Goal: Check status: Check status

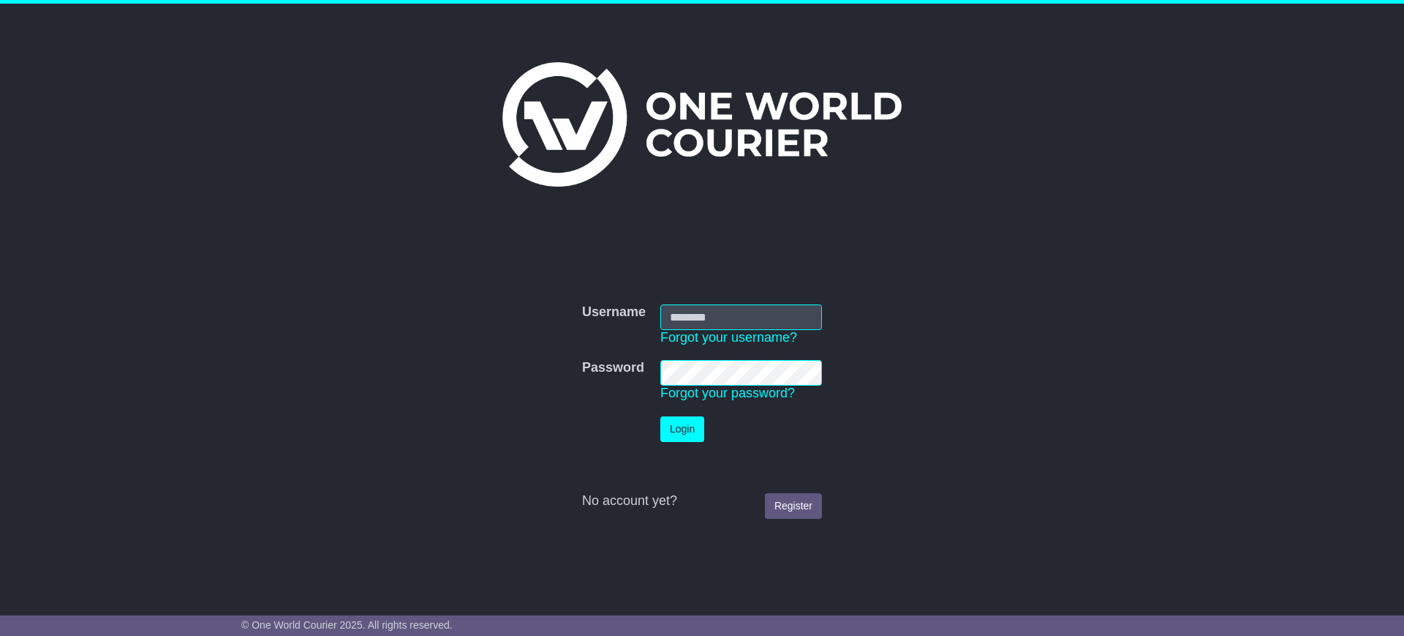
type input "**********"
click at [690, 433] on button "Login" at bounding box center [682, 429] width 44 height 26
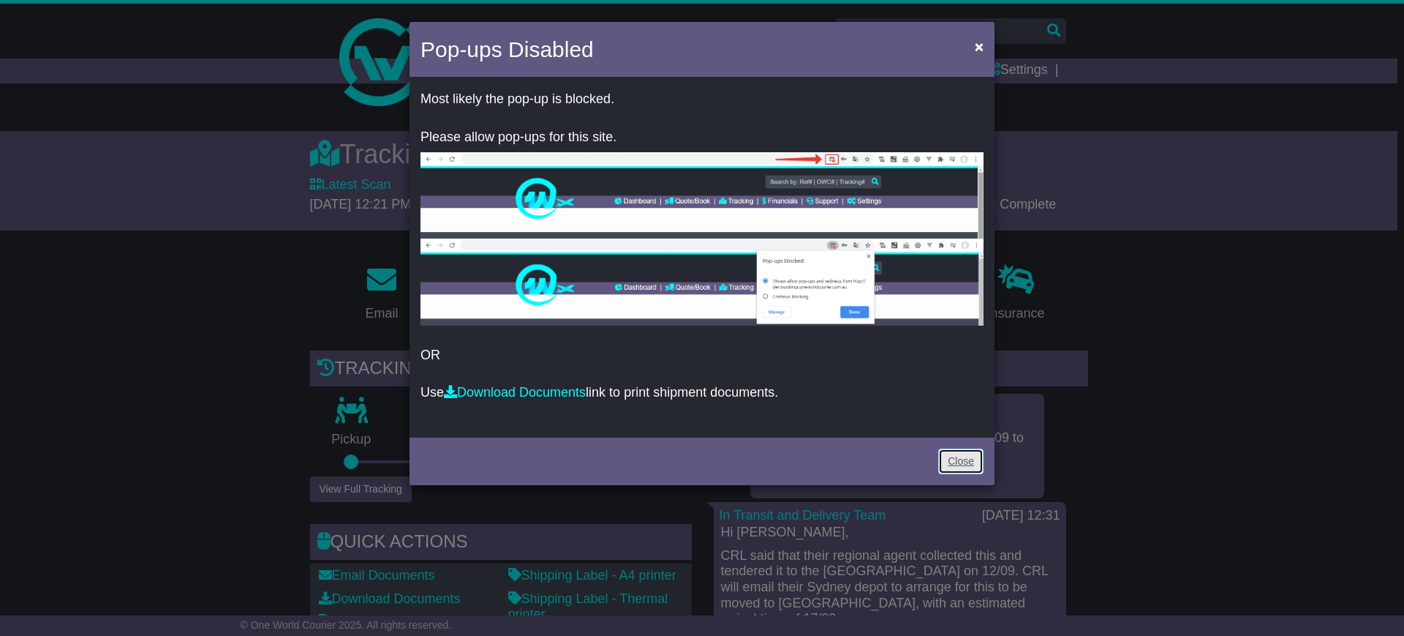
click at [965, 463] on link "Close" at bounding box center [960, 461] width 45 height 26
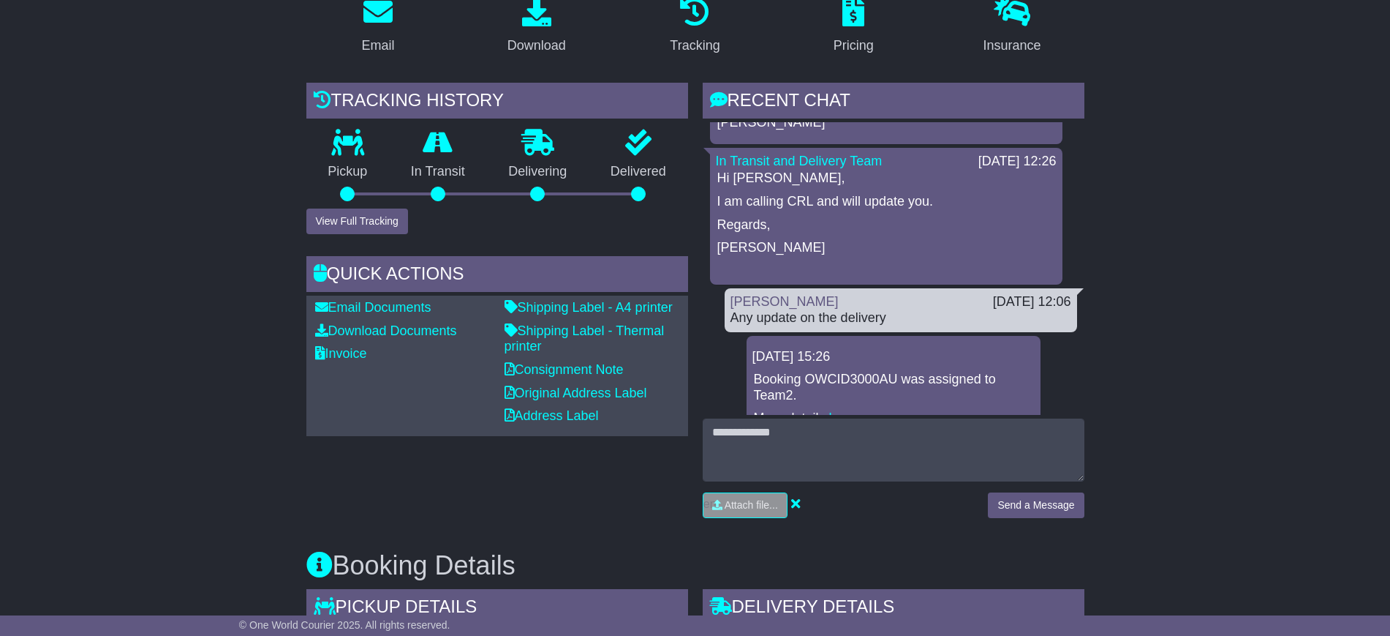
scroll to position [267, 0]
click at [336, 223] on button "View Full Tracking" at bounding box center [357, 222] width 102 height 26
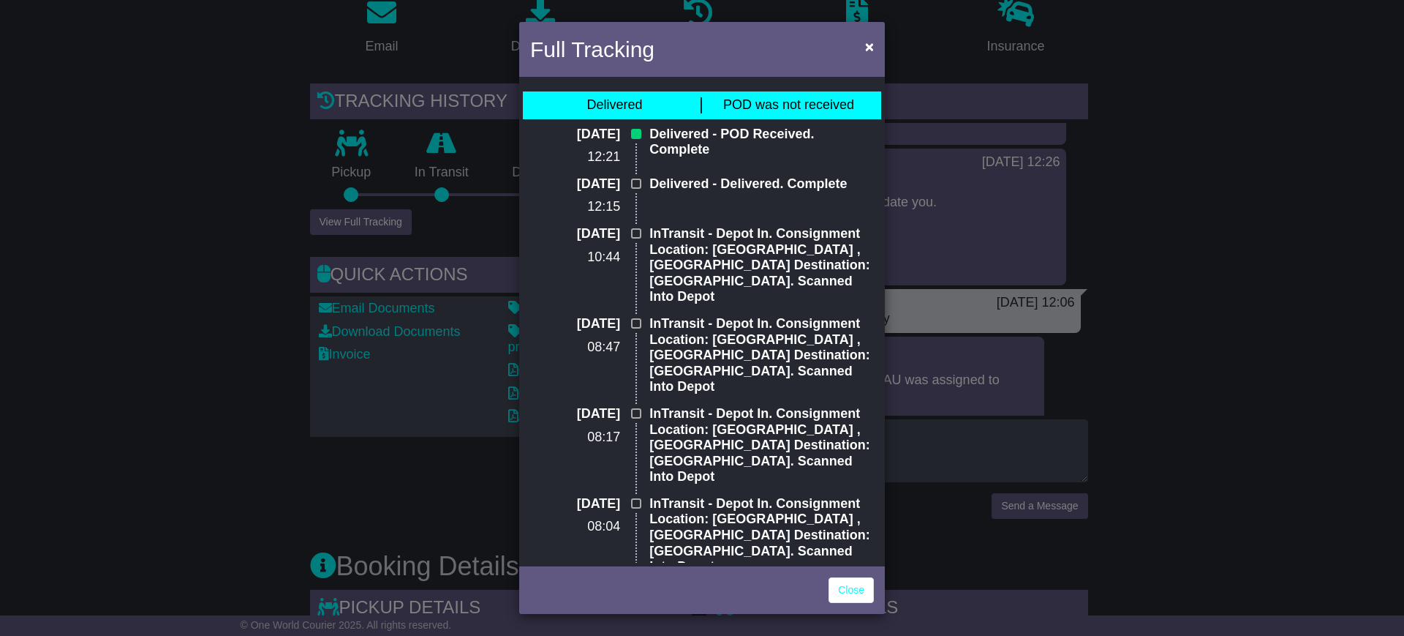
click at [944, 247] on div "Full Tracking × Delivered POD was not received 17 Sep 2025 12:21 Delivered - PO…" at bounding box center [702, 318] width 1404 height 636
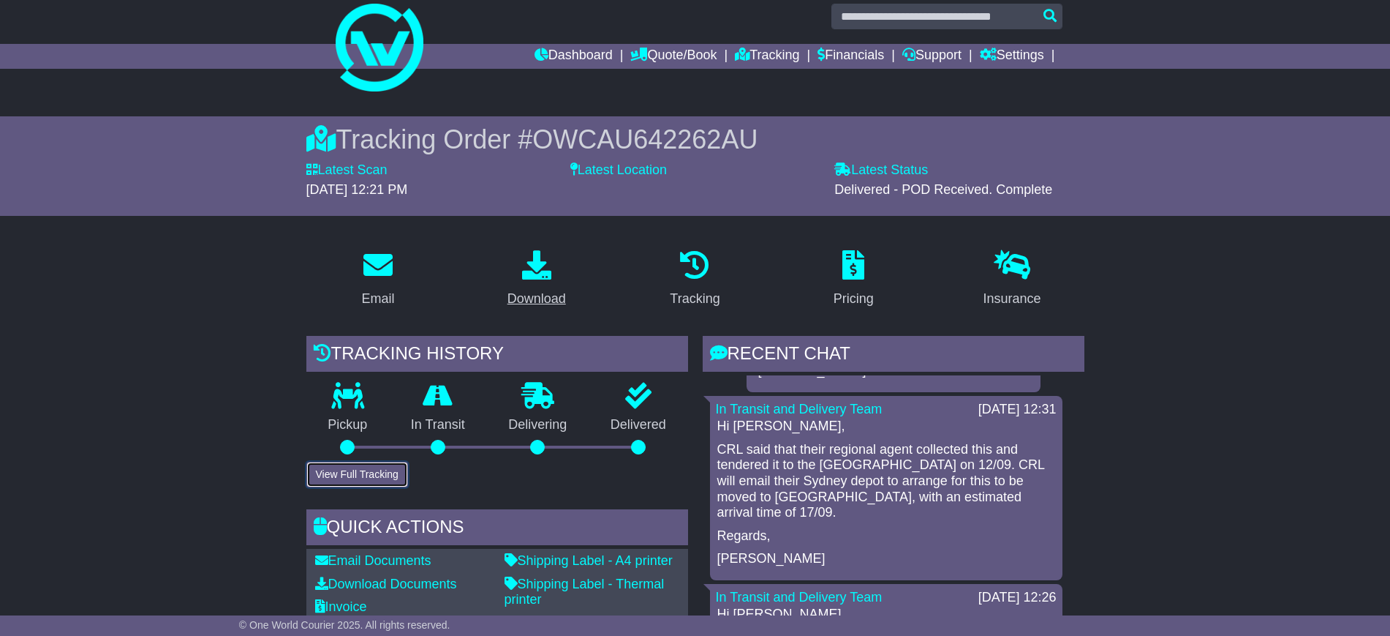
scroll to position [0, 0]
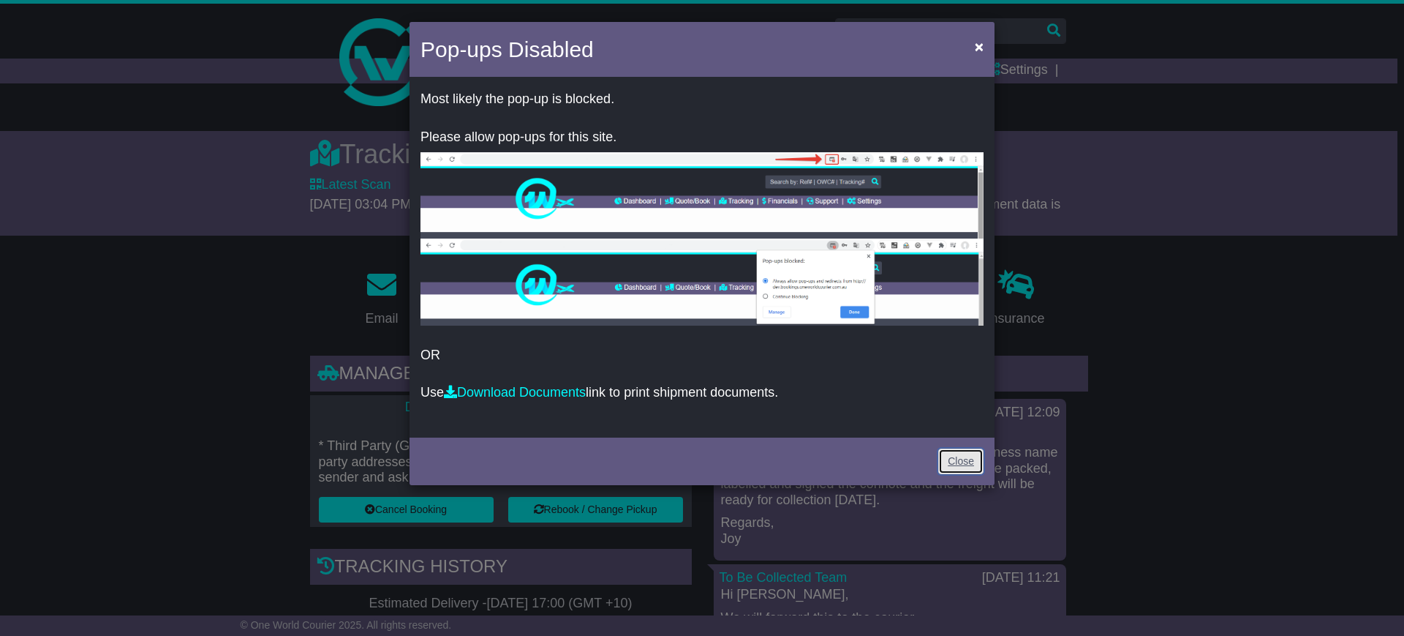
click at [968, 464] on link "Close" at bounding box center [960, 461] width 45 height 26
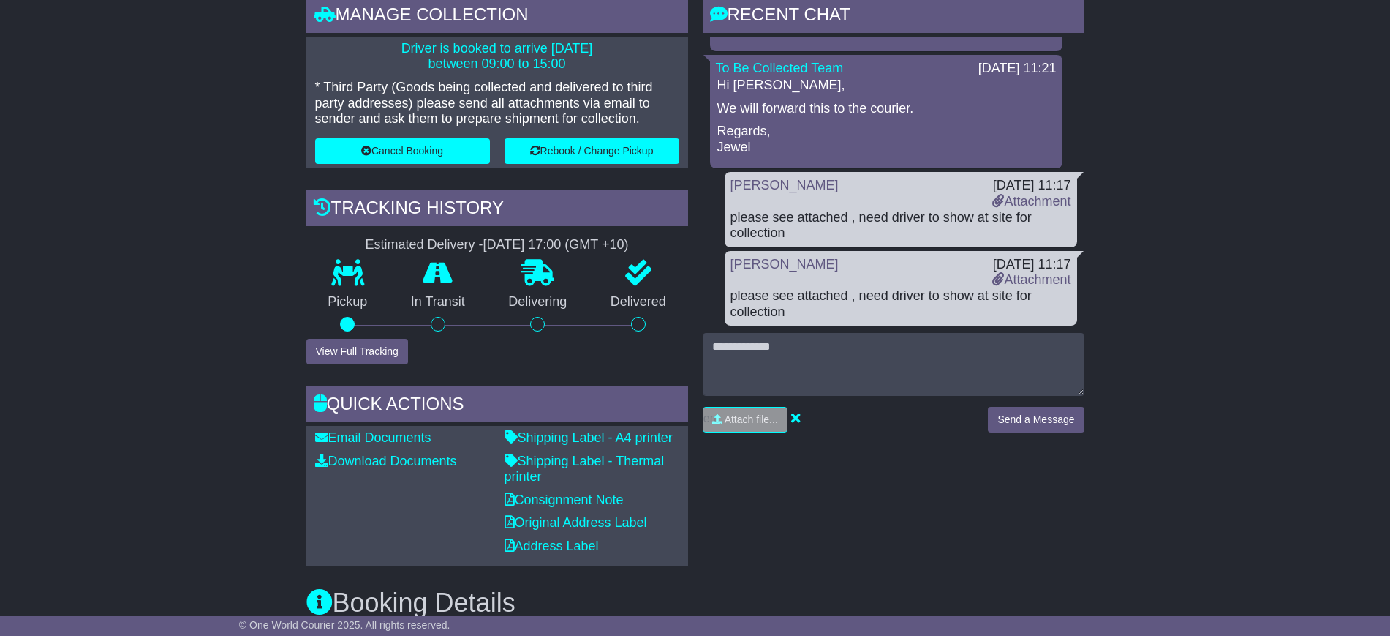
scroll to position [366, 0]
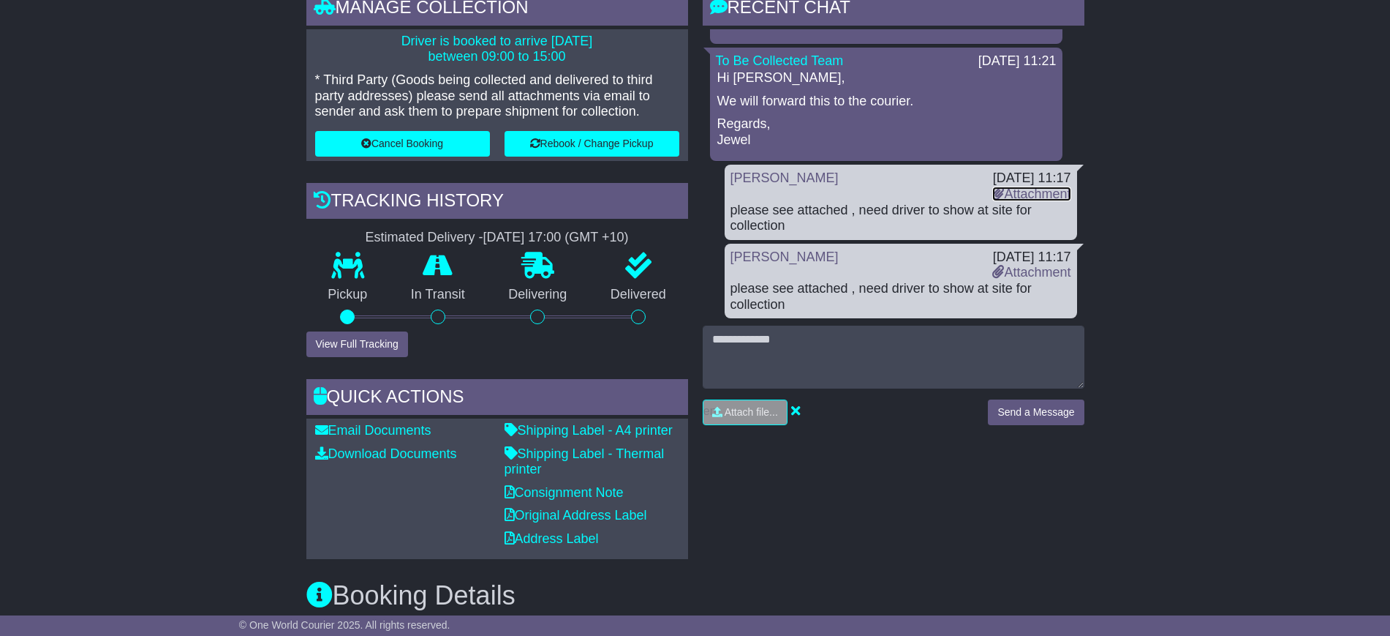
click at [1005, 187] on link "Attachment" at bounding box center [1032, 194] width 78 height 15
click at [1012, 187] on link "Attachment" at bounding box center [1032, 194] width 78 height 15
click at [938, 197] on div "[PERSON_NAME]" at bounding box center [854, 185] width 263 height 31
click at [998, 194] on link "Attachment" at bounding box center [1032, 194] width 78 height 15
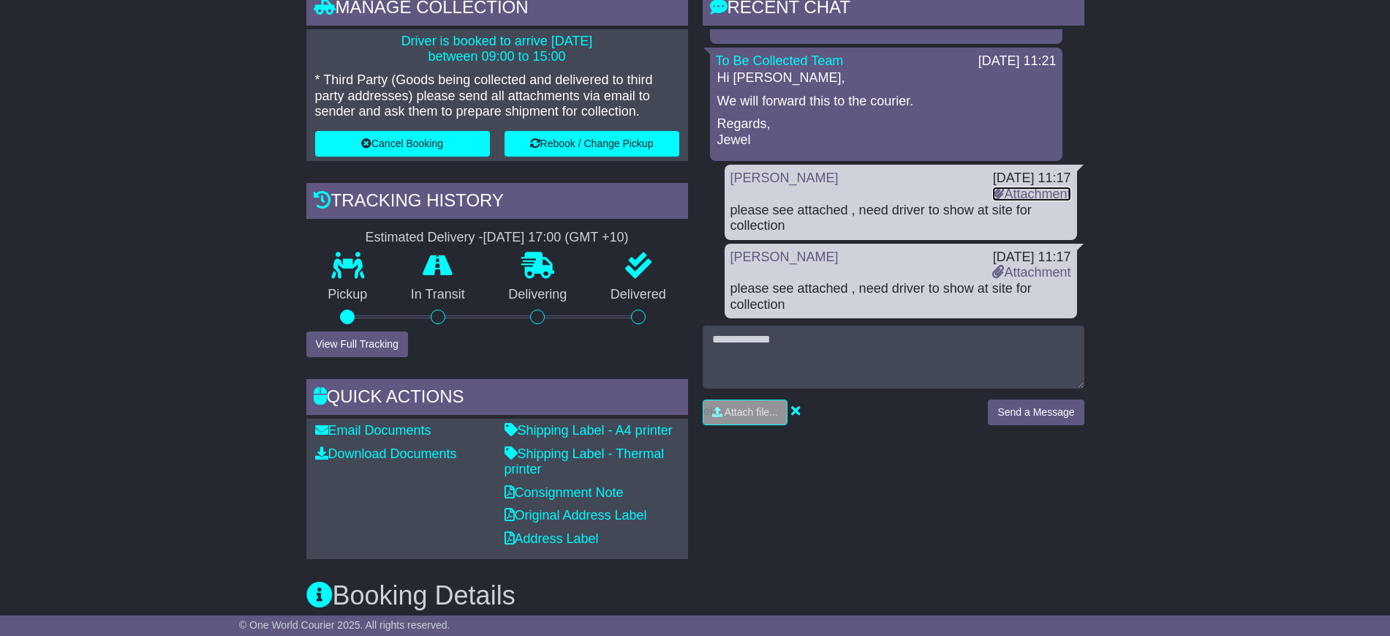
click at [998, 194] on link "Attachment" at bounding box center [1032, 194] width 78 height 15
click at [993, 271] on icon at bounding box center [999, 271] width 12 height 13
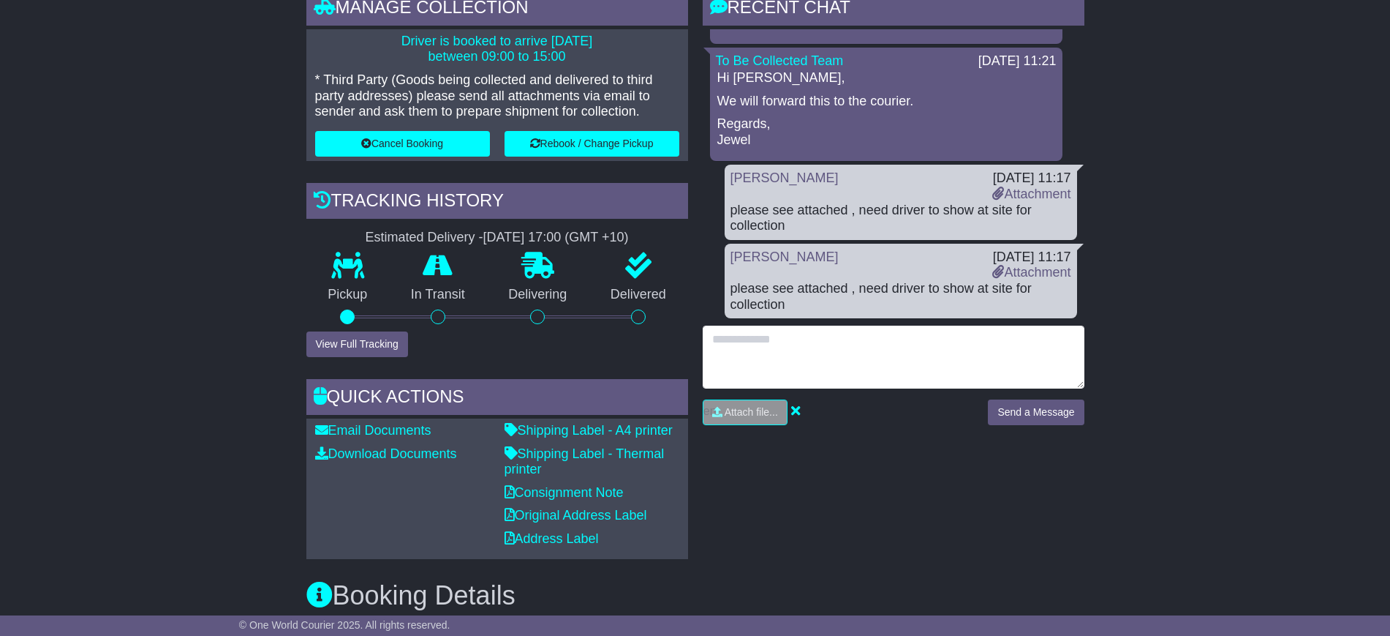
click at [775, 341] on textarea at bounding box center [894, 356] width 382 height 63
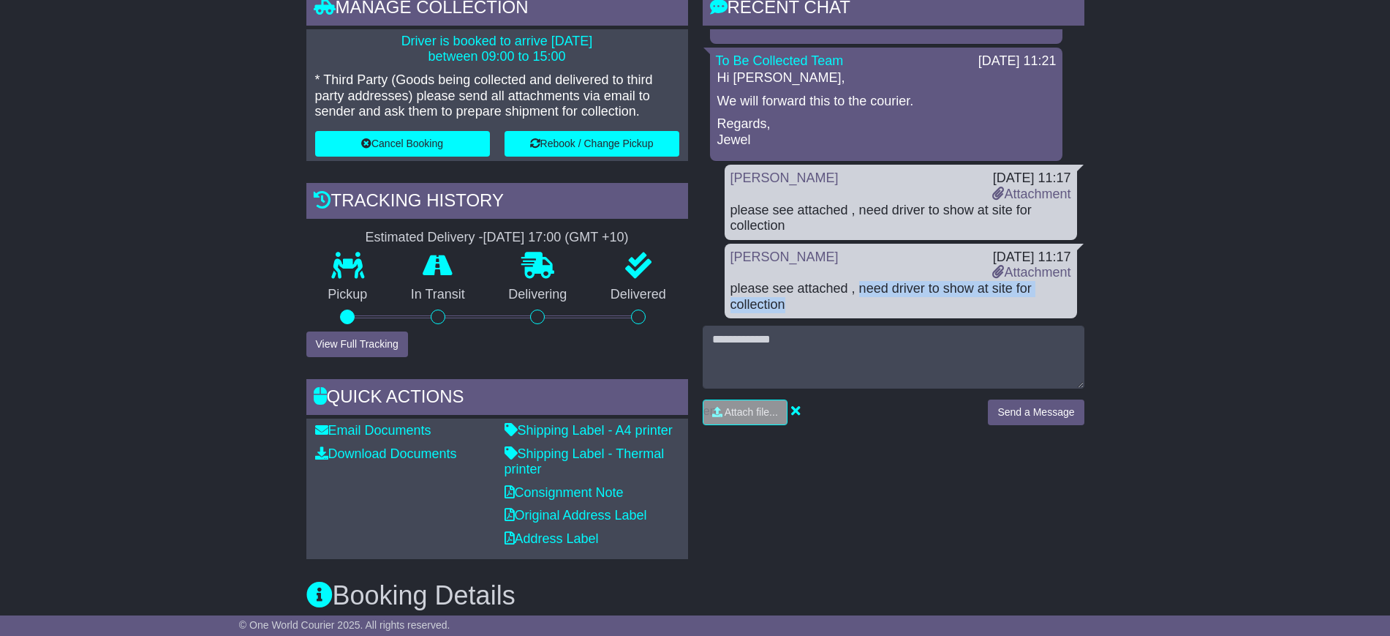
drag, startPoint x: 858, startPoint y: 283, endPoint x: 867, endPoint y: 299, distance: 18.7
click at [867, 299] on div "please see attached , need driver to show at site for collection" at bounding box center [901, 296] width 341 height 31
copy div "need driver to show at site for collection"
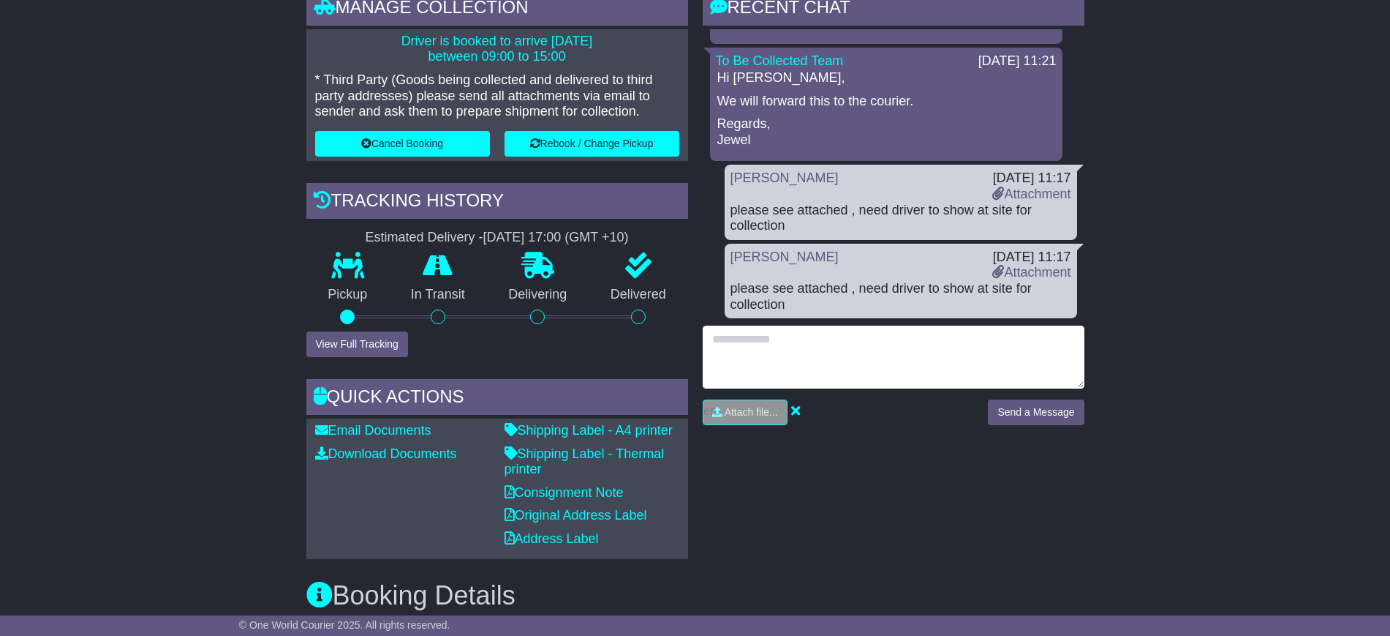
click at [751, 364] on textarea at bounding box center [894, 356] width 382 height 63
paste textarea "**********"
type textarea "**********"
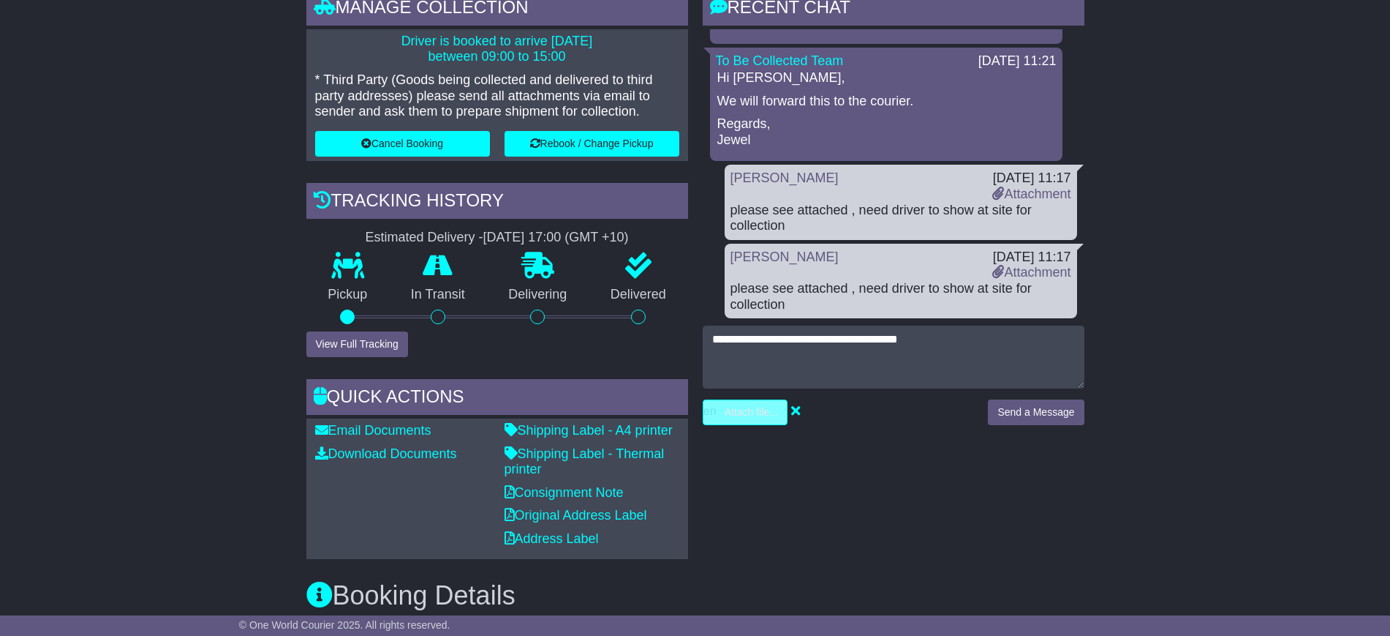
click at [721, 409] on input "file" at bounding box center [676, 412] width 222 height 24
type input "**********"
click at [1018, 418] on button "Send a Message" at bounding box center [1036, 412] width 96 height 26
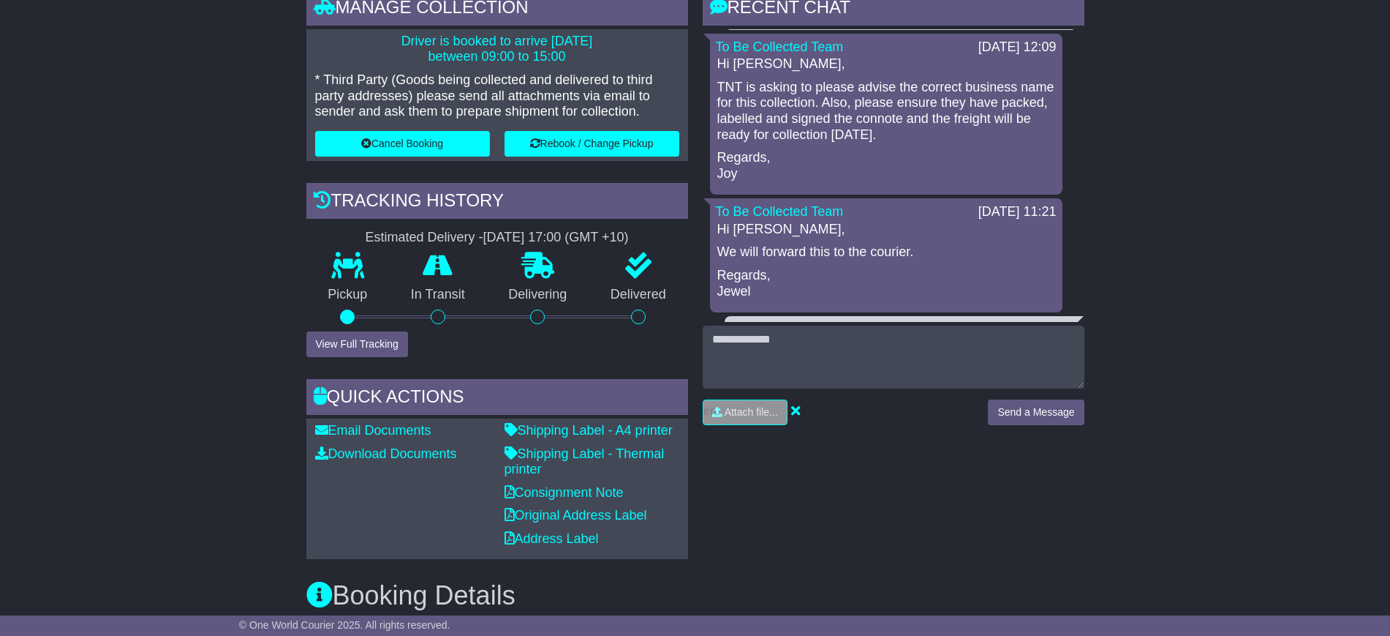
scroll to position [0, 0]
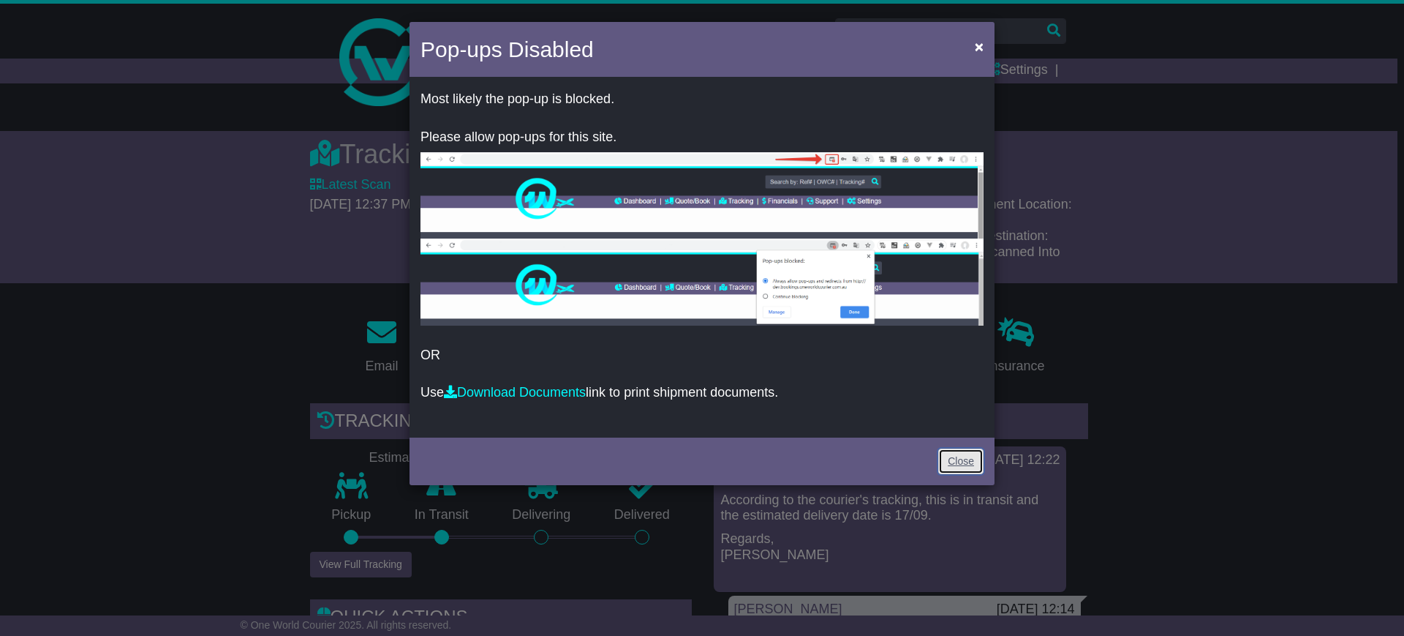
click at [956, 456] on link "Close" at bounding box center [960, 461] width 45 height 26
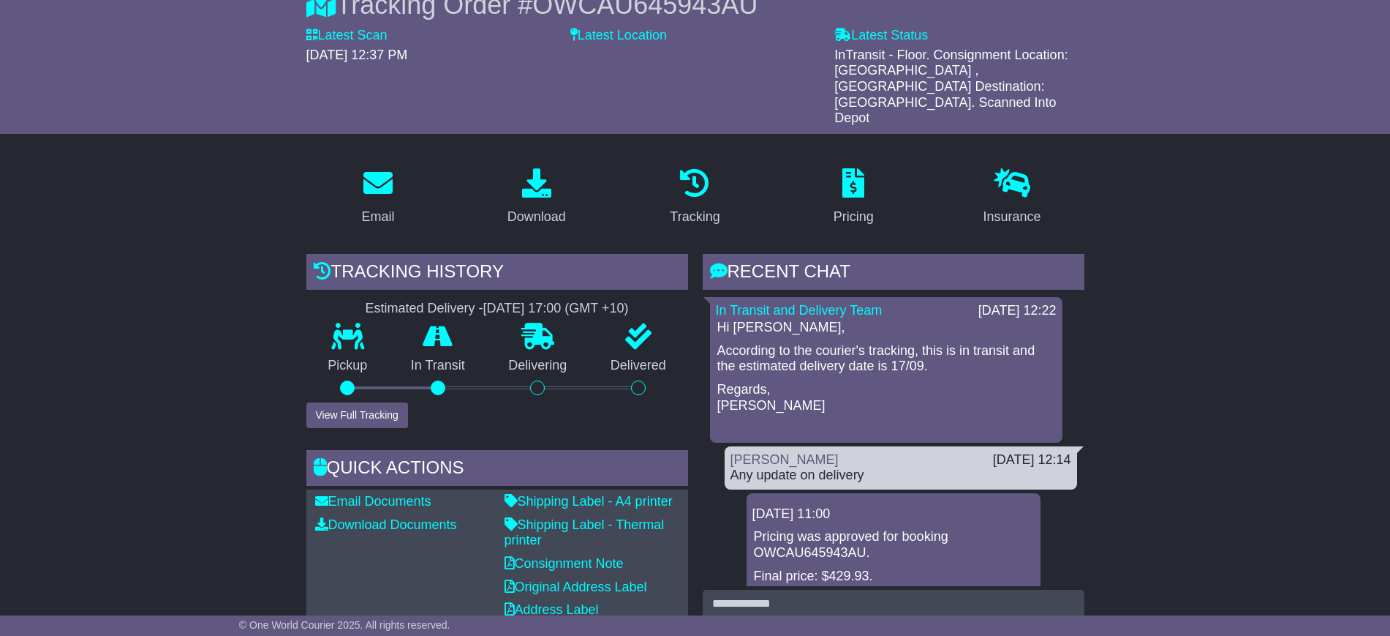
scroll to position [183, 0]
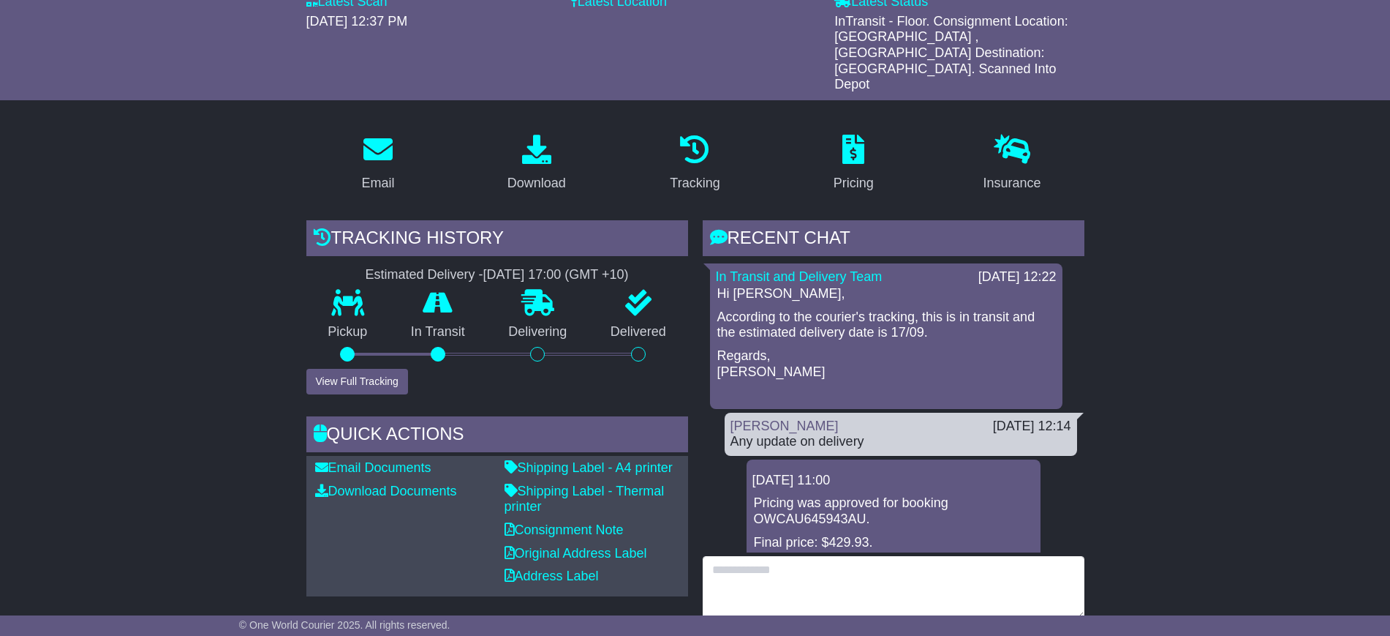
click at [774, 556] on textarea at bounding box center [894, 587] width 382 height 63
click at [801, 556] on textarea "**********" at bounding box center [894, 587] width 382 height 63
click at [824, 556] on textarea "**********" at bounding box center [894, 587] width 382 height 63
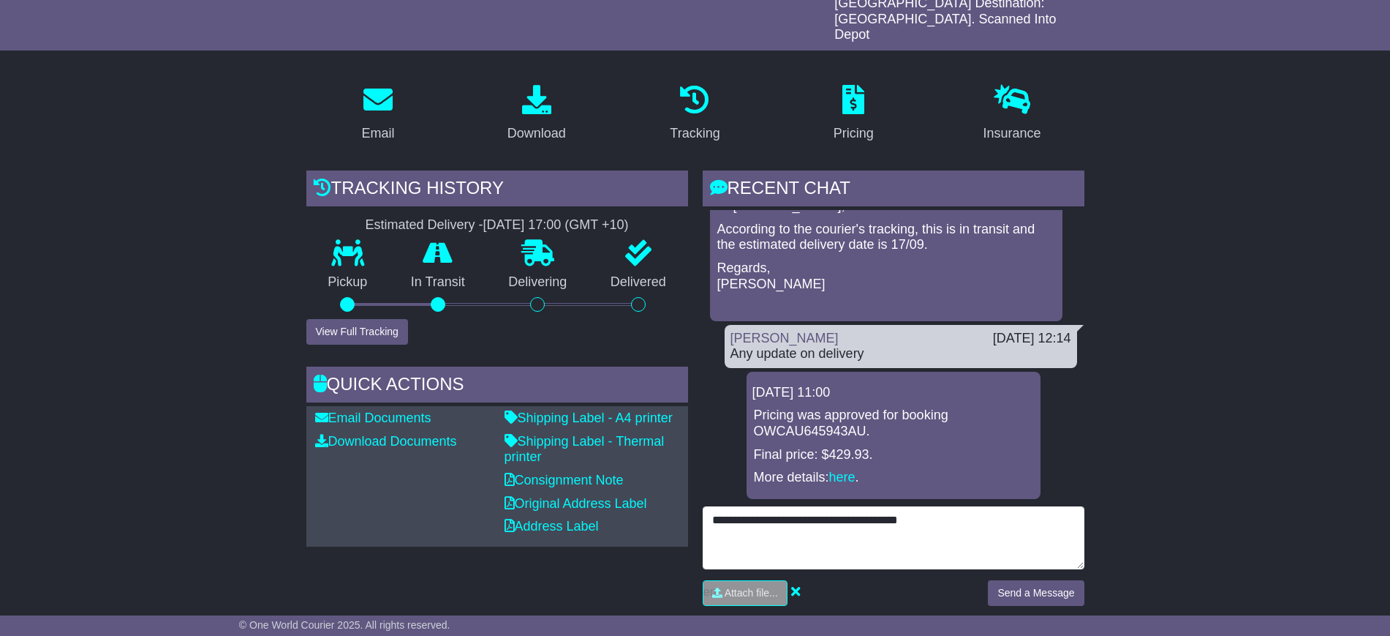
scroll to position [274, 0]
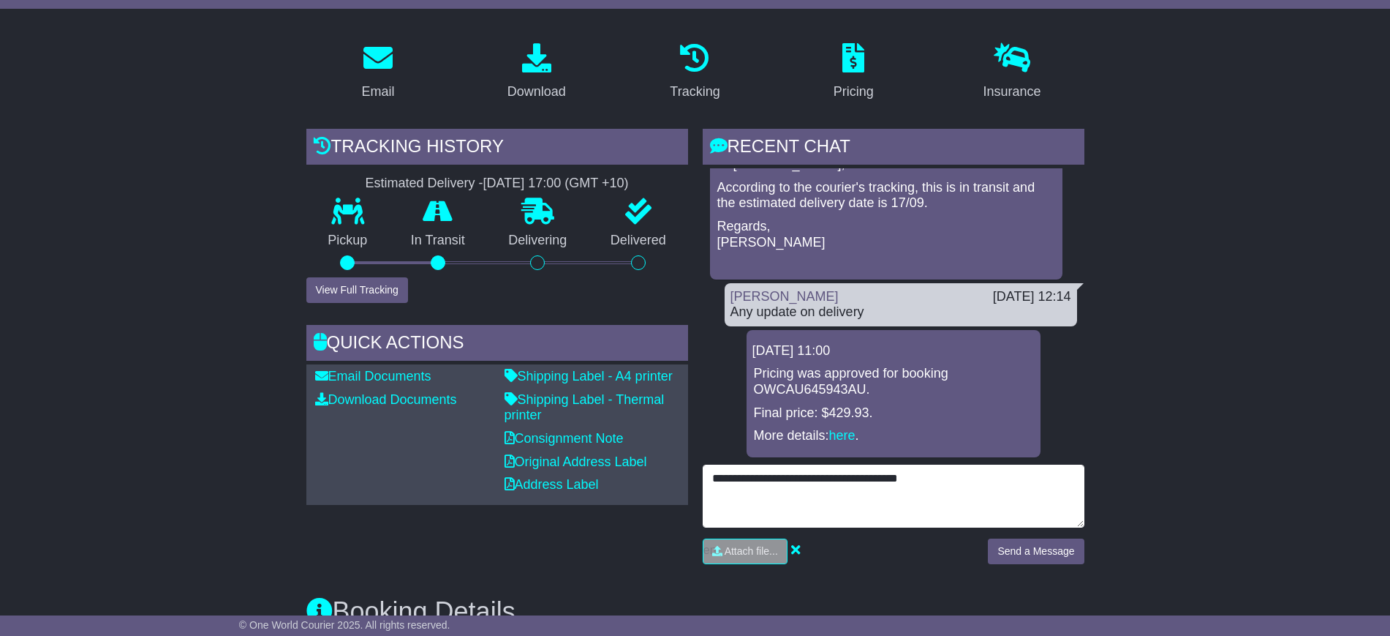
type textarea "**********"
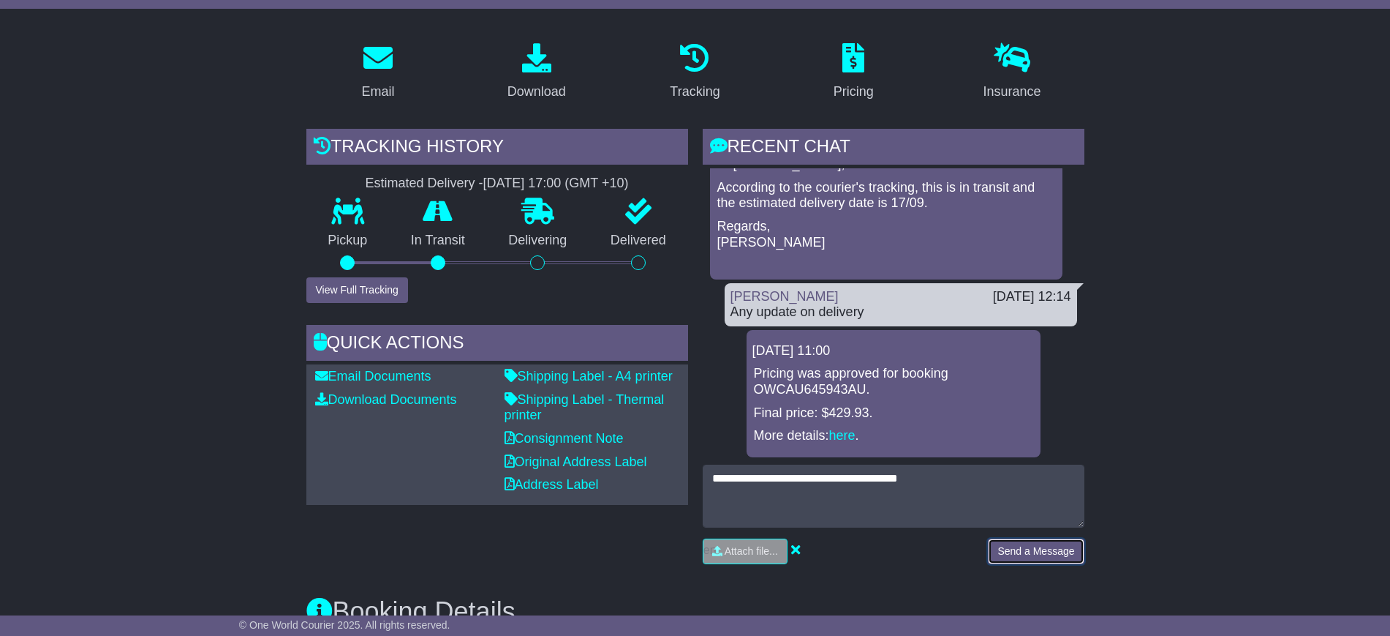
click at [1018, 538] on button "Send a Message" at bounding box center [1036, 551] width 96 height 26
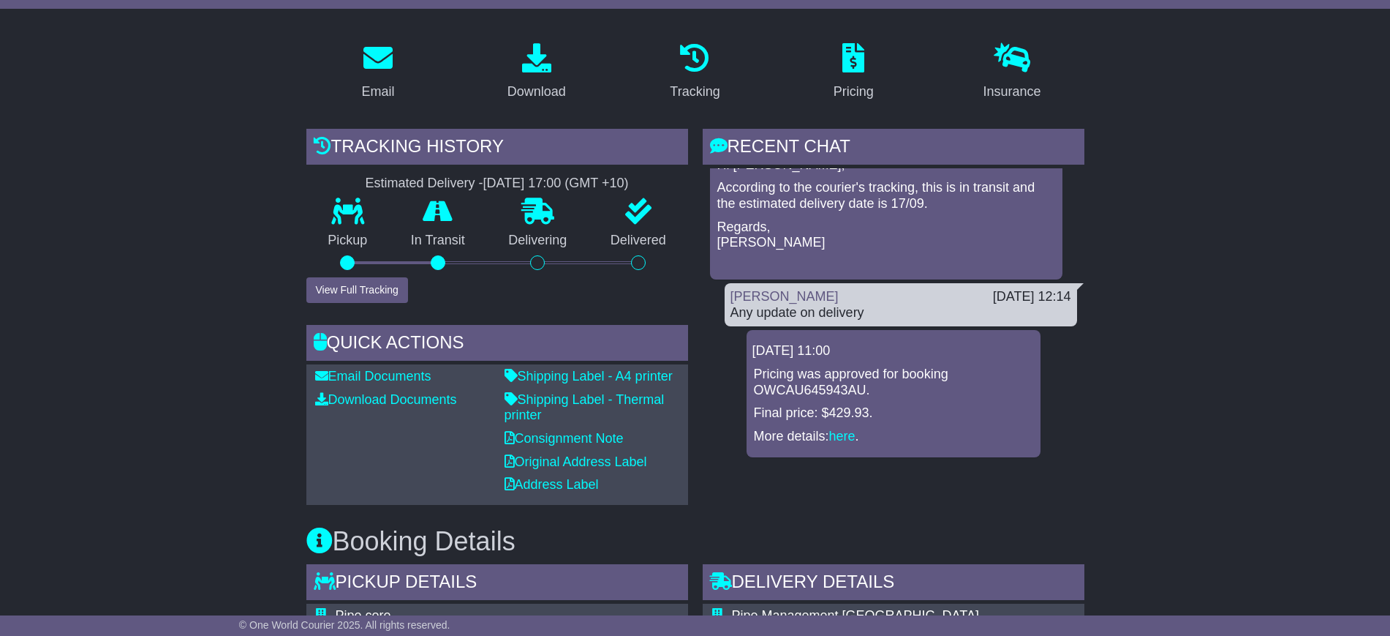
scroll to position [37, 0]
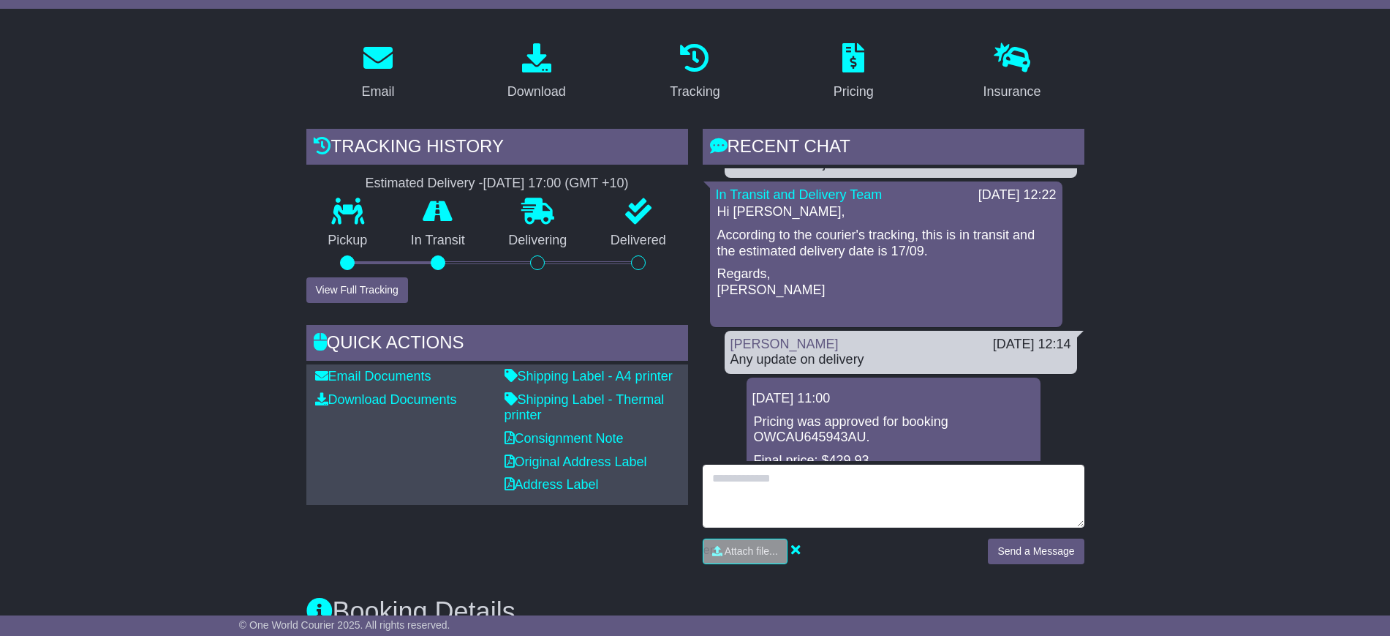
click at [720, 464] on textarea at bounding box center [894, 495] width 382 height 63
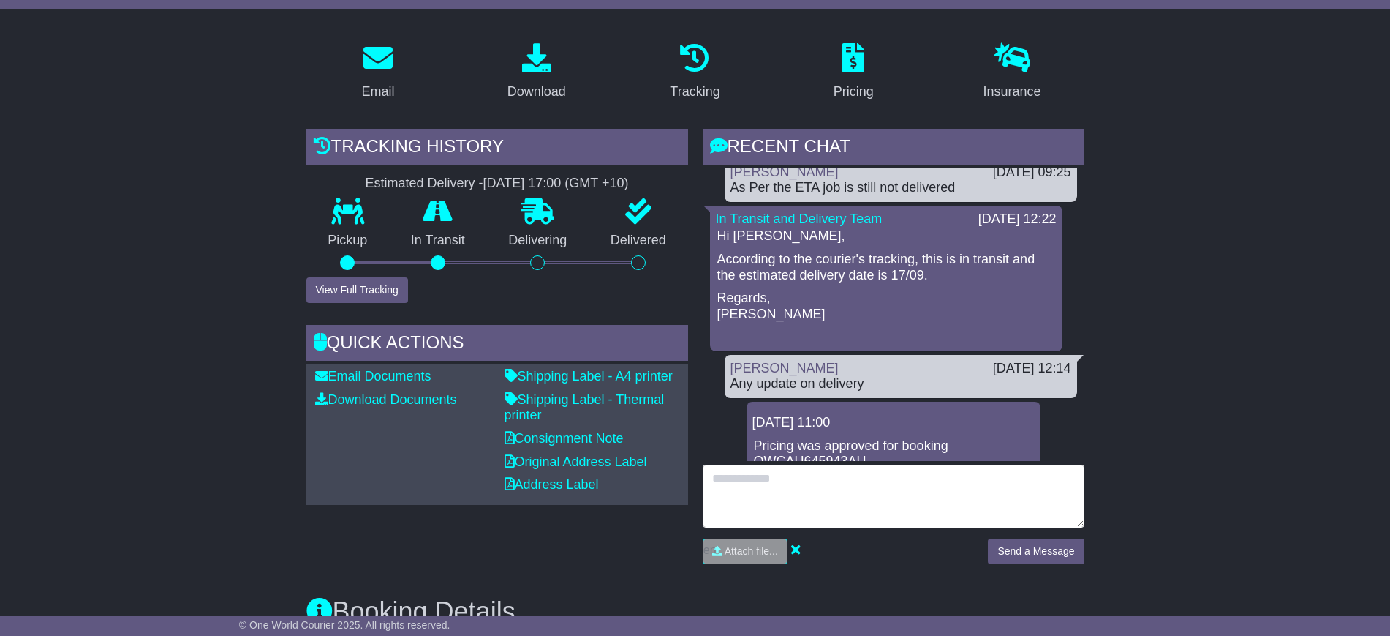
scroll to position [0, 0]
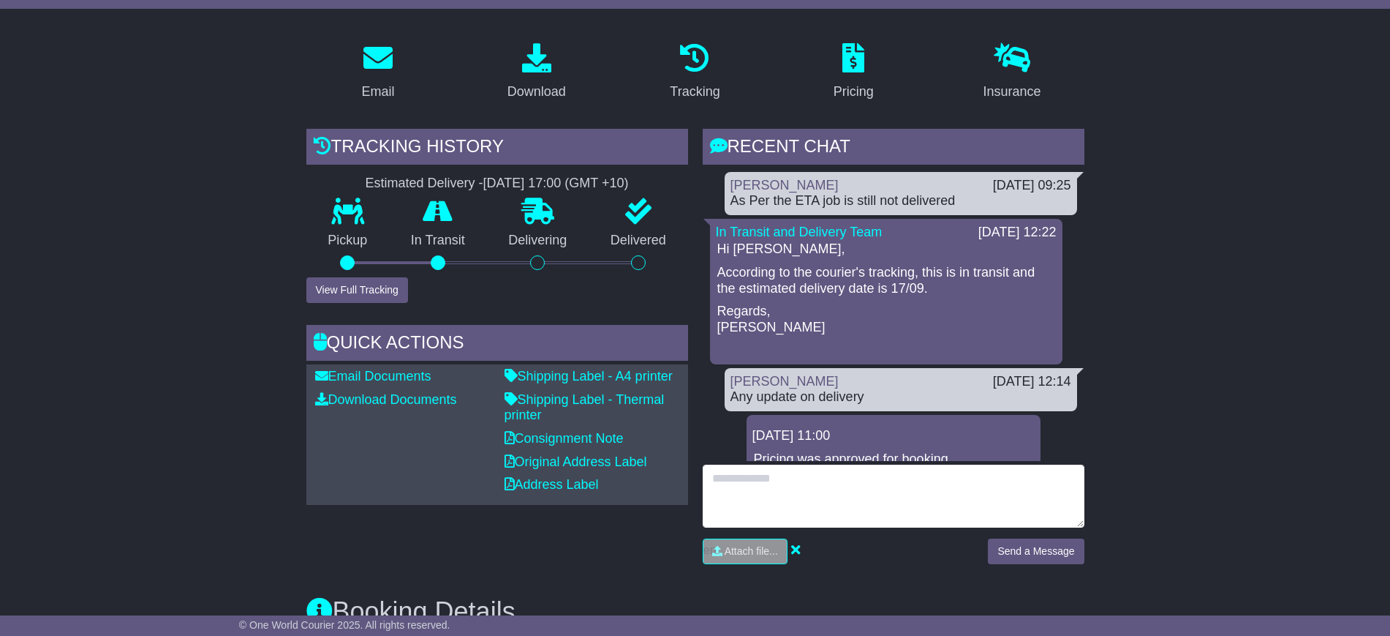
click at [758, 470] on textarea at bounding box center [894, 495] width 382 height 63
type textarea "*"
type textarea "**********"
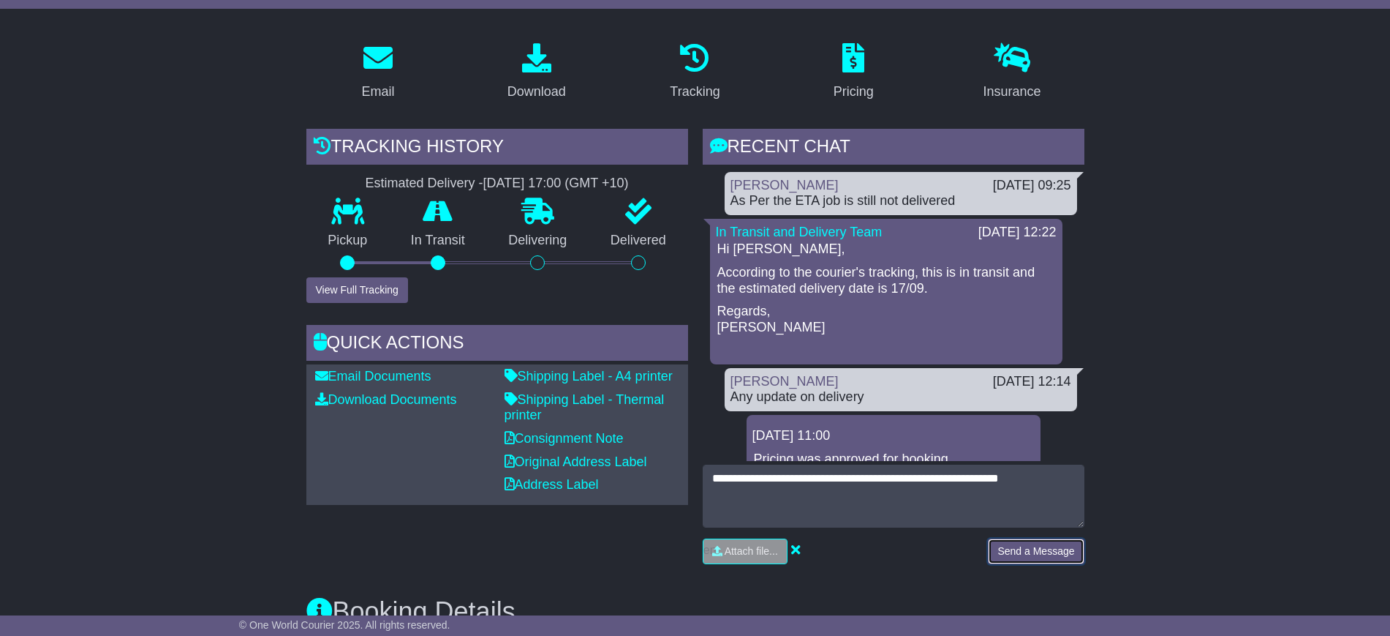
click at [1027, 538] on button "Send a Message" at bounding box center [1036, 551] width 96 height 26
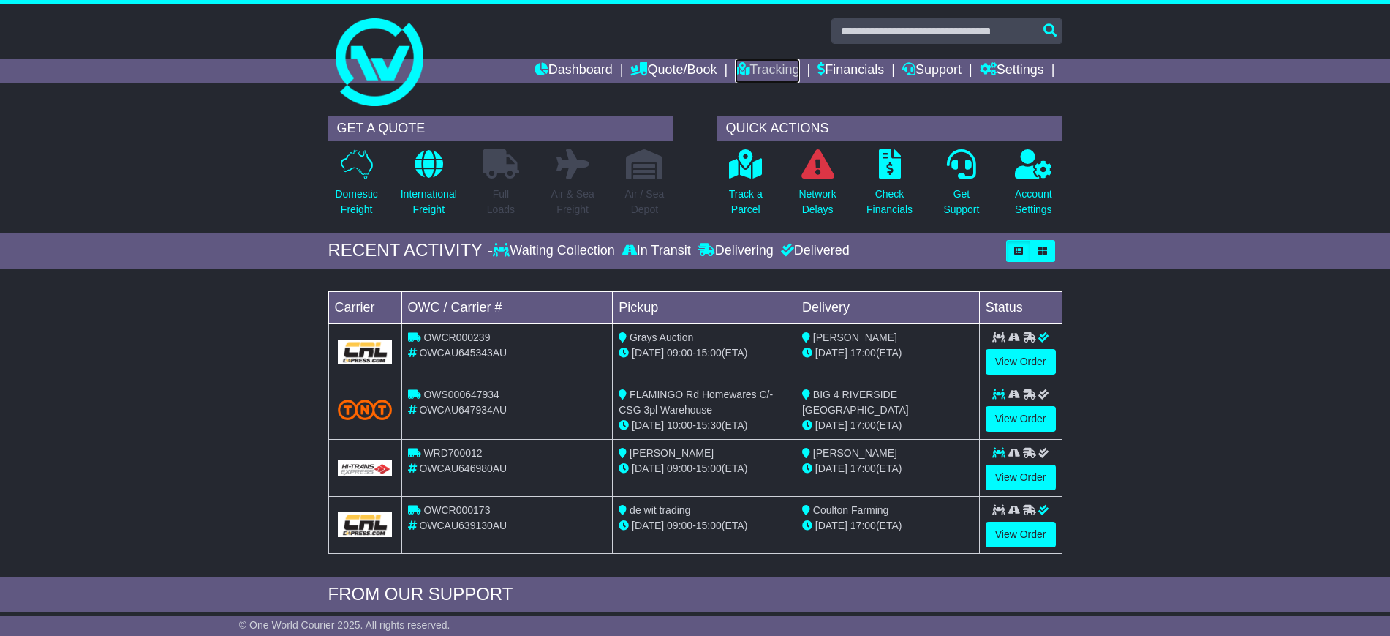
click at [735, 59] on link "Tracking" at bounding box center [767, 71] width 64 height 25
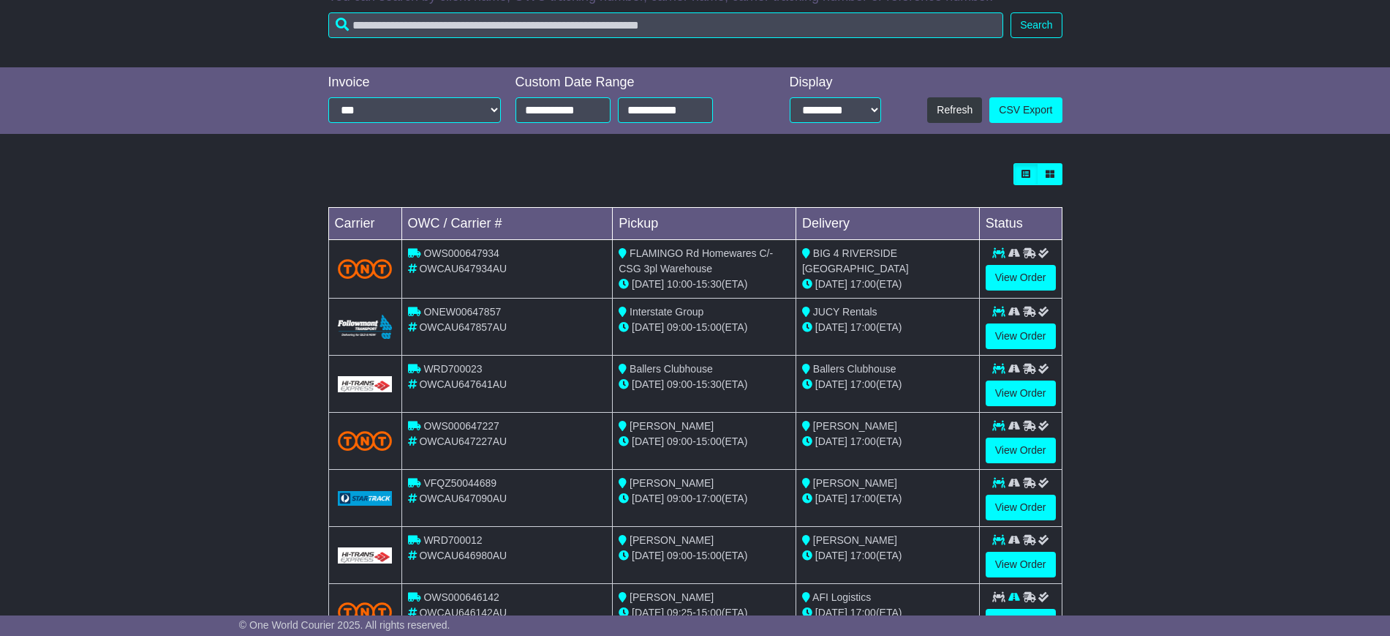
scroll to position [274, 0]
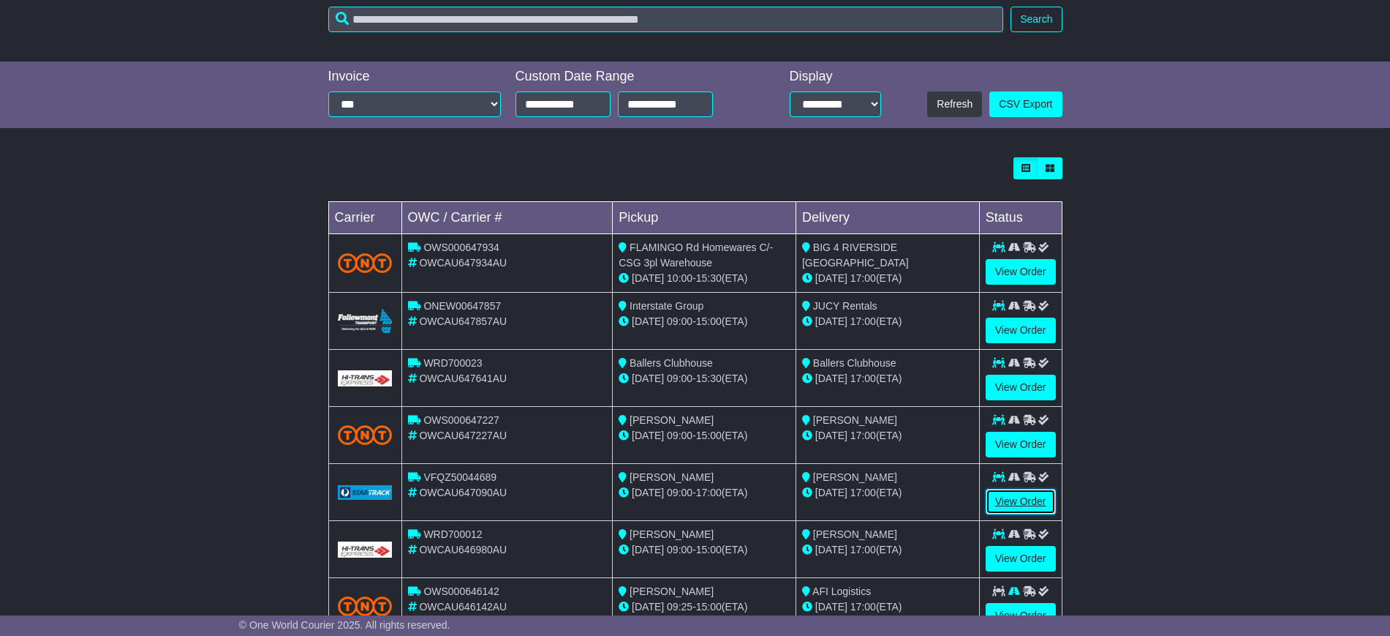
click at [1004, 499] on link "View Order" at bounding box center [1021, 502] width 70 height 26
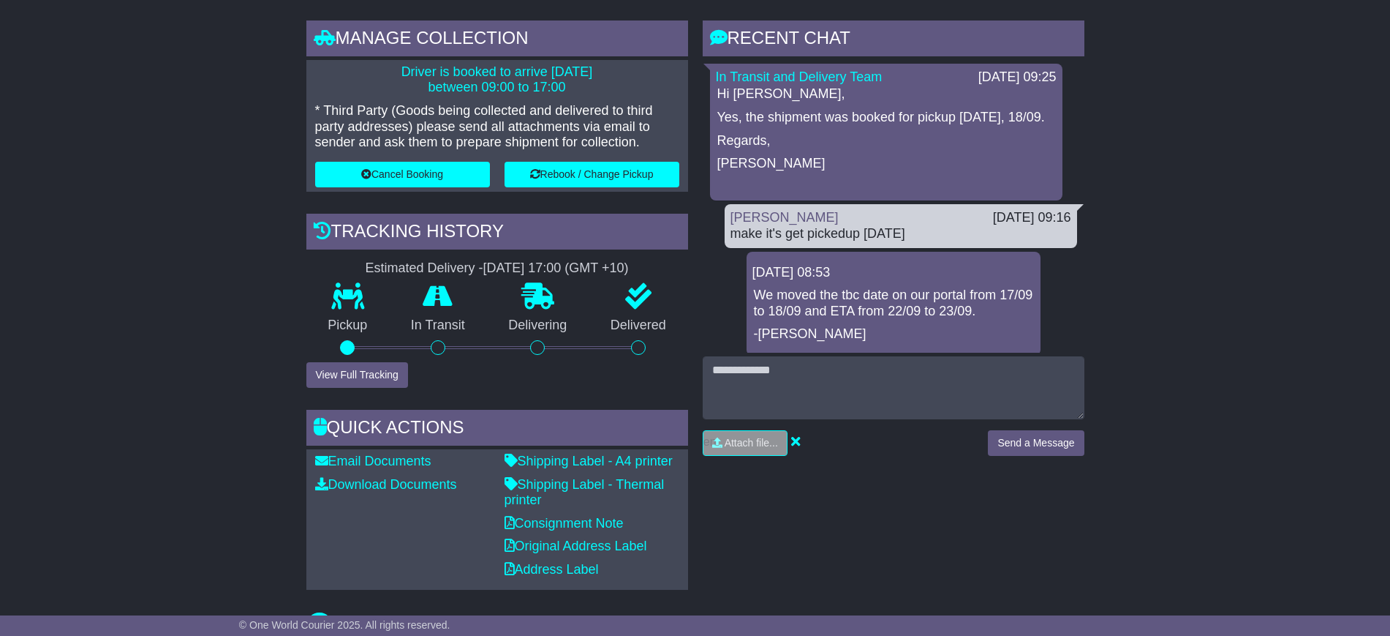
scroll to position [183, 0]
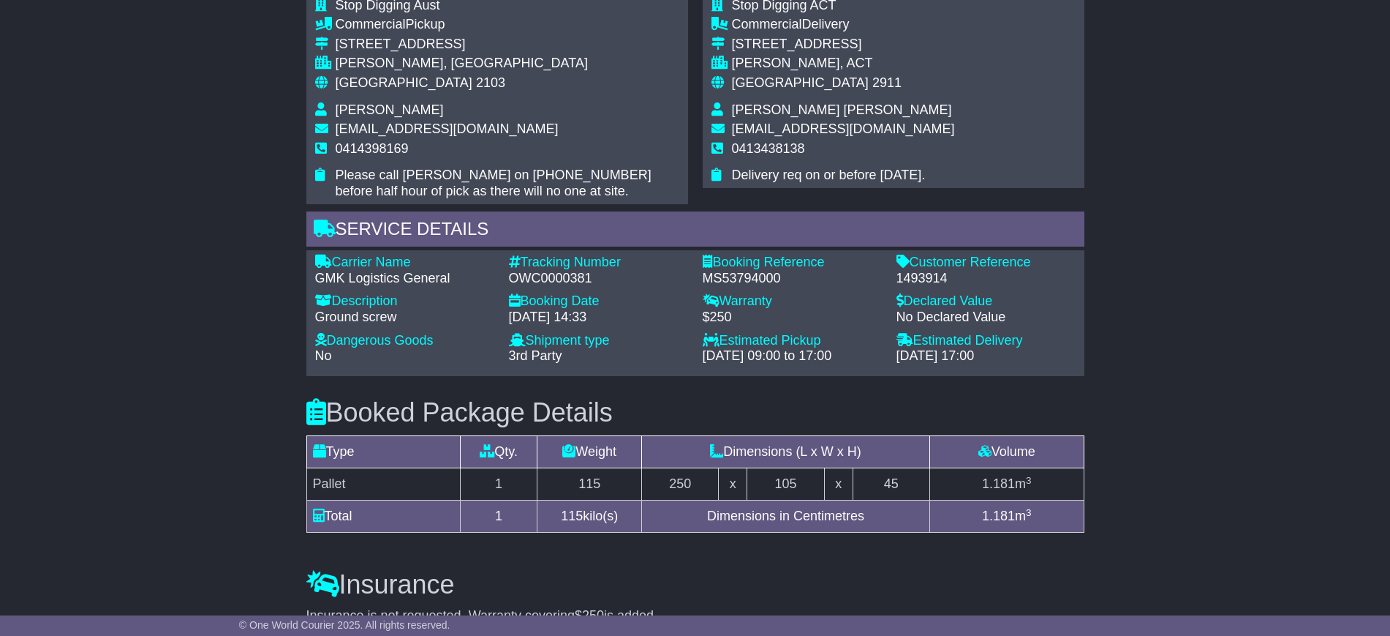
scroll to position [914, 0]
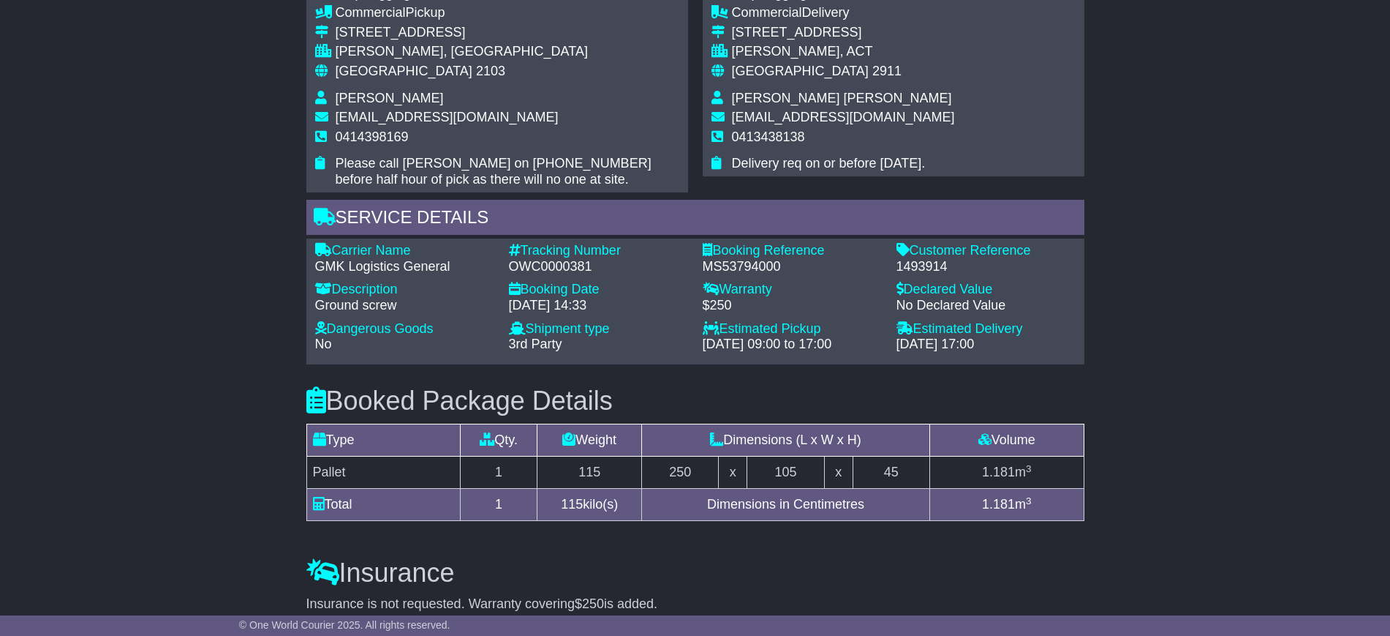
click at [933, 269] on div "1493914" at bounding box center [986, 267] width 179 height 16
copy div "1493914"
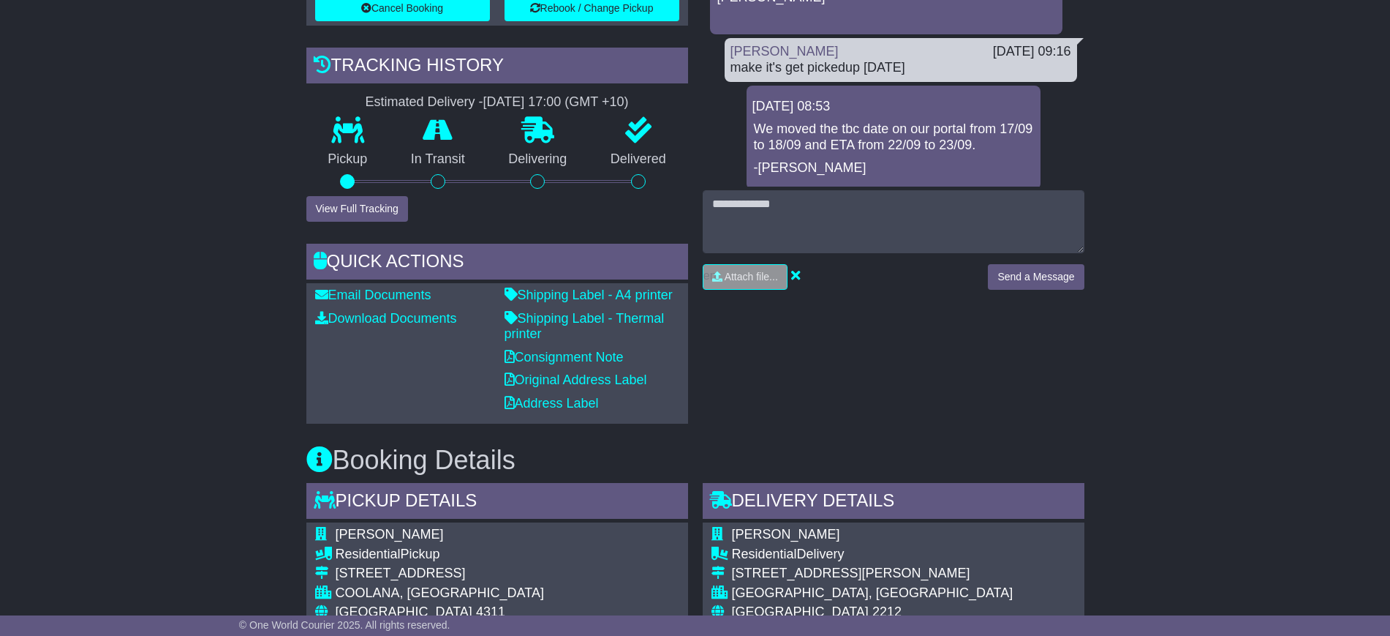
scroll to position [91, 0]
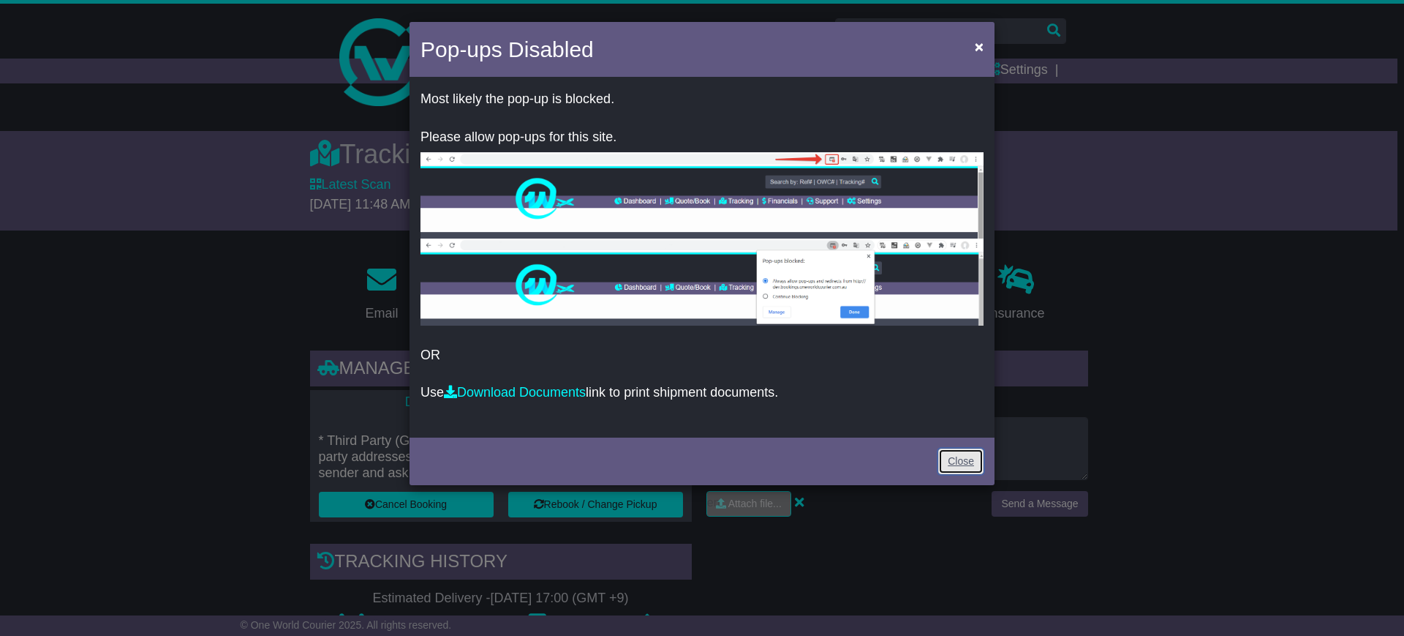
click at [943, 450] on link "Close" at bounding box center [960, 461] width 45 height 26
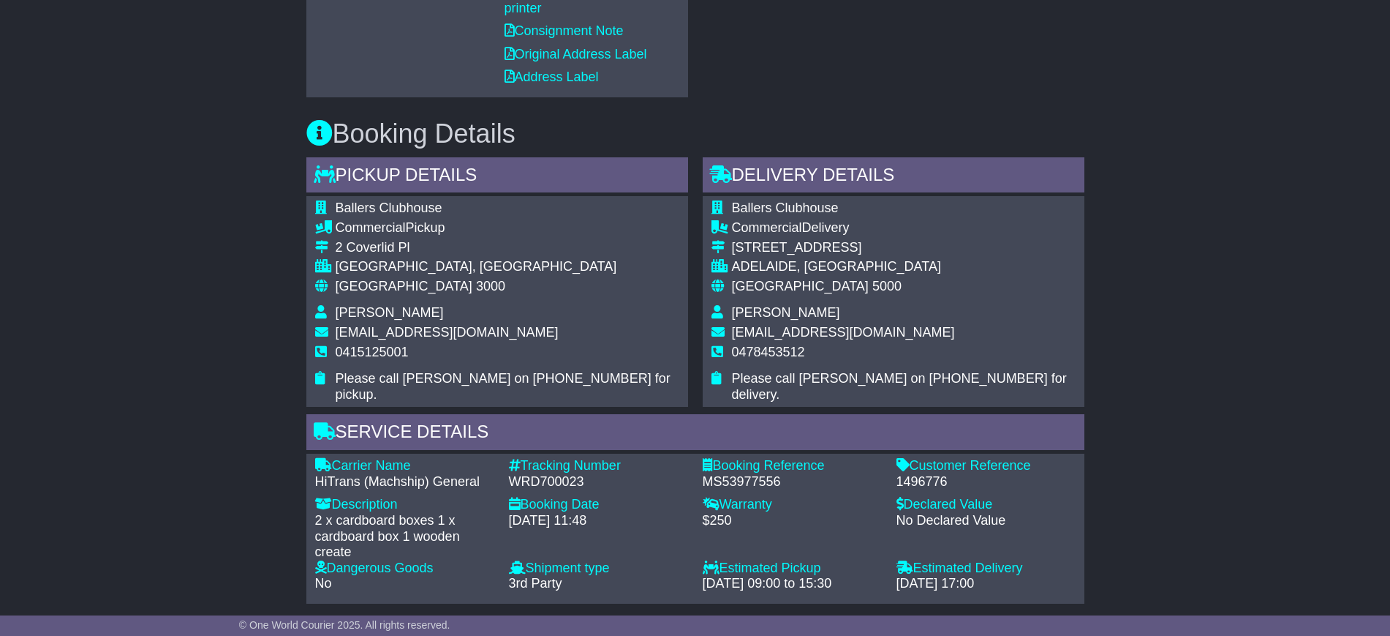
scroll to position [823, 0]
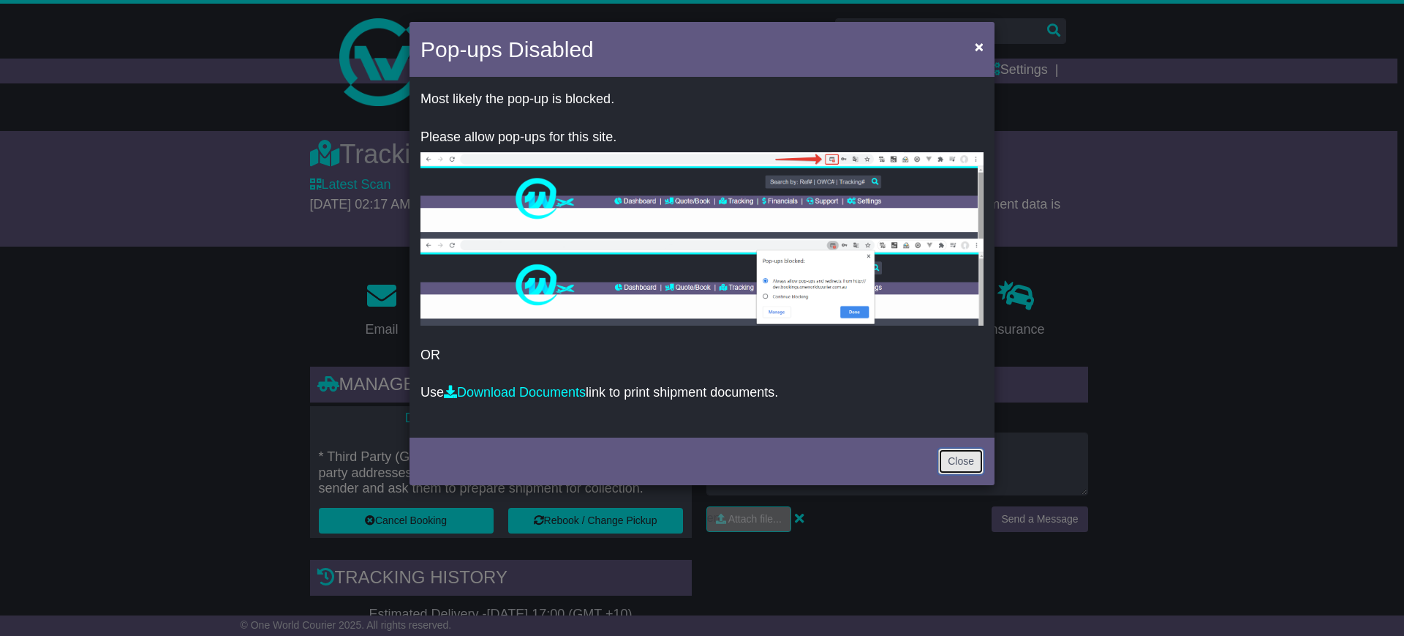
click at [951, 454] on link "Close" at bounding box center [960, 461] width 45 height 26
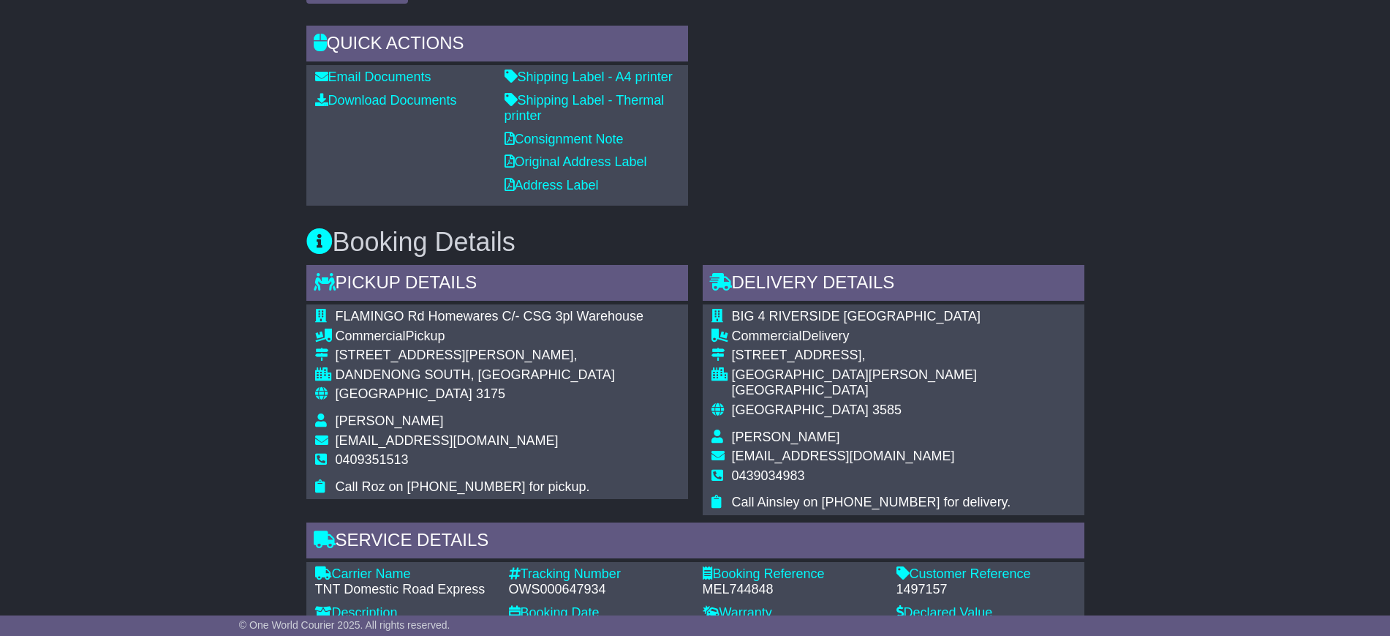
scroll to position [731, 0]
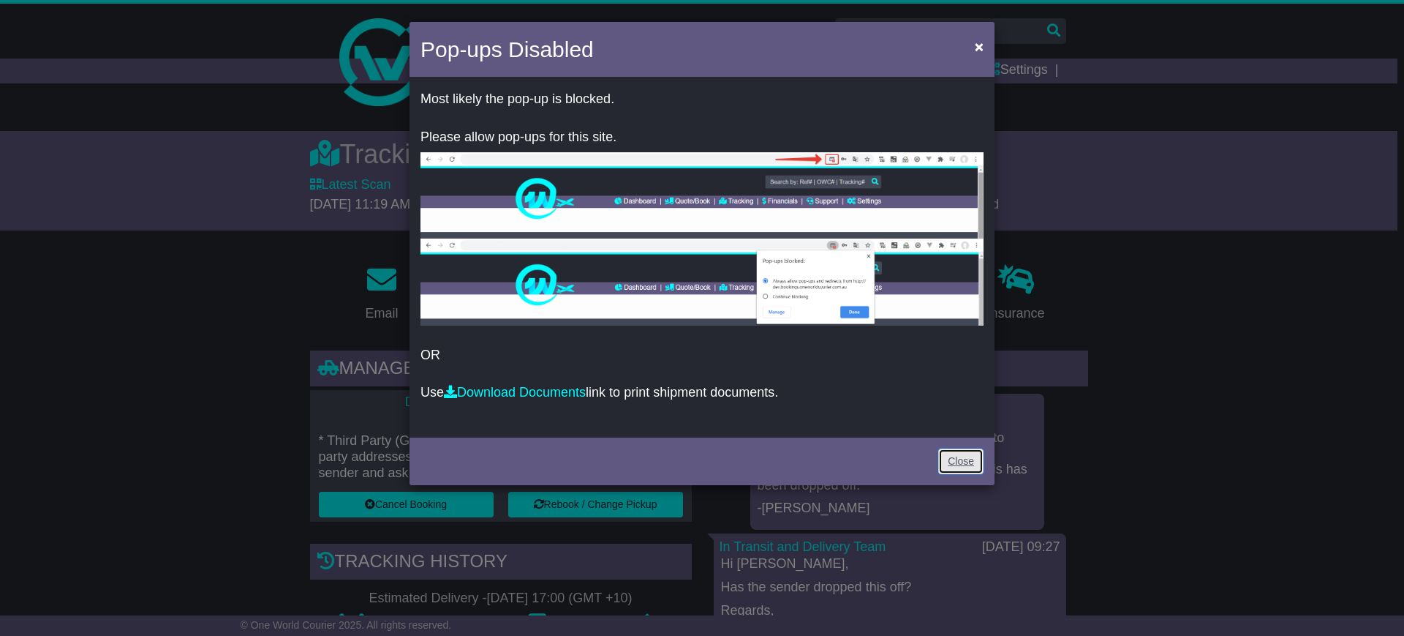
click at [962, 458] on link "Close" at bounding box center [960, 461] width 45 height 26
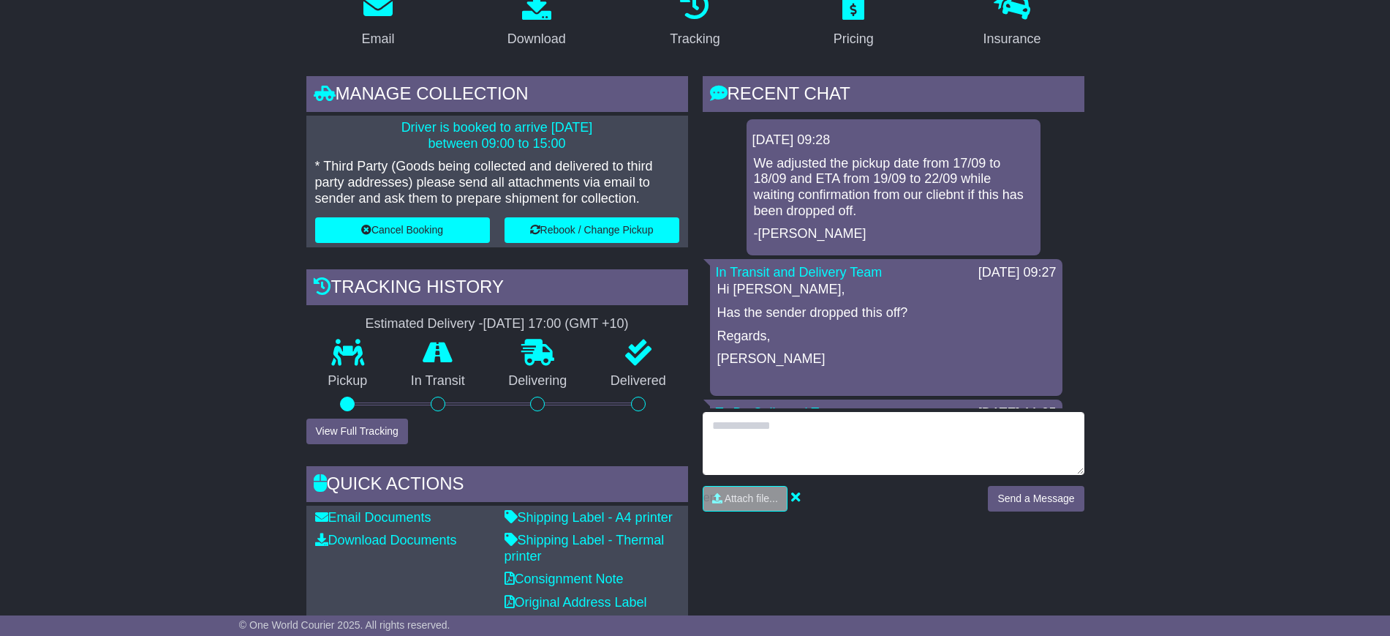
click at [777, 433] on textarea at bounding box center [894, 443] width 382 height 63
type textarea "**********"
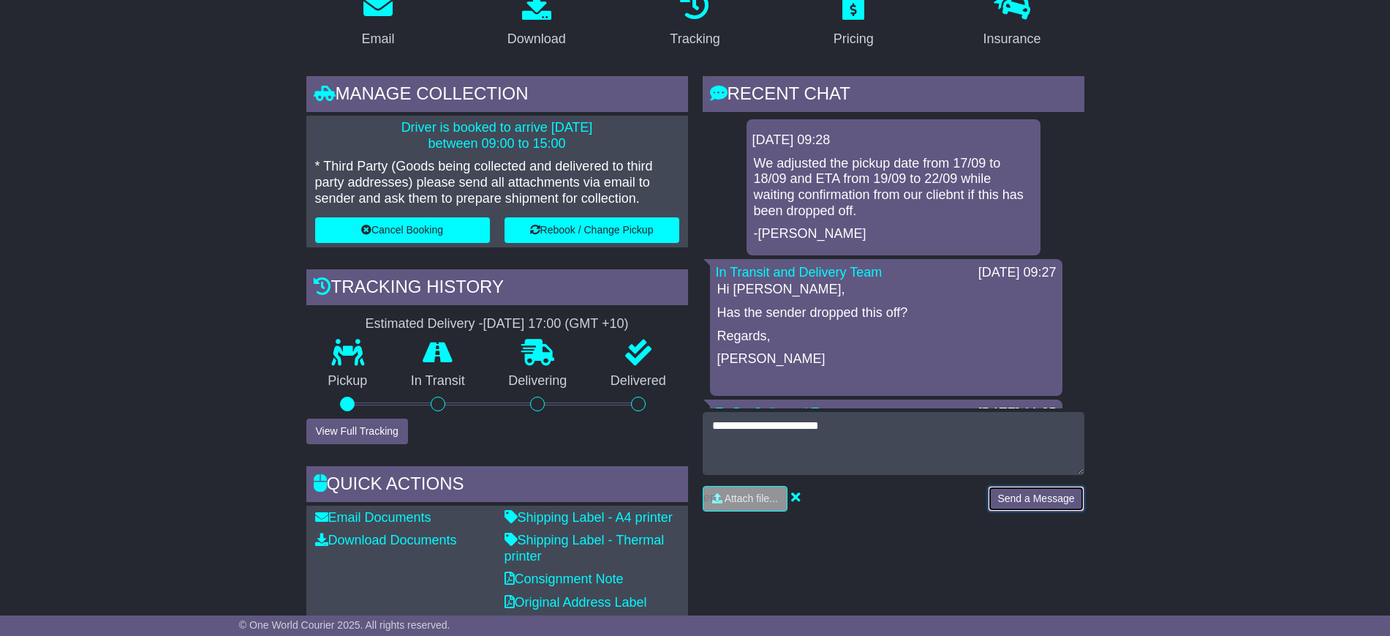
click at [1043, 500] on button "Send a Message" at bounding box center [1036, 499] width 96 height 26
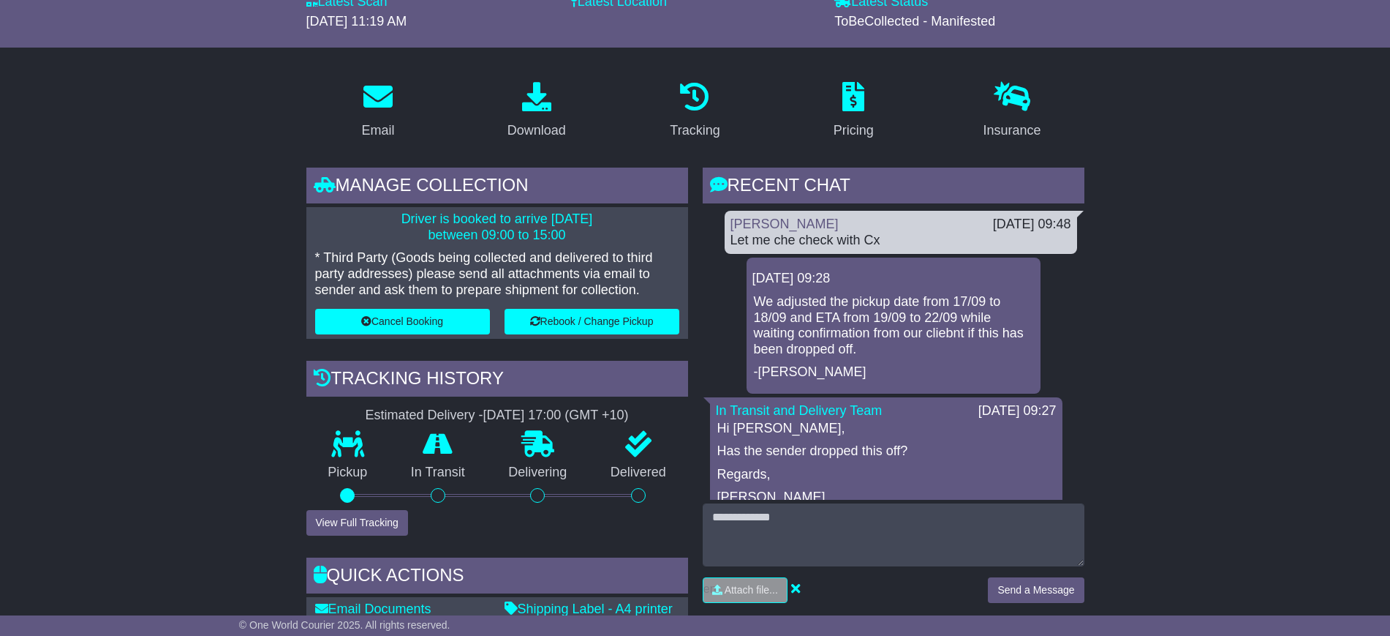
scroll to position [91, 0]
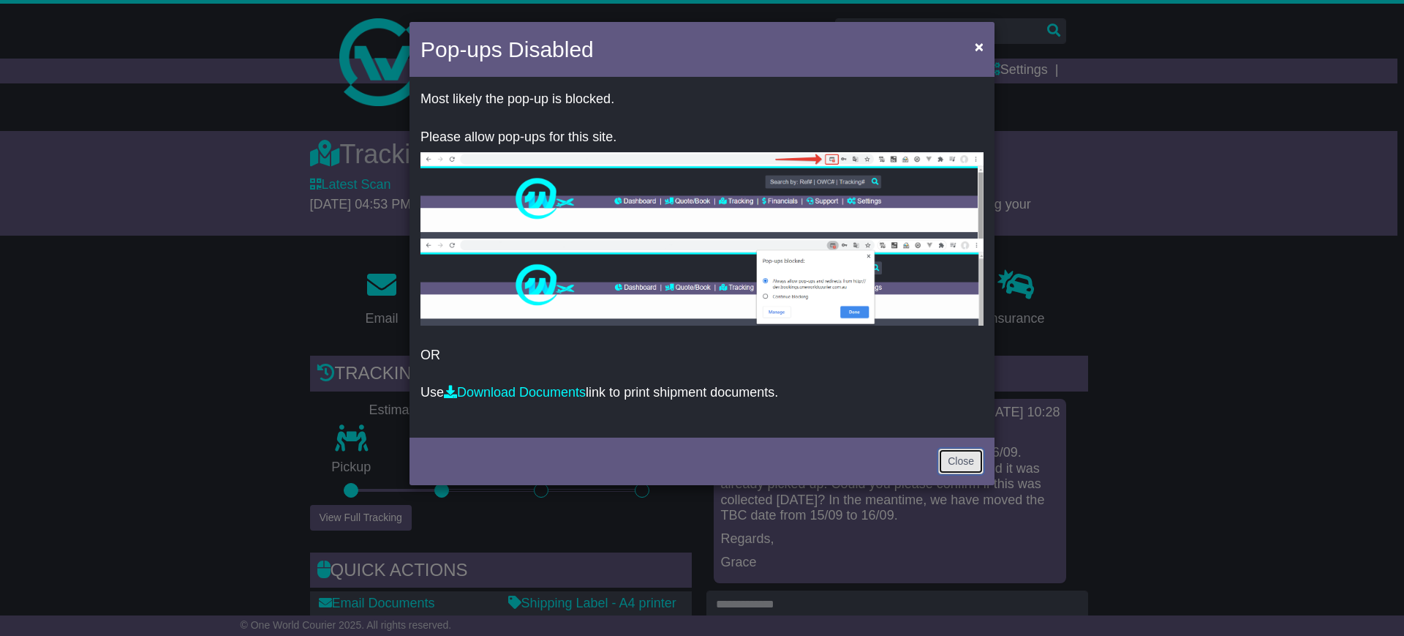
drag, startPoint x: 956, startPoint y: 453, endPoint x: 952, endPoint y: 447, distance: 7.5
click at [957, 454] on link "Close" at bounding box center [960, 461] width 45 height 26
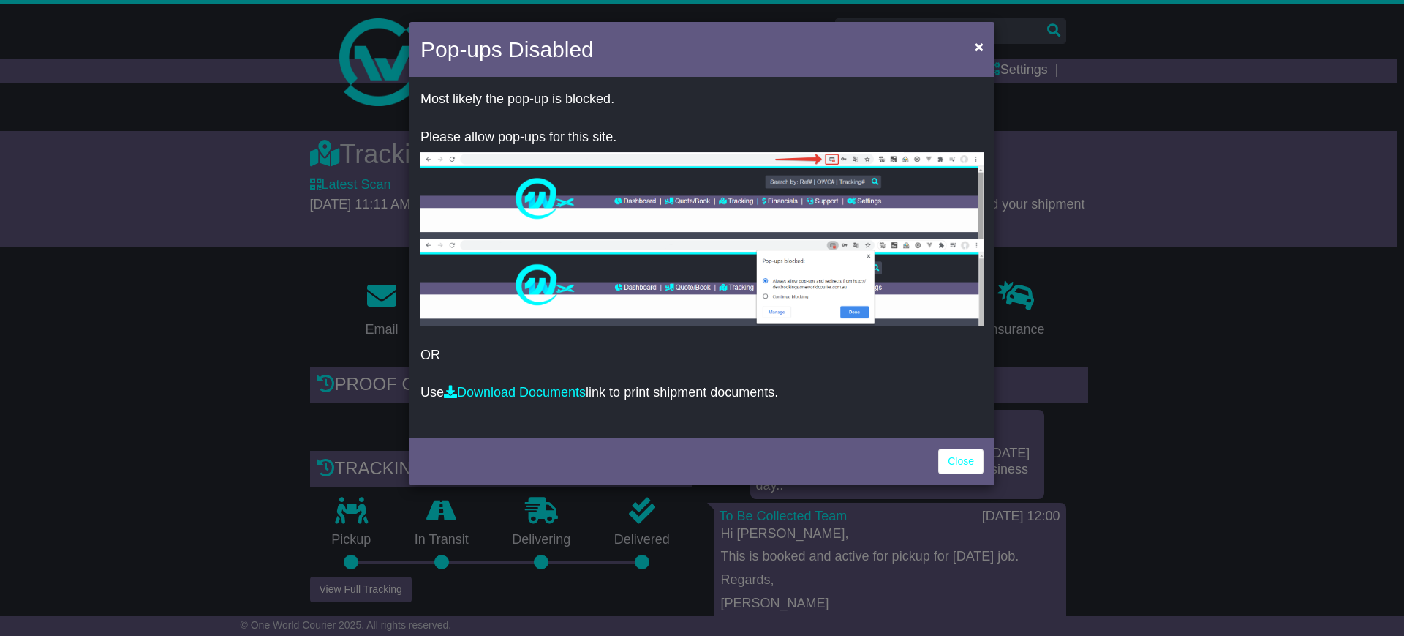
click at [954, 445] on div "Close" at bounding box center [702, 459] width 585 height 51
click at [957, 460] on link "Close" at bounding box center [960, 461] width 45 height 26
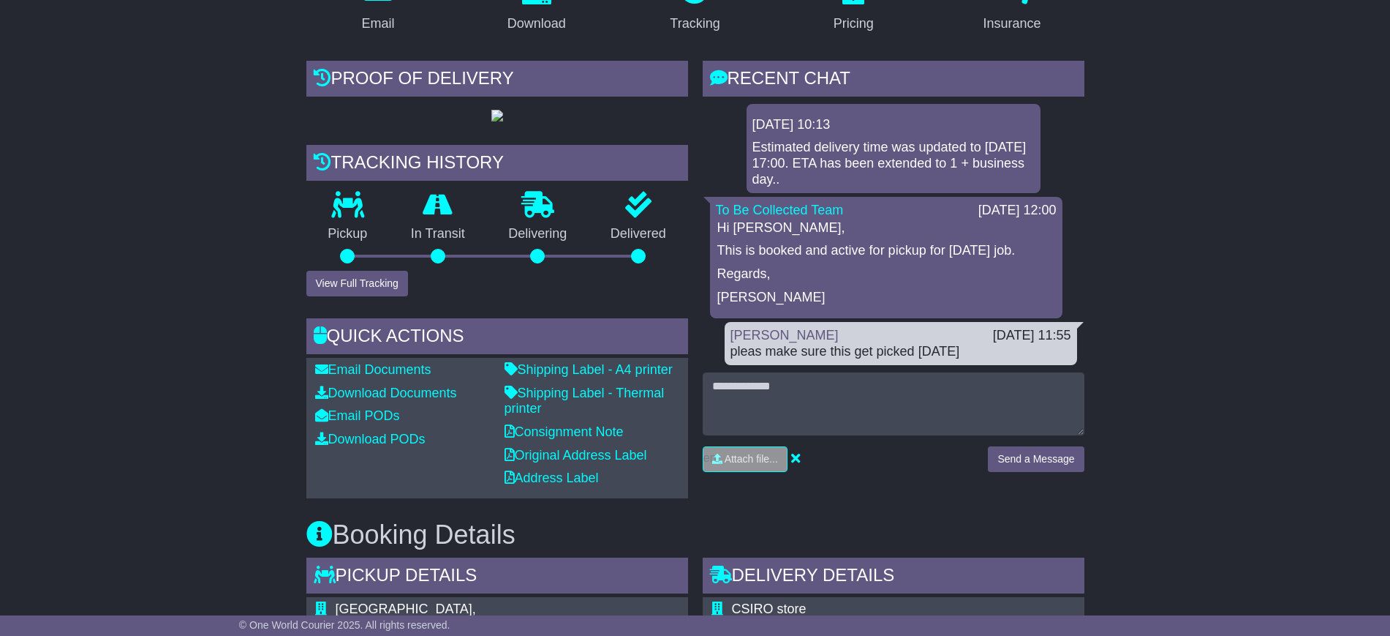
scroll to position [274, 0]
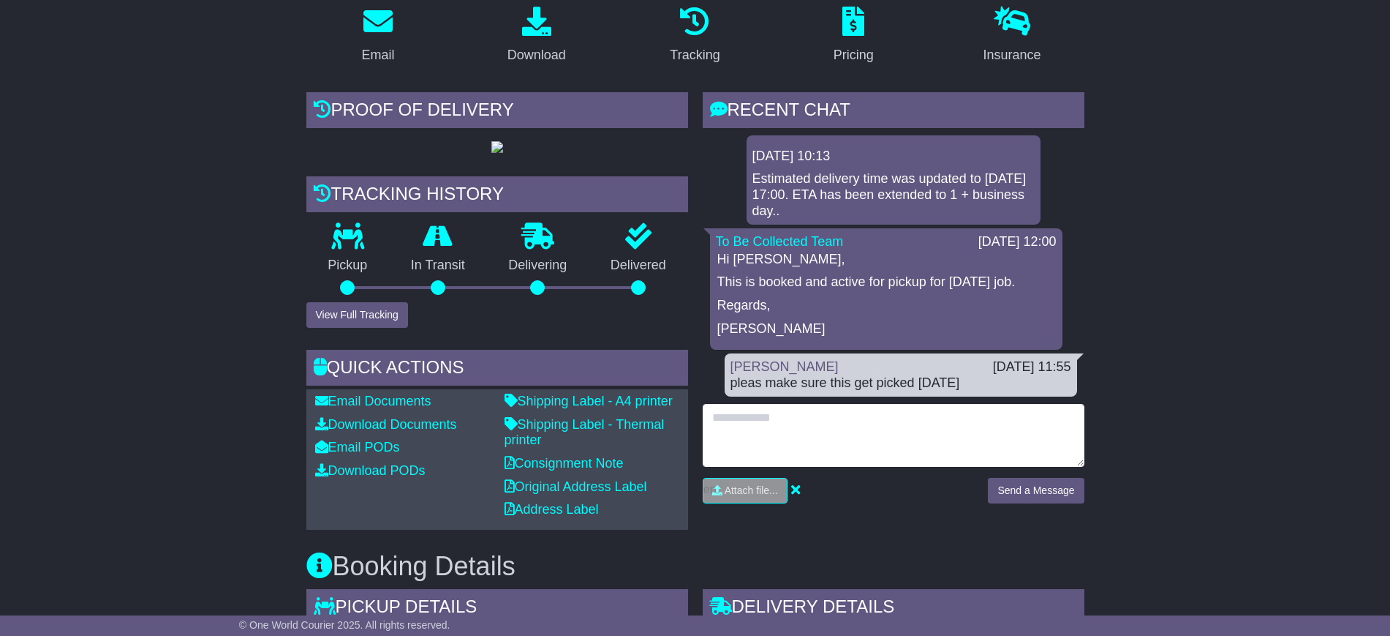
click at [781, 407] on textarea at bounding box center [894, 435] width 382 height 63
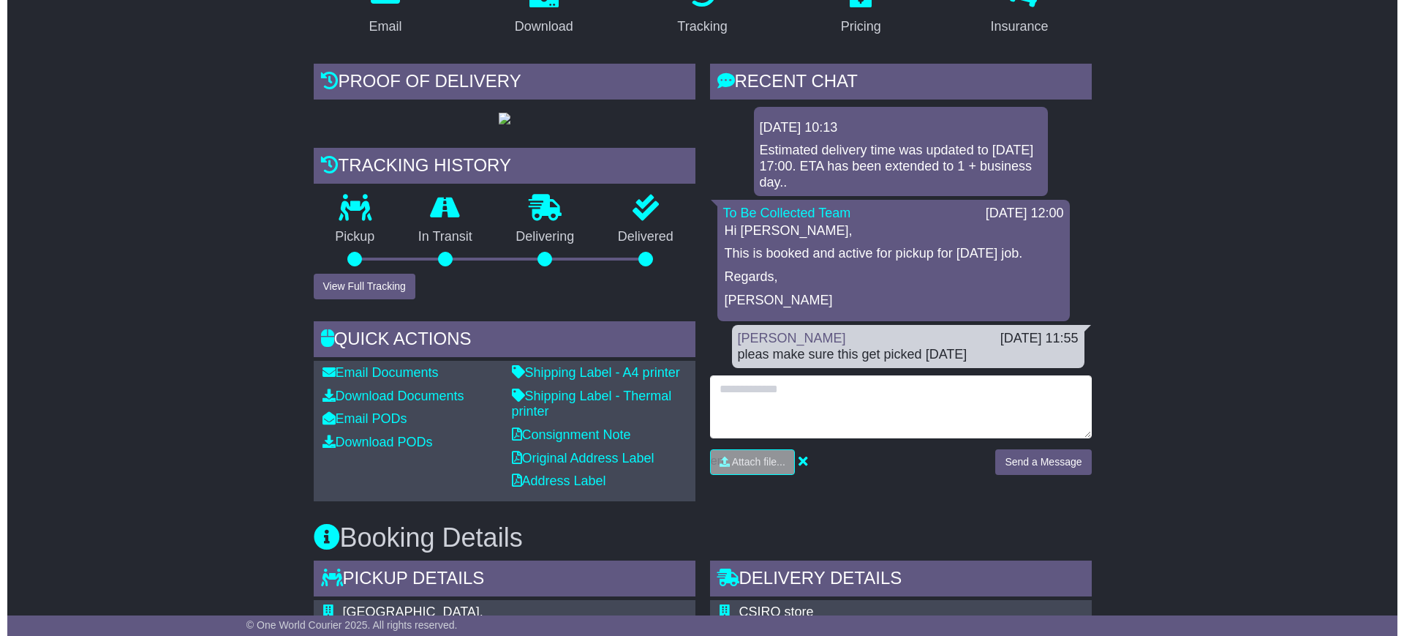
scroll to position [183, 0]
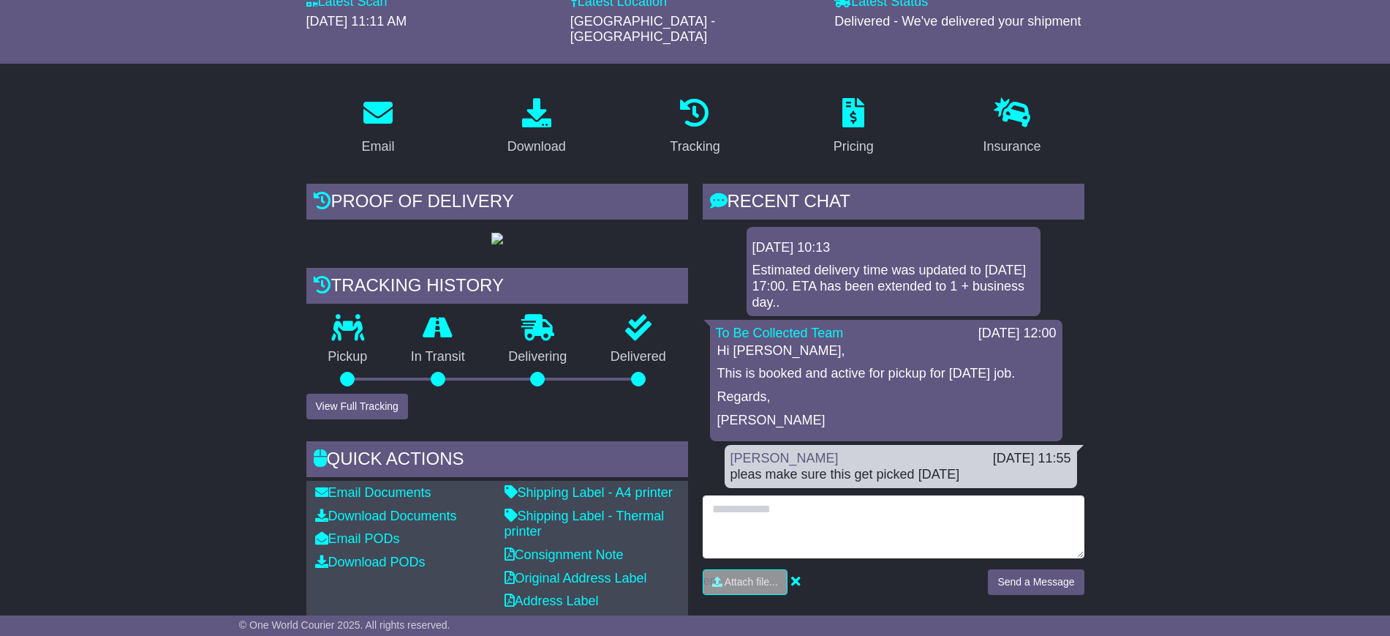
click at [776, 495] on textarea at bounding box center [894, 526] width 382 height 63
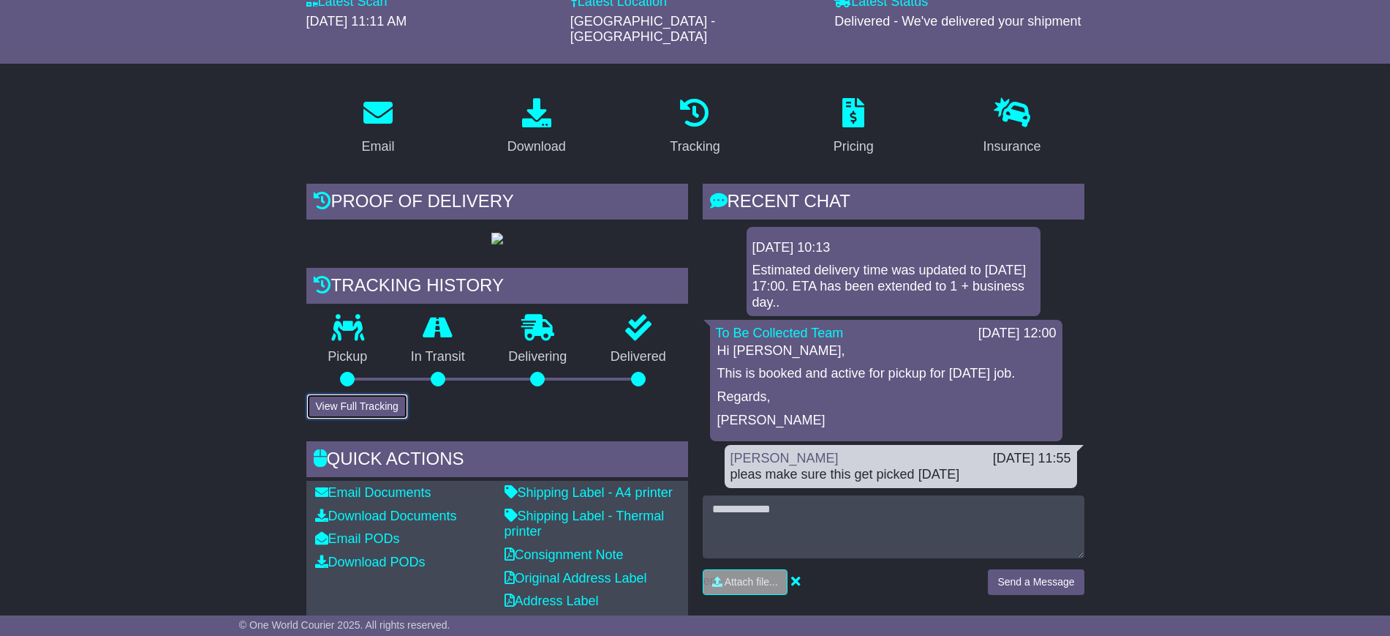
click at [366, 419] on button "View Full Tracking" at bounding box center [357, 407] width 102 height 26
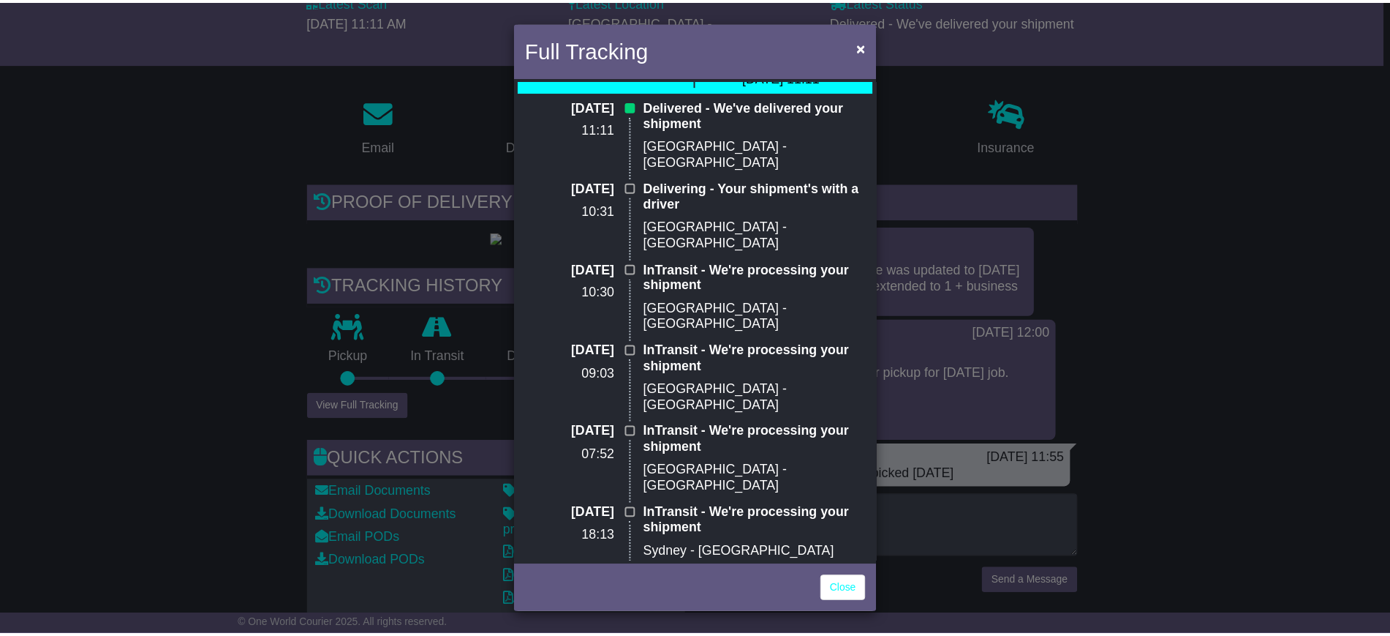
scroll to position [116, 0]
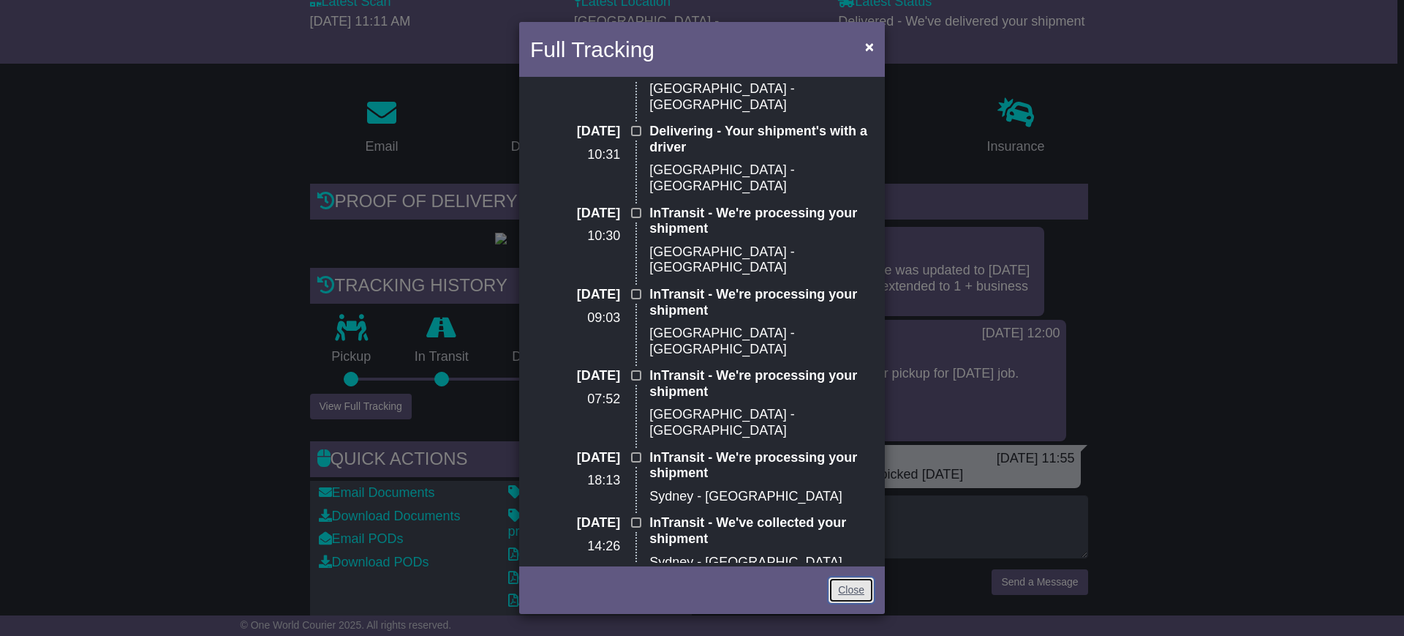
click at [836, 587] on link "Close" at bounding box center [851, 590] width 45 height 26
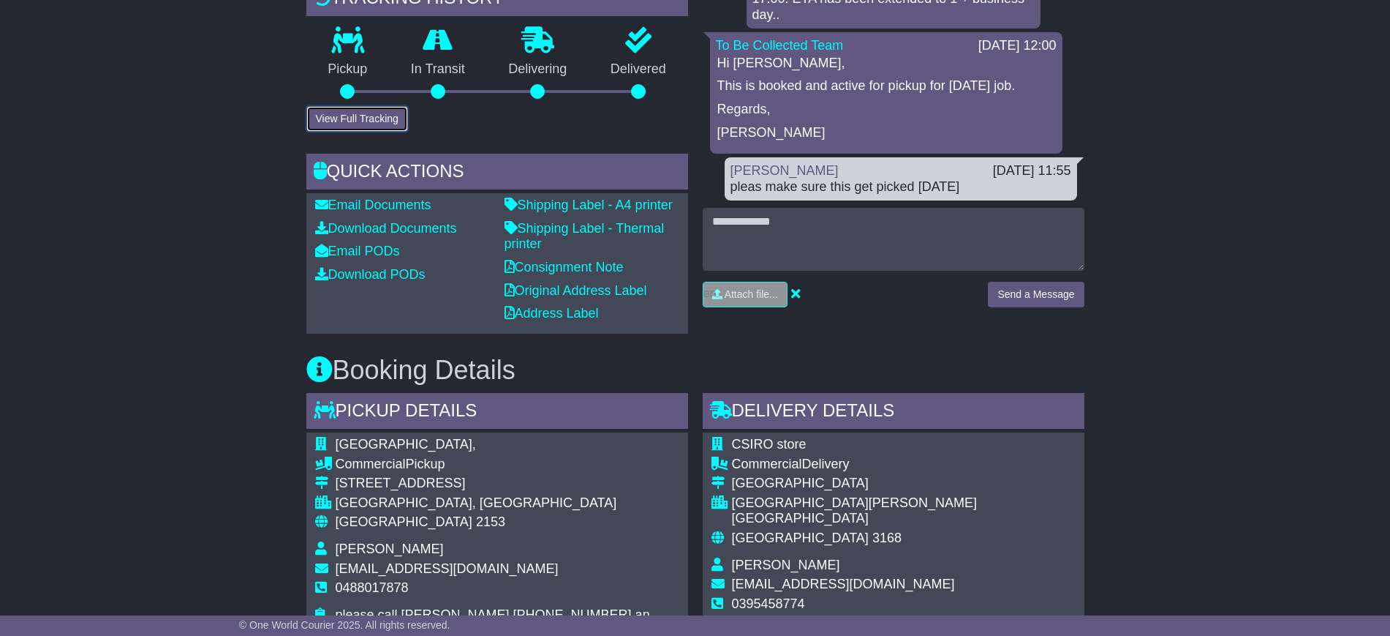
scroll to position [366, 0]
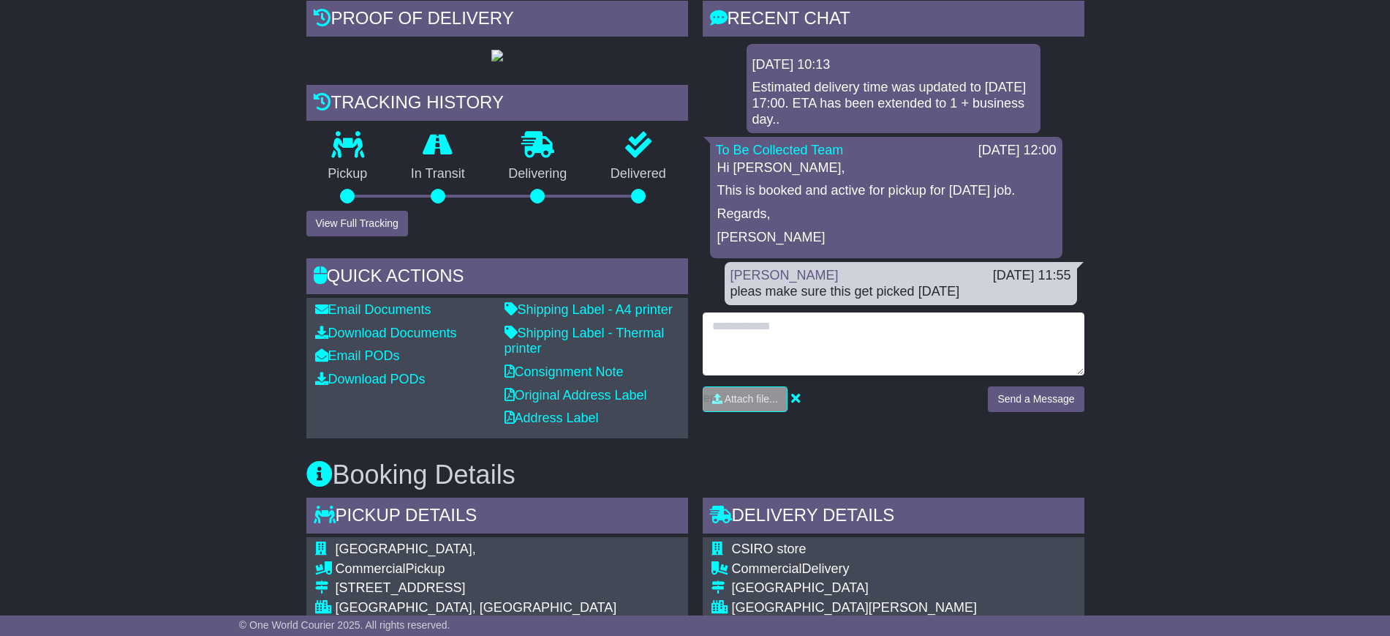
click at [749, 312] on textarea at bounding box center [894, 343] width 382 height 63
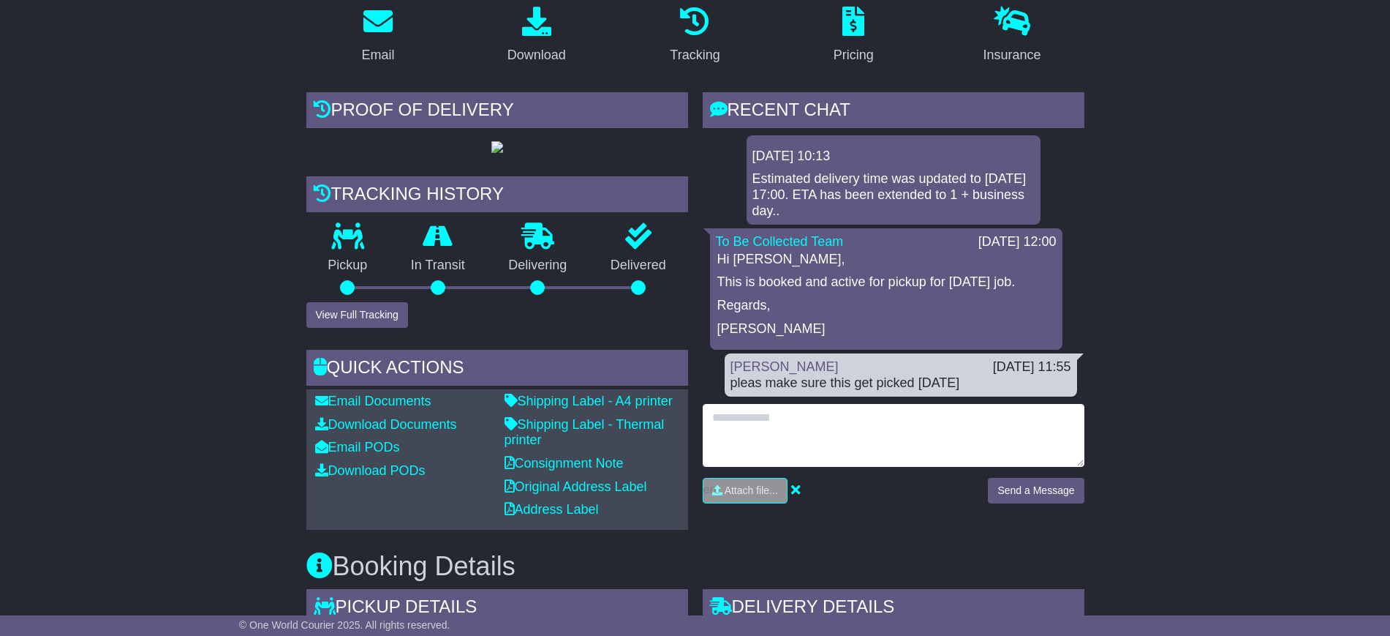
click at [743, 407] on textarea at bounding box center [894, 435] width 382 height 63
type textarea "**********"
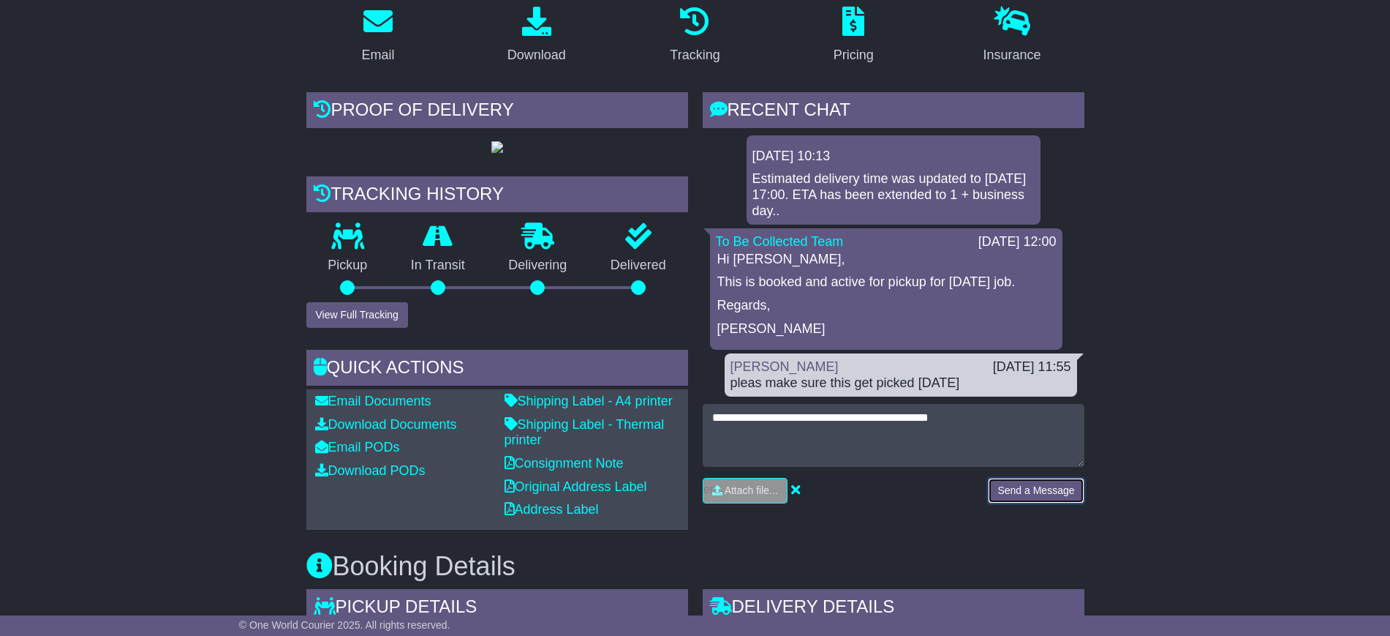
click at [1032, 480] on button "Send a Message" at bounding box center [1036, 491] width 96 height 26
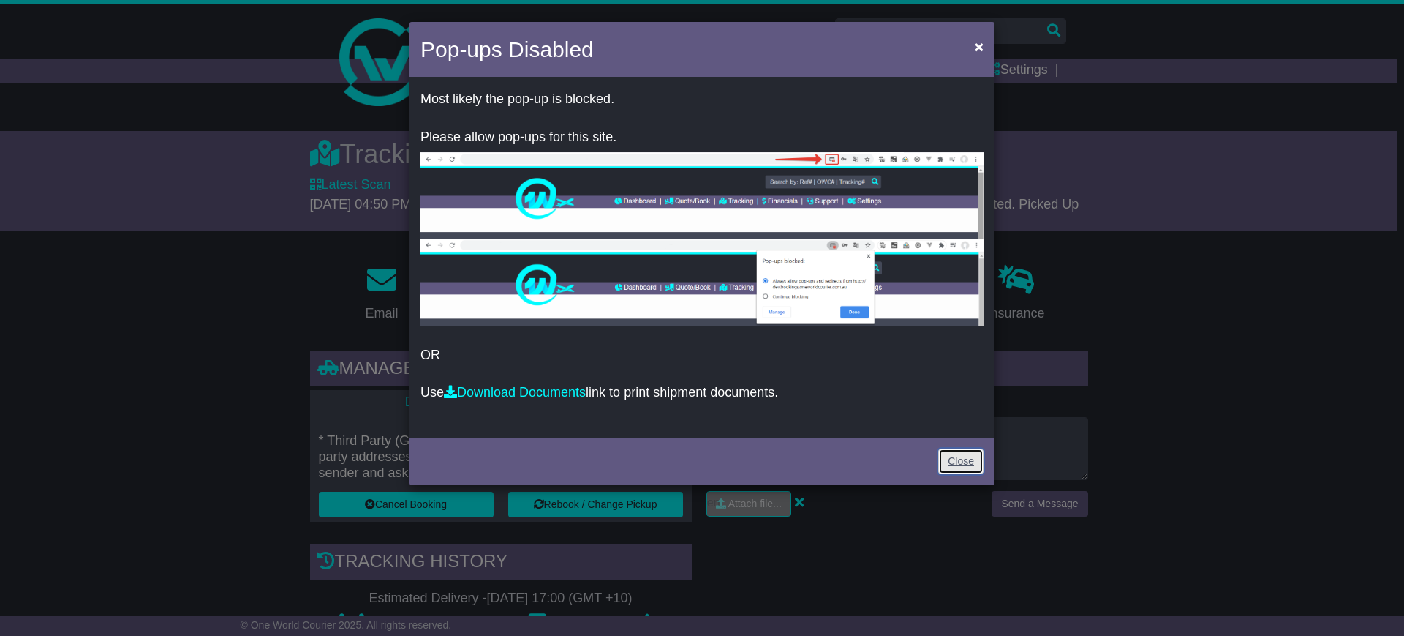
click at [957, 462] on link "Close" at bounding box center [960, 461] width 45 height 26
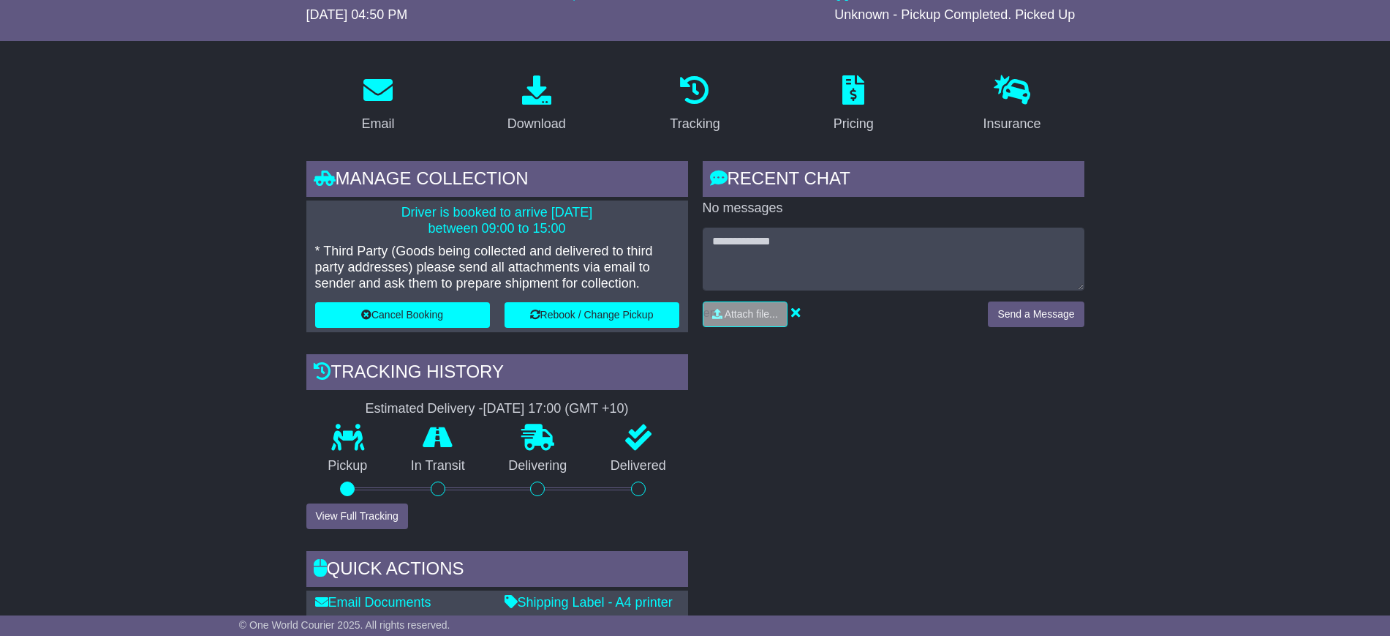
scroll to position [183, 0]
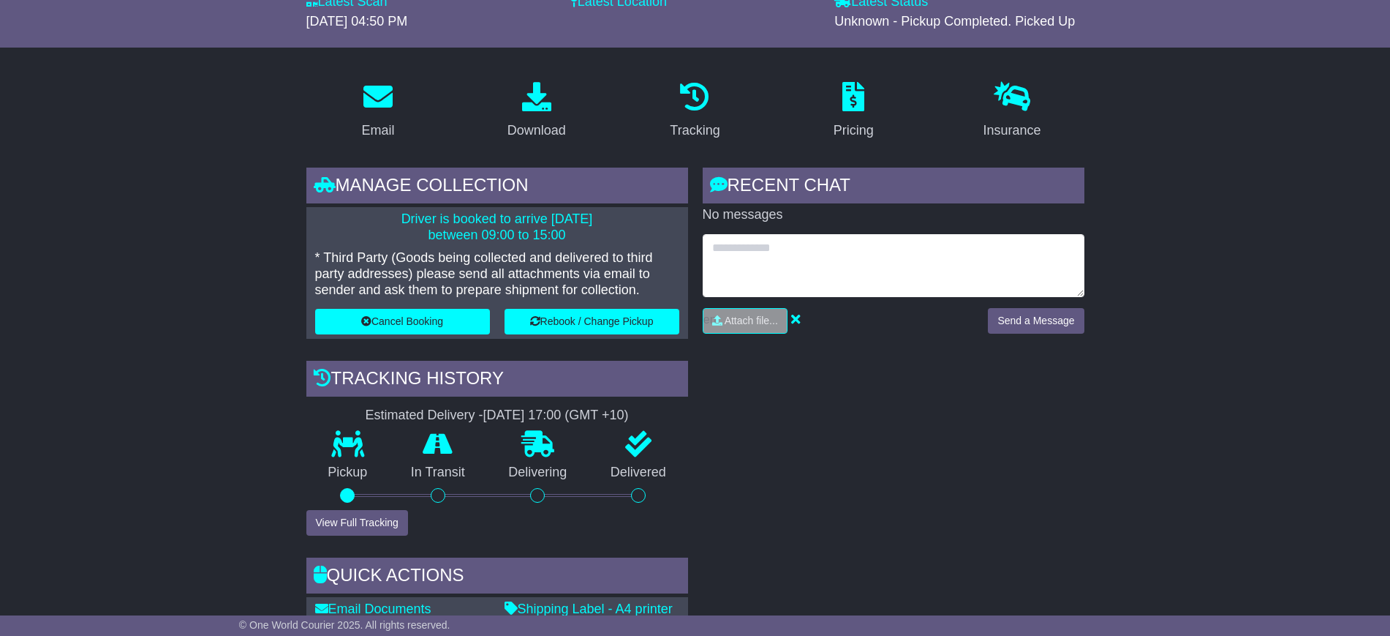
click at [741, 247] on textarea at bounding box center [894, 265] width 382 height 63
click at [772, 238] on textarea "*********" at bounding box center [894, 265] width 382 height 63
click at [774, 247] on textarea "*********" at bounding box center [894, 265] width 382 height 63
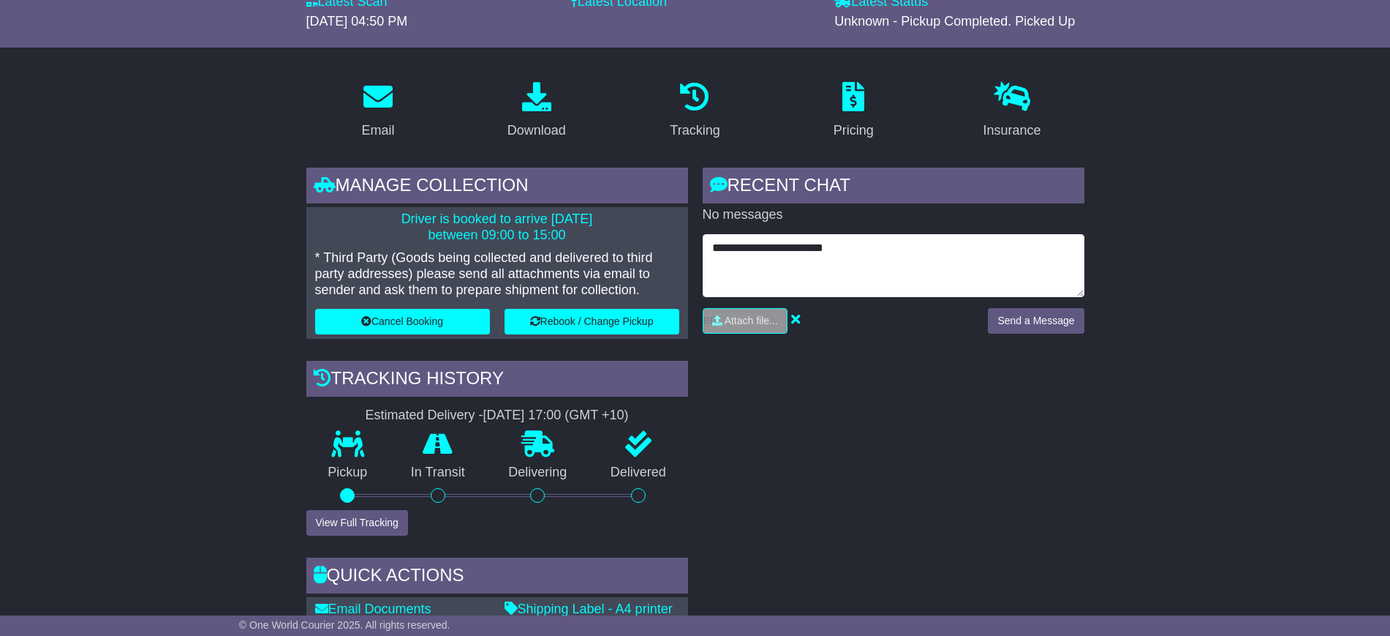
type textarea "**********"
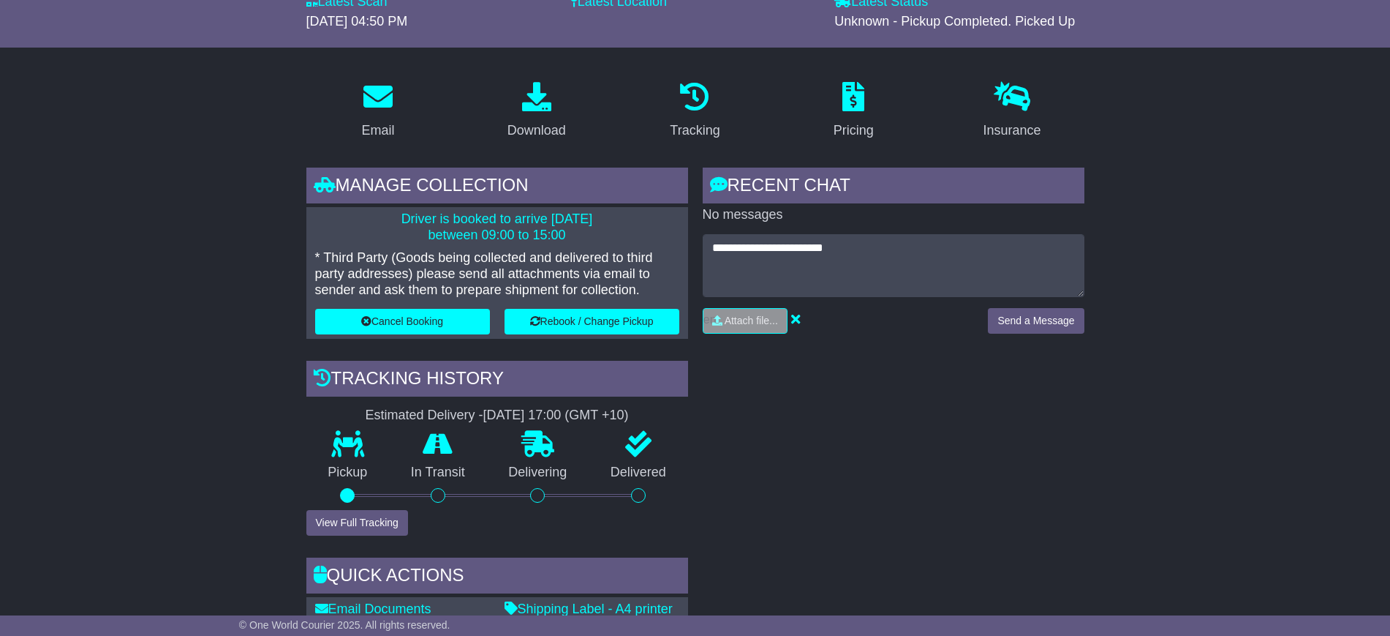
click at [1018, 301] on div "**********" at bounding box center [894, 289] width 382 height 110
click at [1021, 314] on button "Send a Message" at bounding box center [1036, 321] width 96 height 26
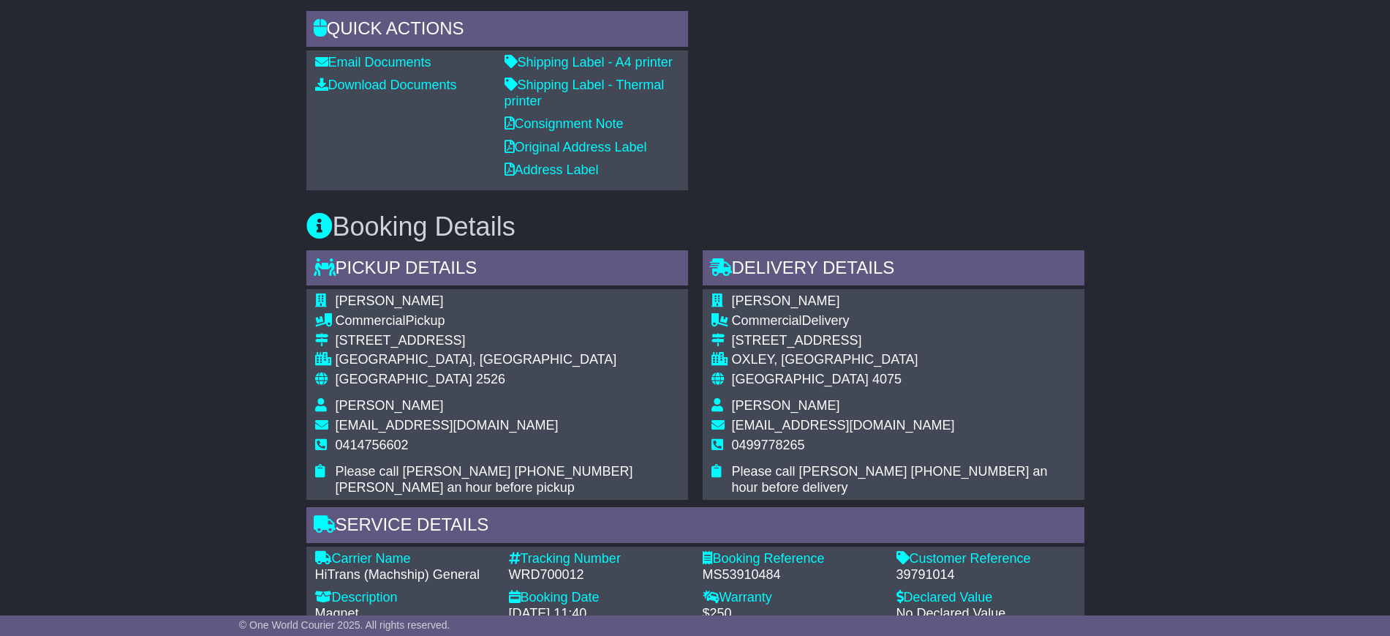
scroll to position [181, 0]
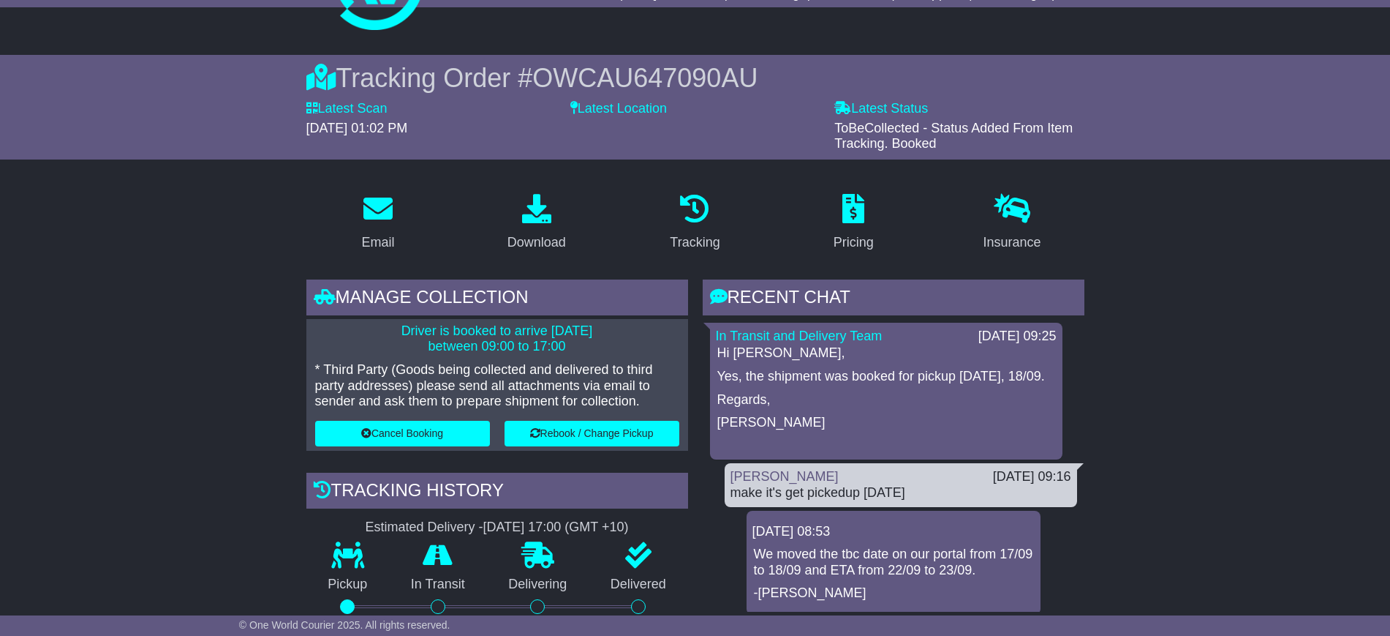
scroll to position [274, 0]
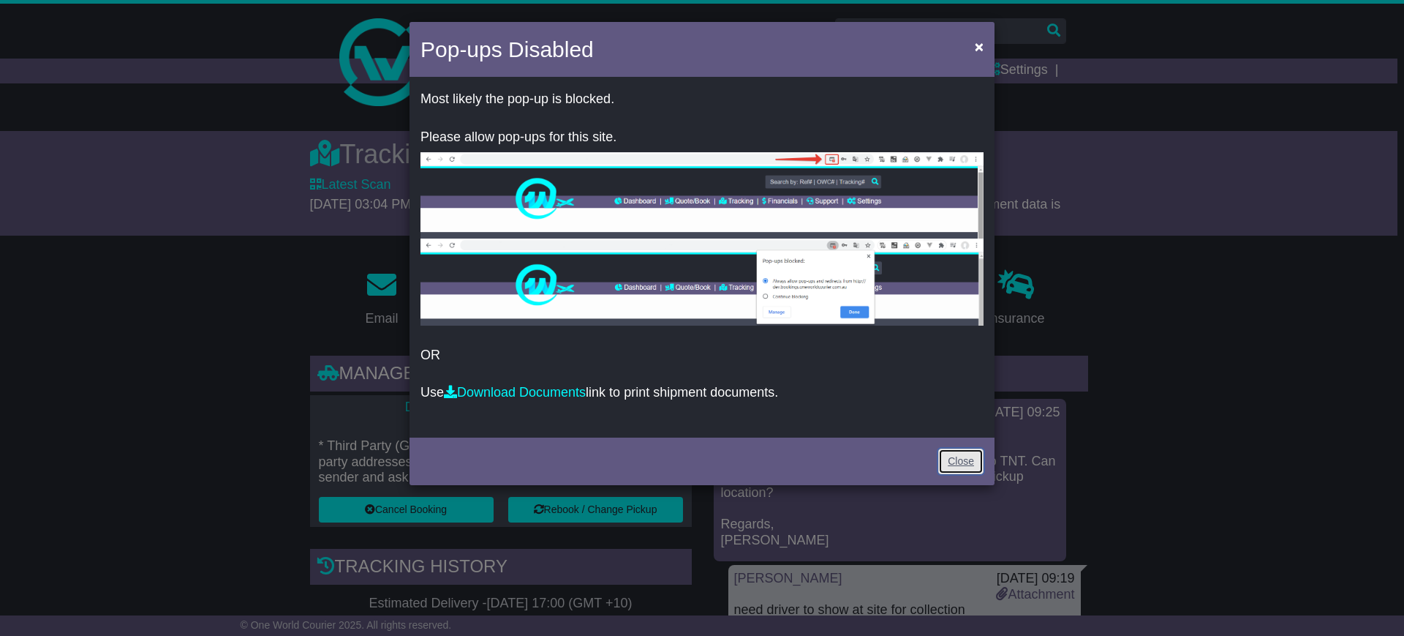
click at [958, 462] on link "Close" at bounding box center [960, 461] width 45 height 26
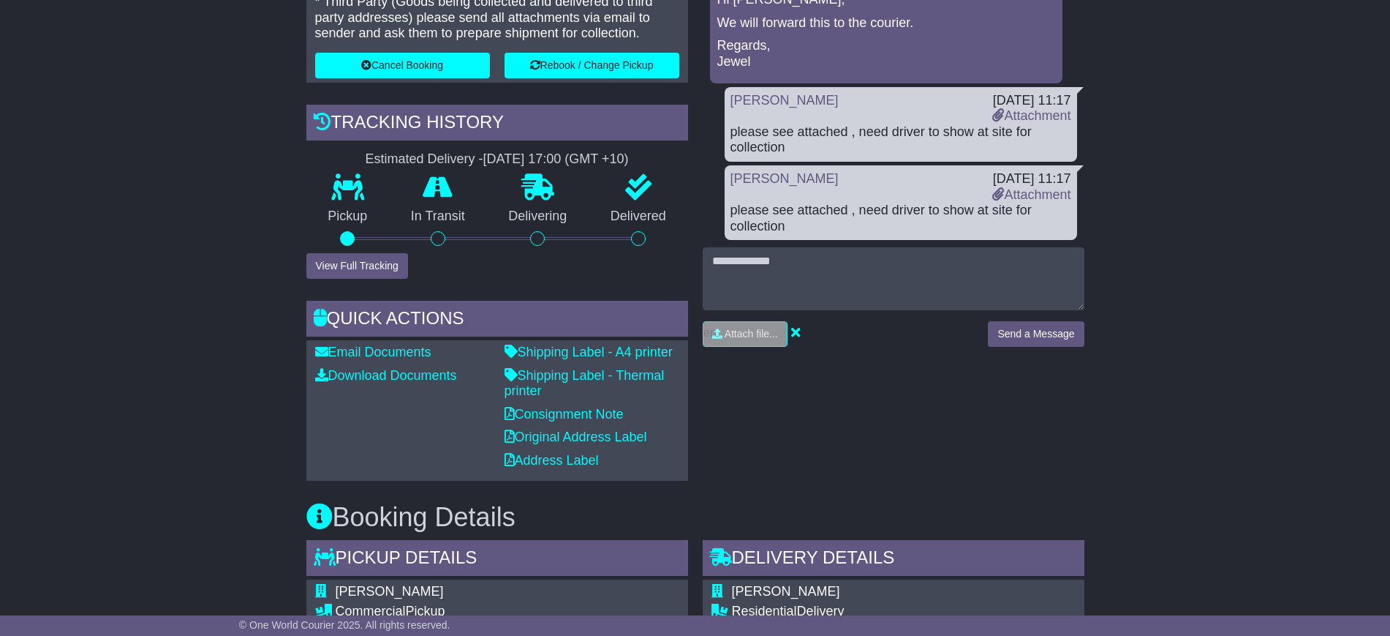
scroll to position [457, 0]
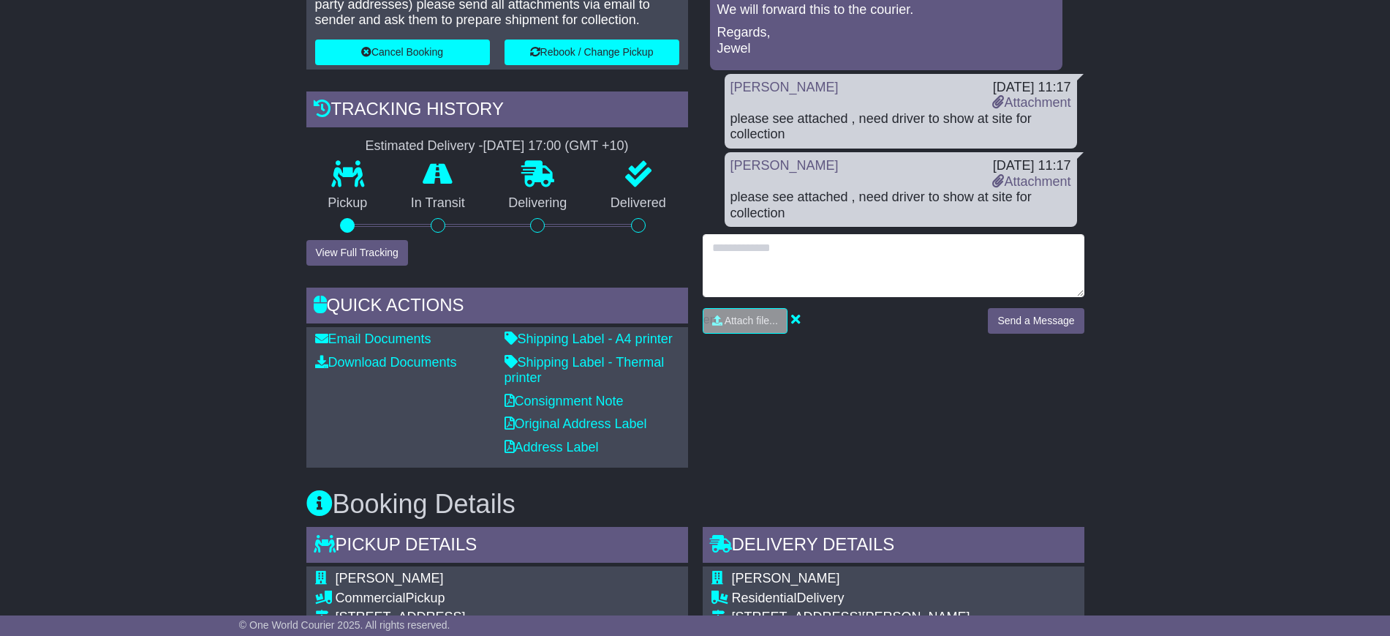
click at [775, 261] on textarea at bounding box center [894, 265] width 382 height 63
paste textarea "**********"
type textarea "**********"
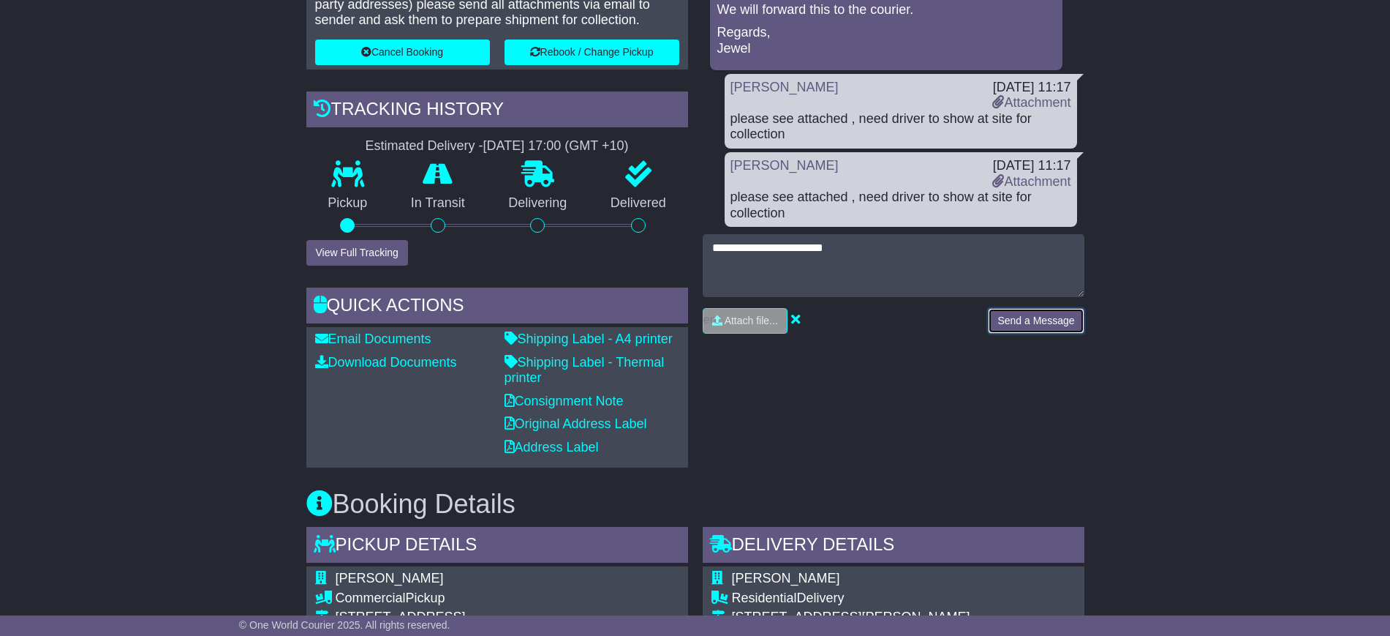
click at [1042, 309] on button "Send a Message" at bounding box center [1036, 321] width 96 height 26
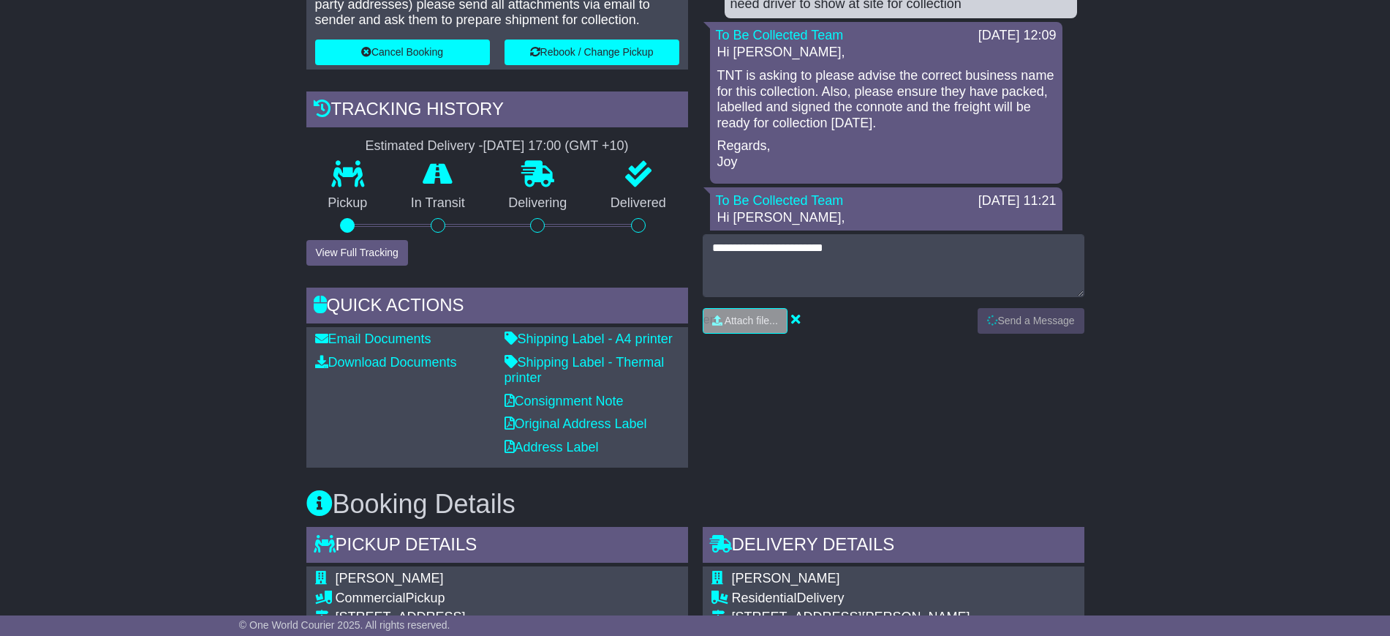
scroll to position [0, 0]
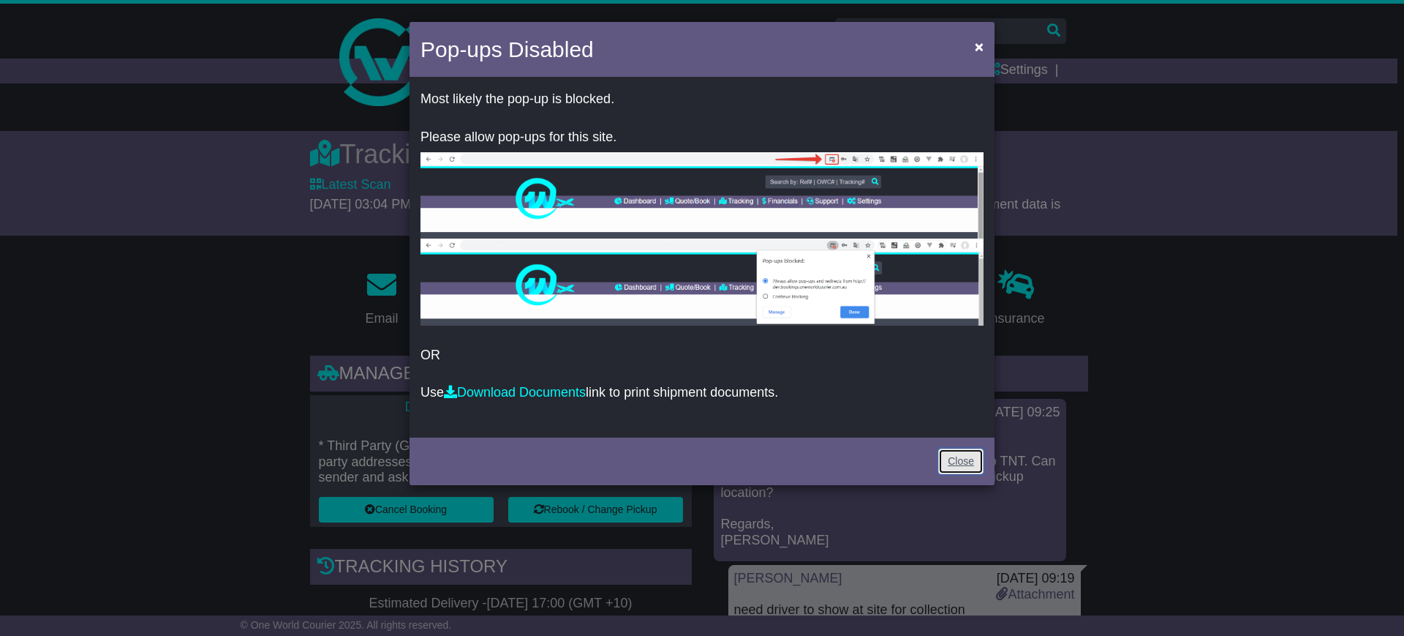
click at [959, 466] on link "Close" at bounding box center [960, 461] width 45 height 26
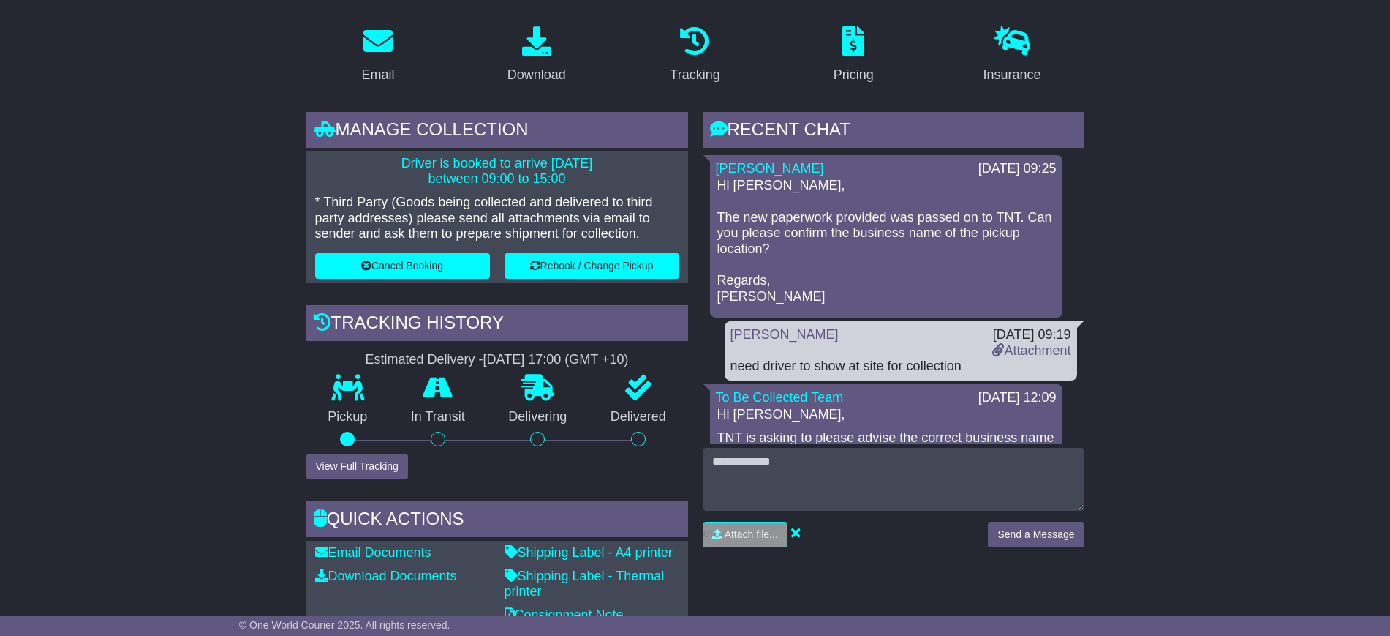
scroll to position [274, 0]
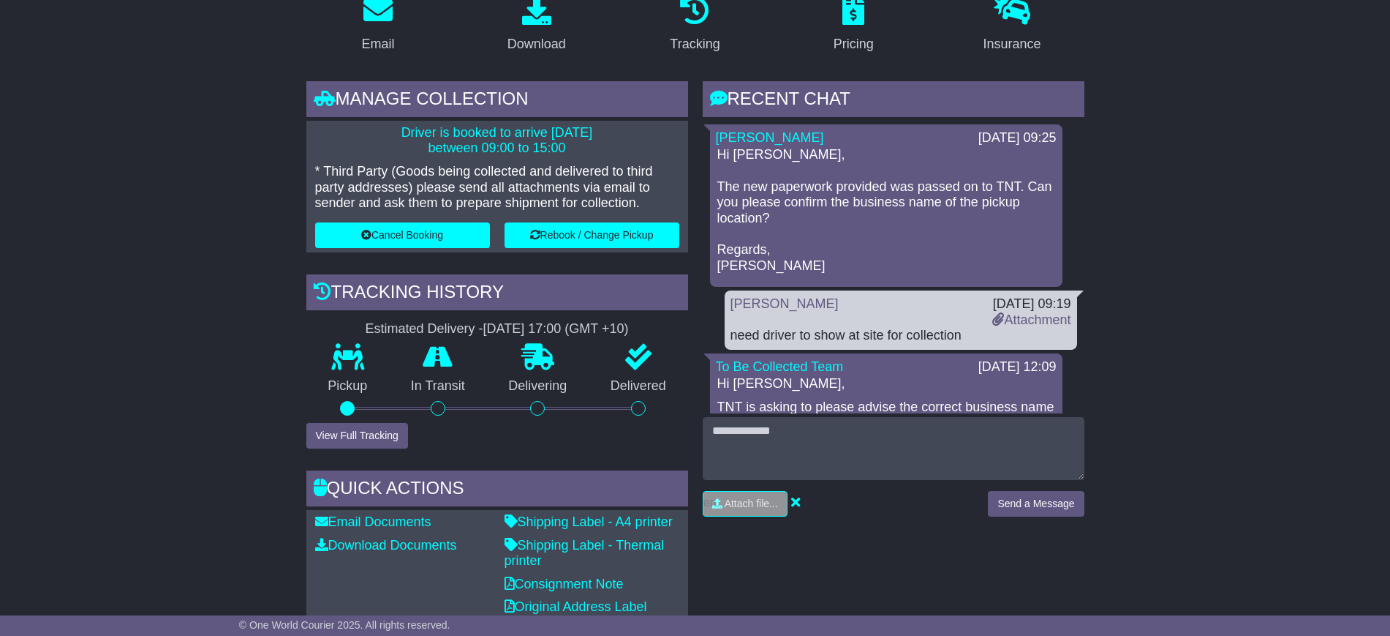
click at [800, 246] on p "Hi [PERSON_NAME], The new paperwork provided was passed on to TNT. Can you plea…" at bounding box center [887, 210] width 338 height 127
click at [767, 323] on div "[PERSON_NAME]" at bounding box center [854, 311] width 263 height 31
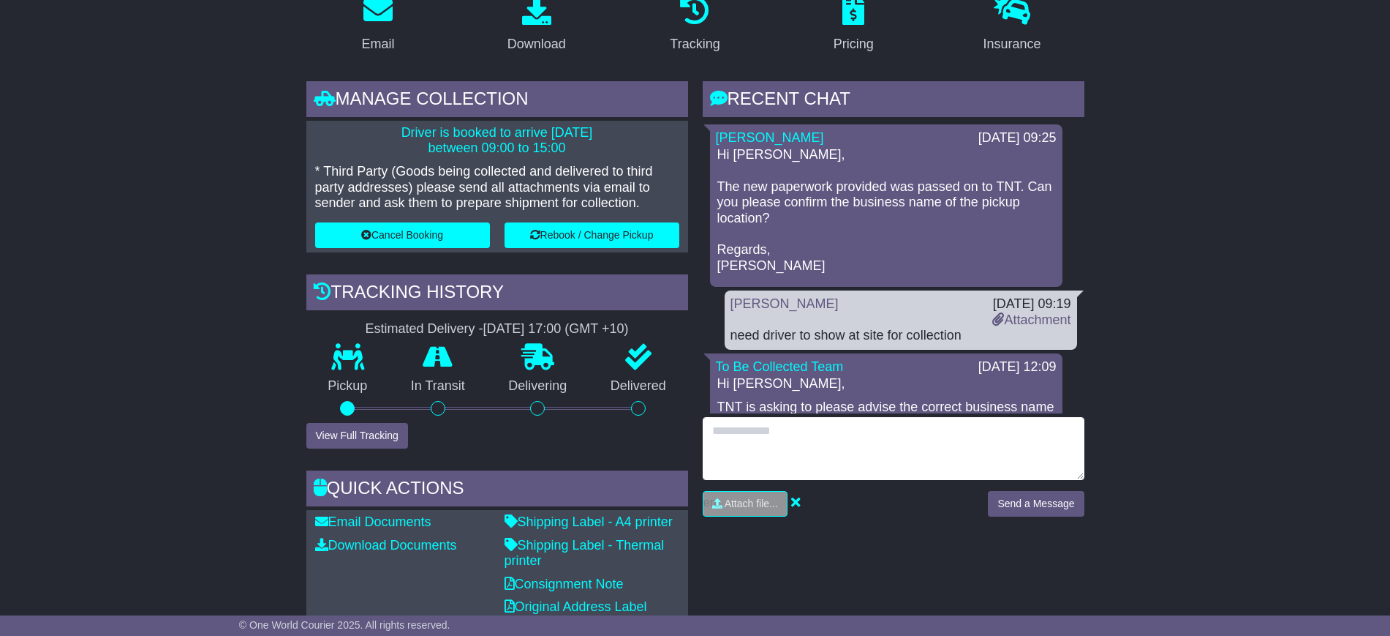
click at [785, 434] on textarea at bounding box center [894, 448] width 382 height 63
paste textarea "**********"
type textarea "**********"
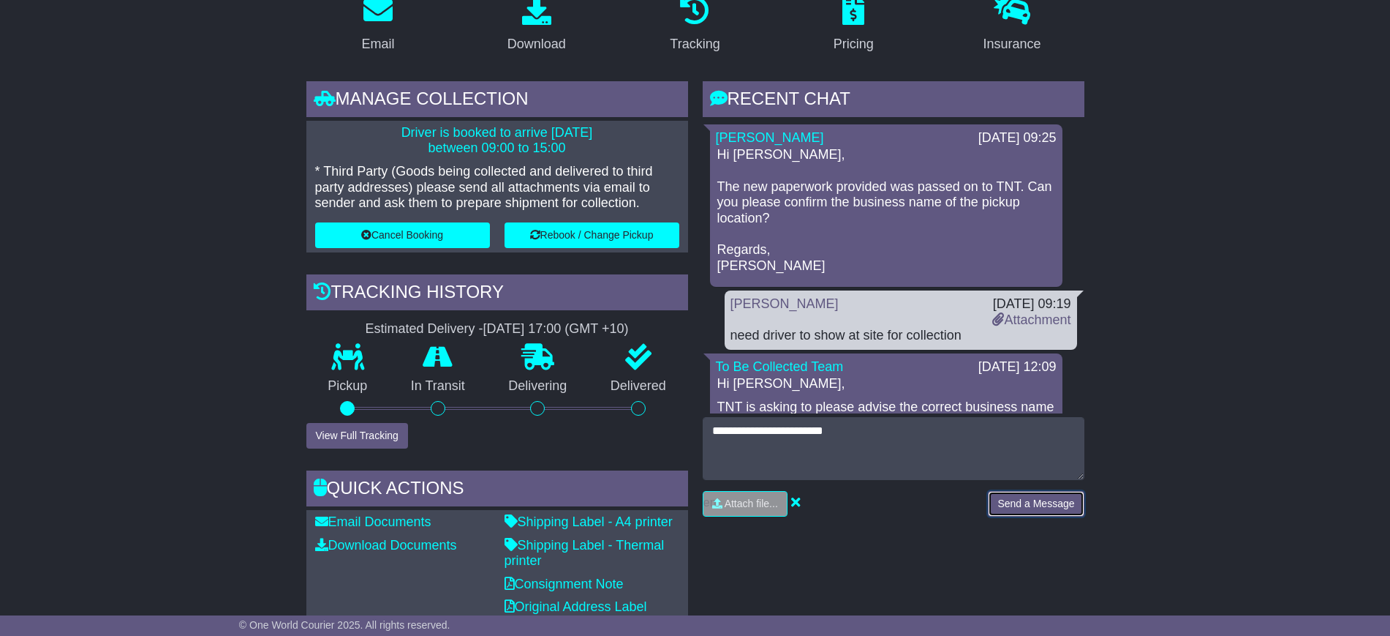
click at [1019, 506] on button "Send a Message" at bounding box center [1036, 504] width 96 height 26
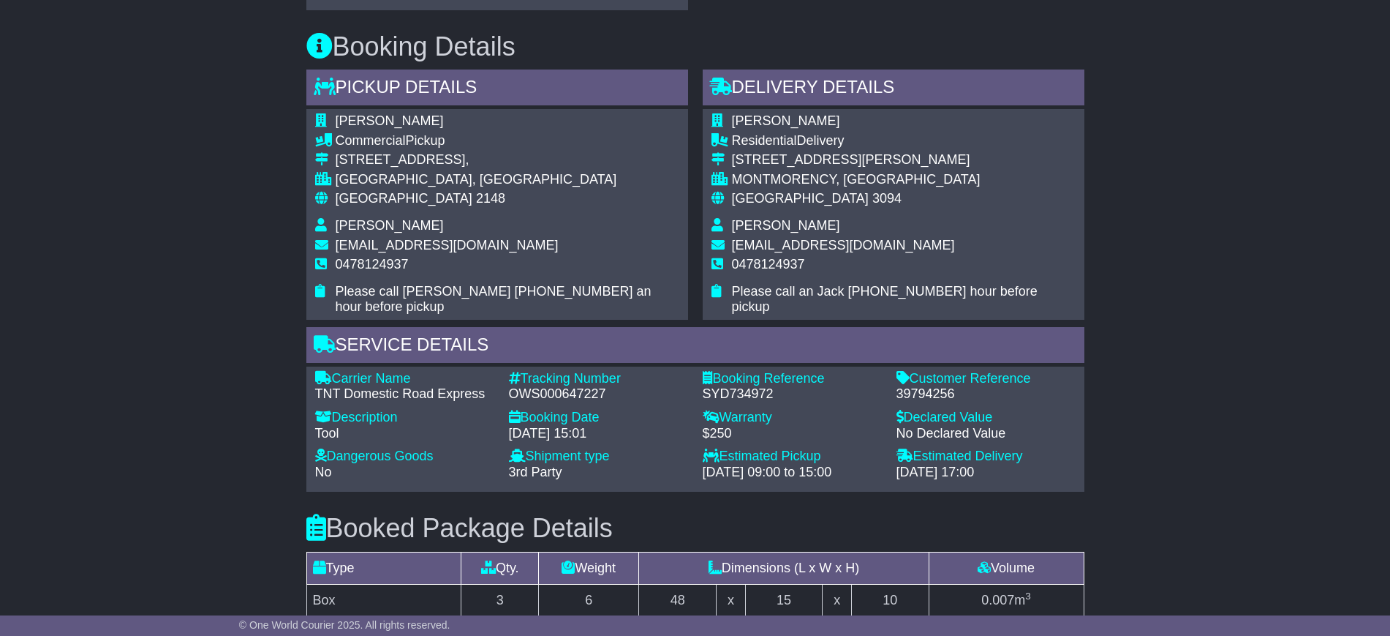
scroll to position [366, 0]
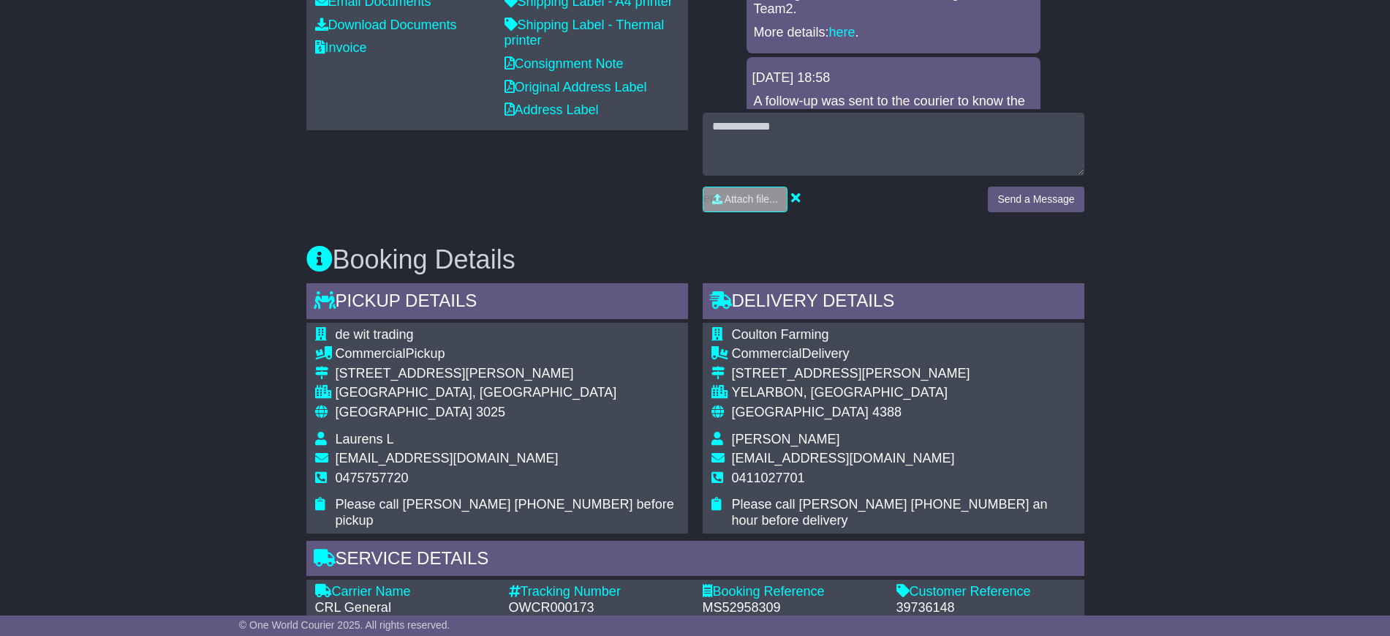
scroll to position [299, 0]
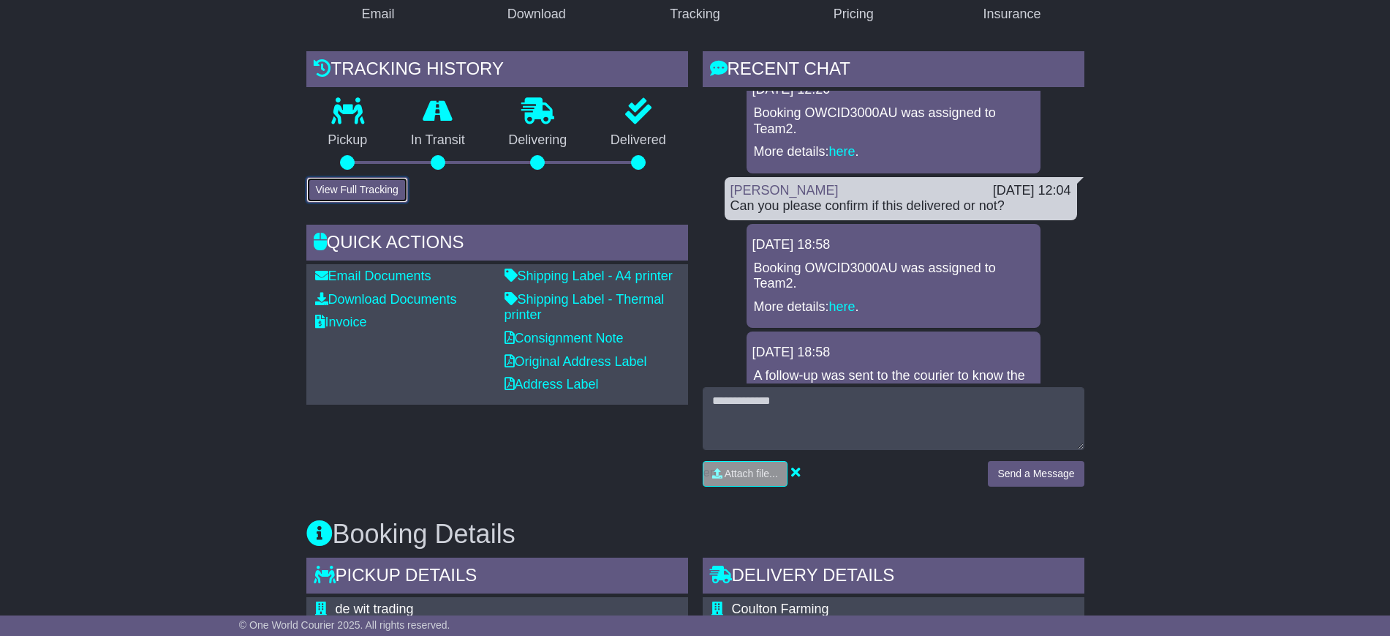
click at [372, 178] on button "View Full Tracking" at bounding box center [357, 190] width 102 height 26
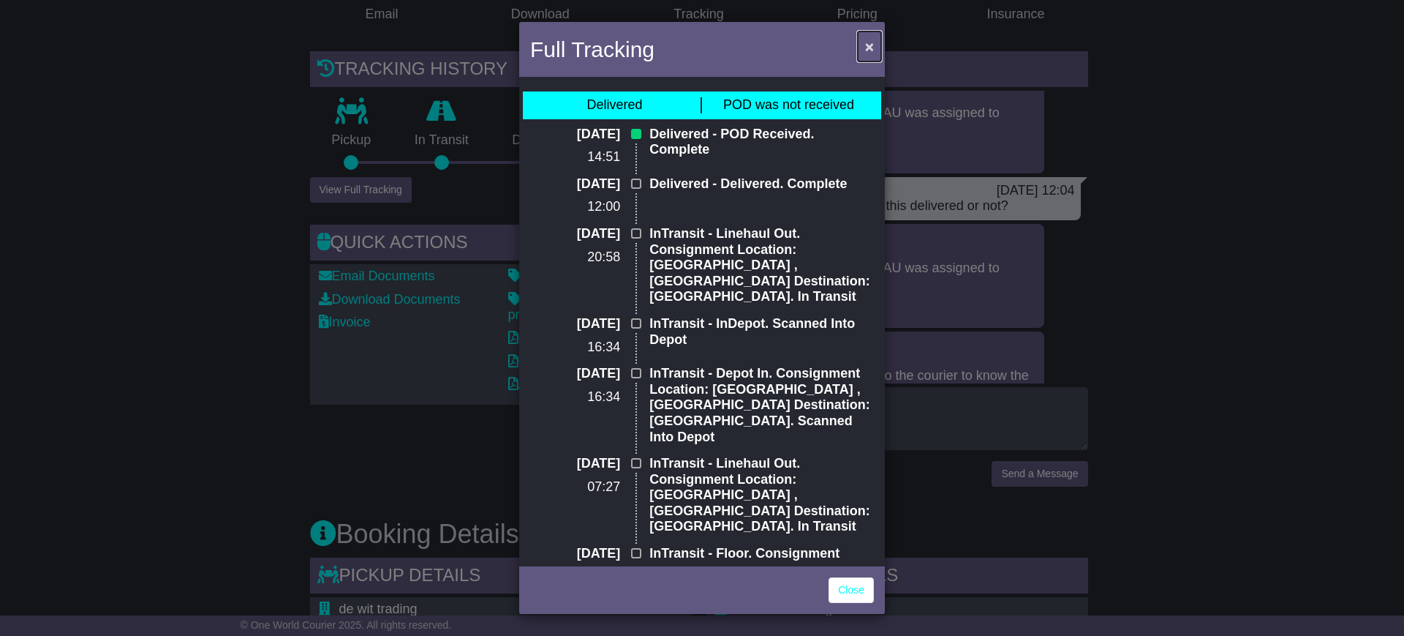
click at [863, 46] on button "×" at bounding box center [869, 46] width 23 height 30
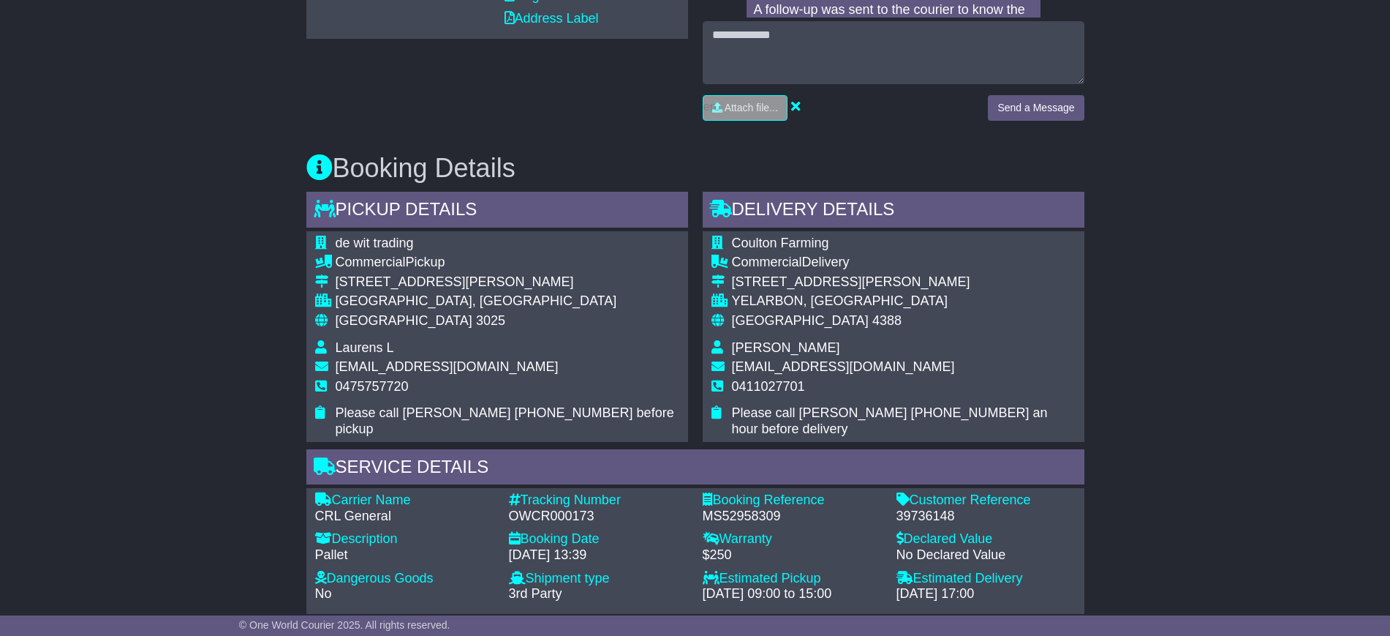
scroll to position [208, 0]
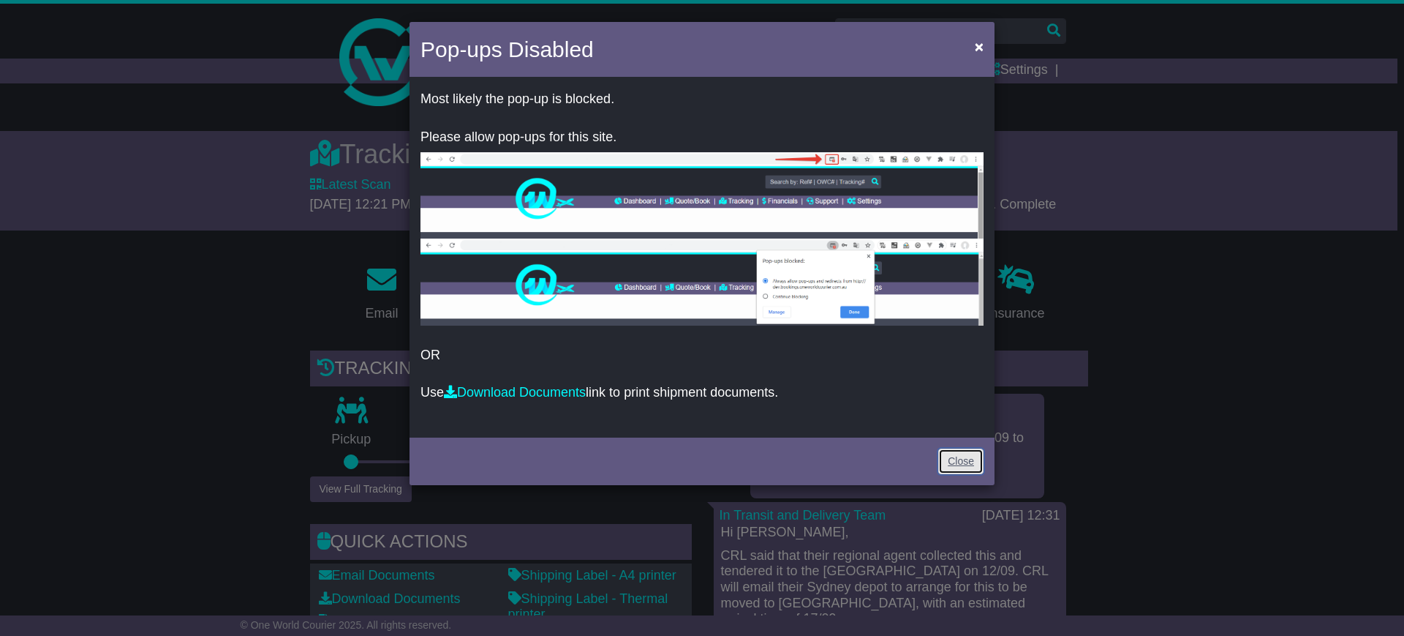
click at [961, 453] on link "Close" at bounding box center [960, 461] width 45 height 26
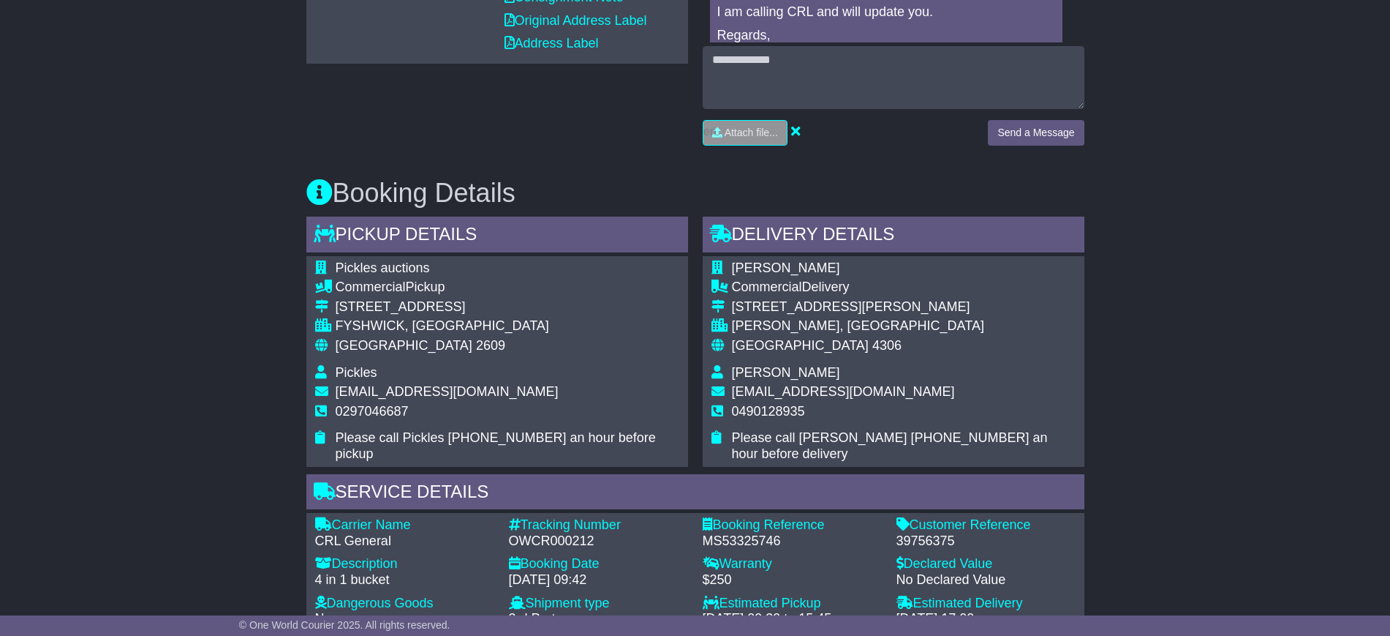
scroll to position [274, 0]
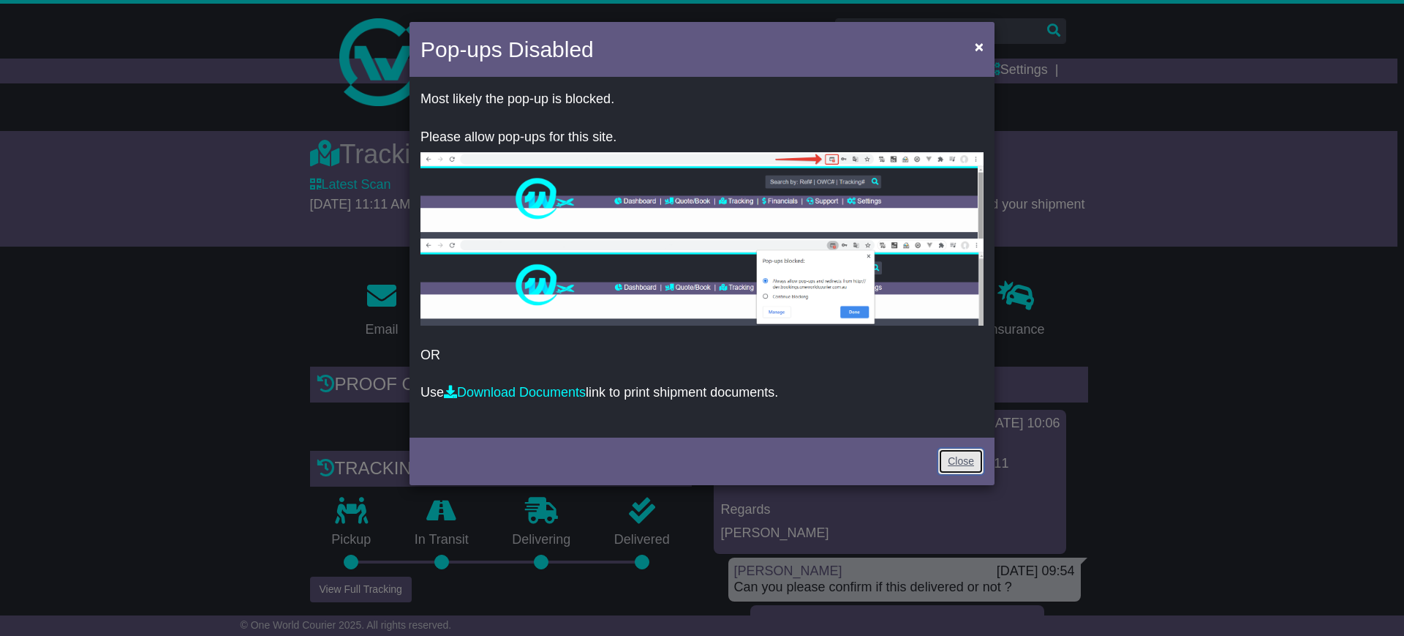
click at [960, 464] on link "Close" at bounding box center [960, 461] width 45 height 26
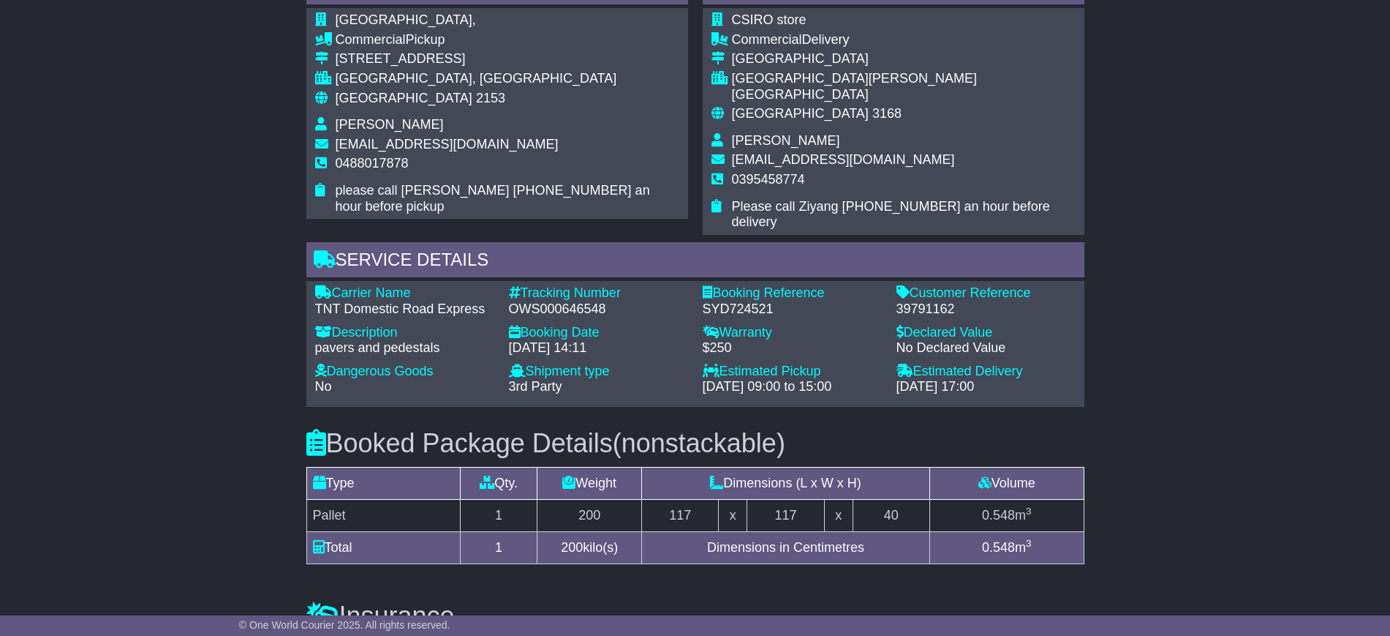
scroll to position [914, 0]
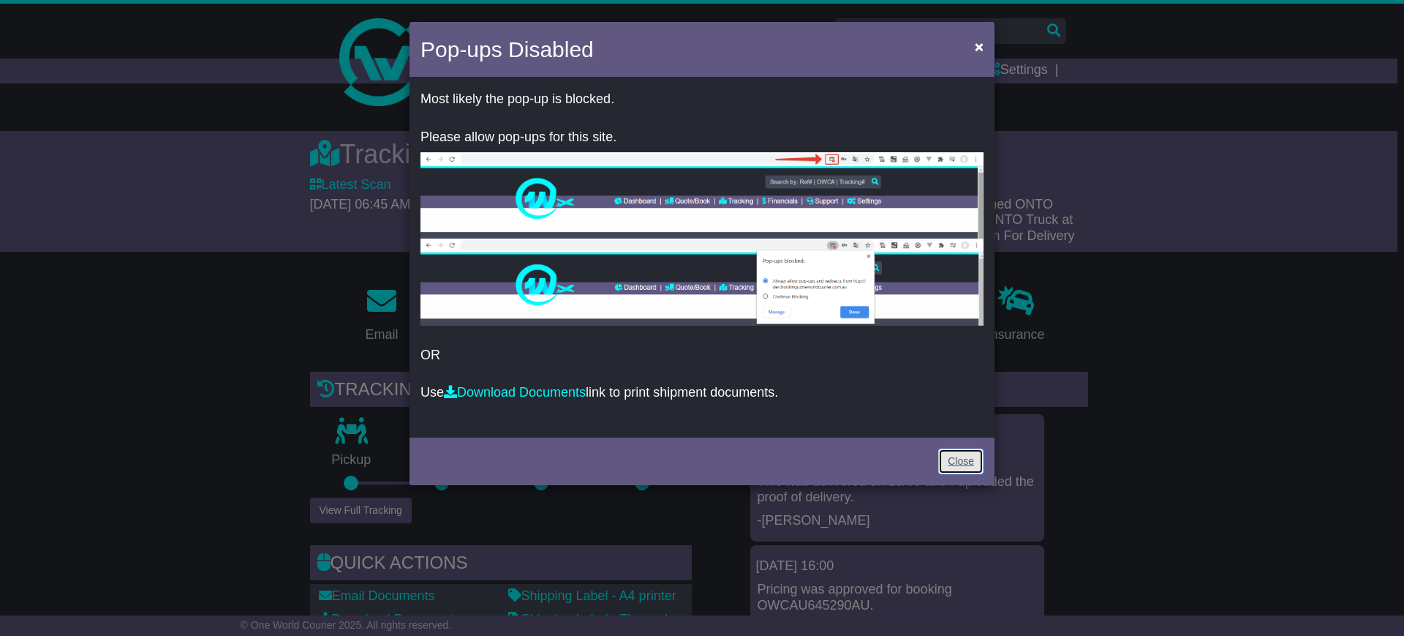
click at [951, 463] on link "Close" at bounding box center [960, 461] width 45 height 26
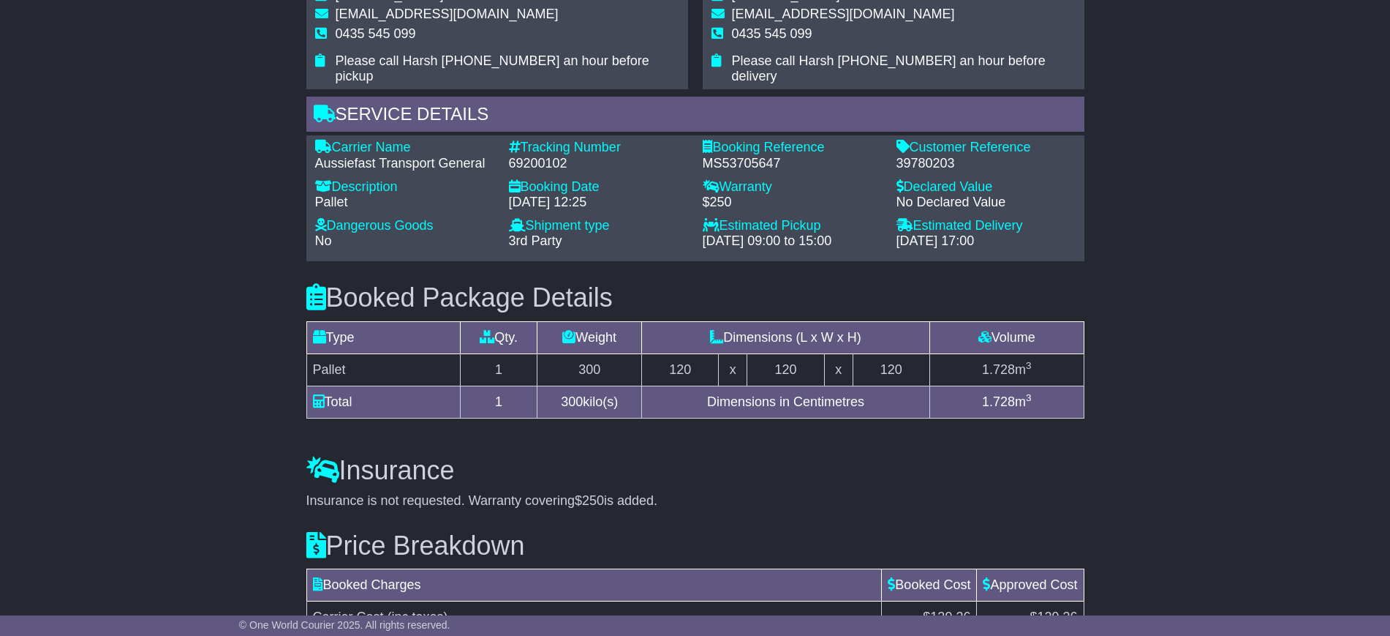
scroll to position [1234, 0]
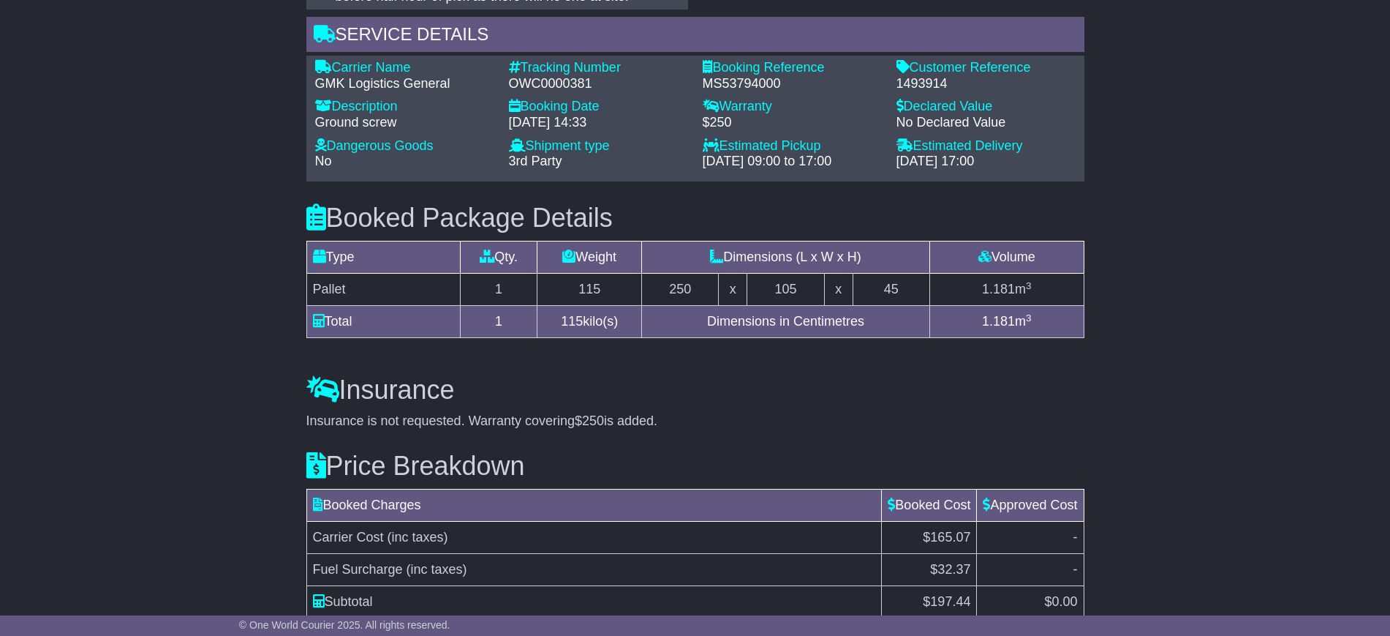
scroll to position [1197, 0]
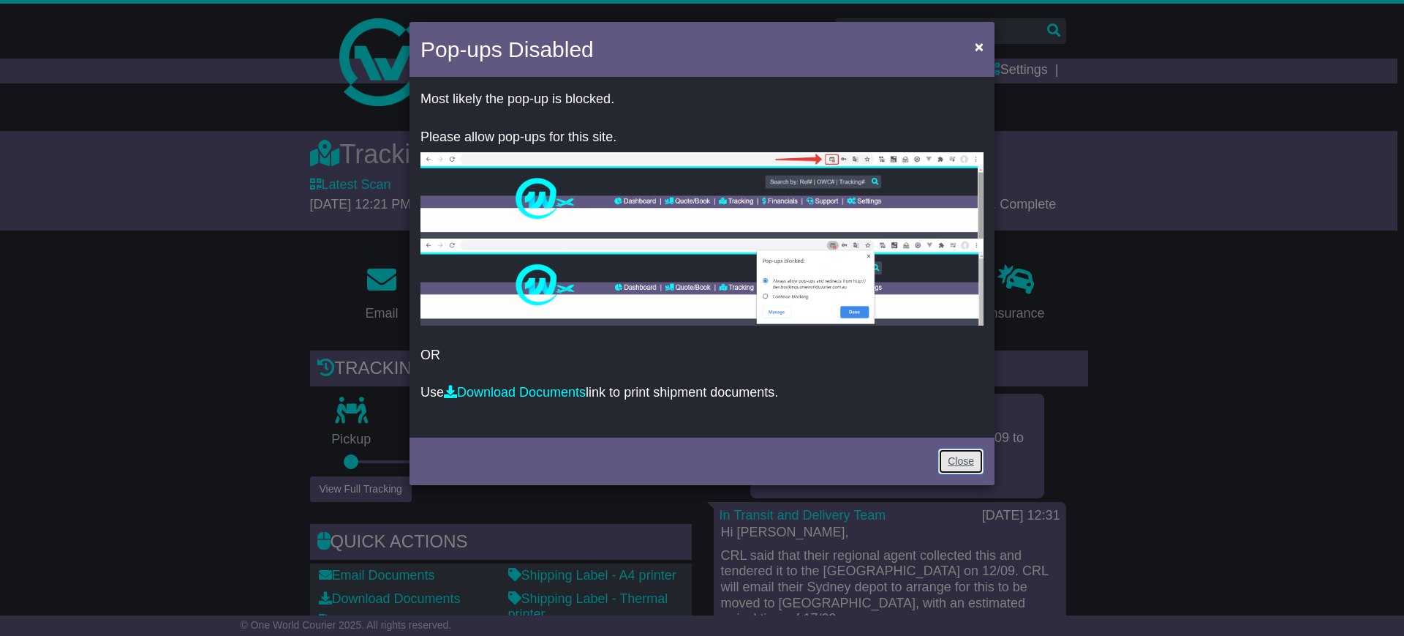
click at [968, 457] on link "Close" at bounding box center [960, 461] width 45 height 26
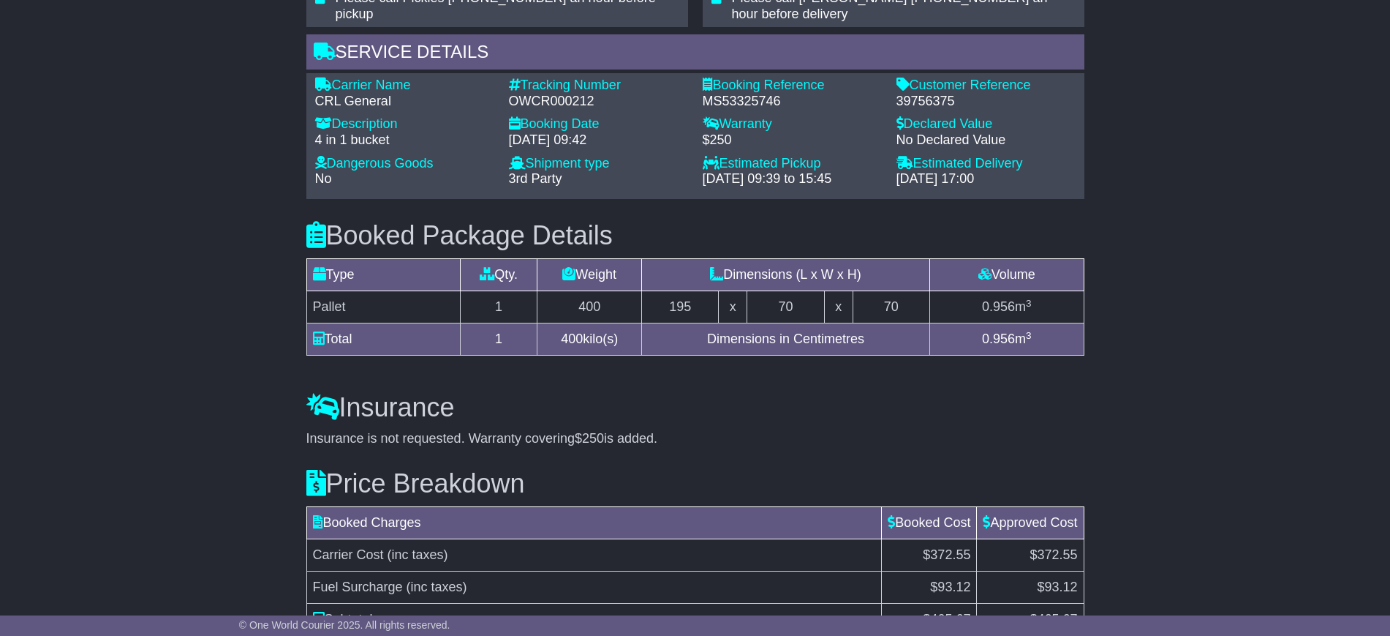
scroll to position [1181, 0]
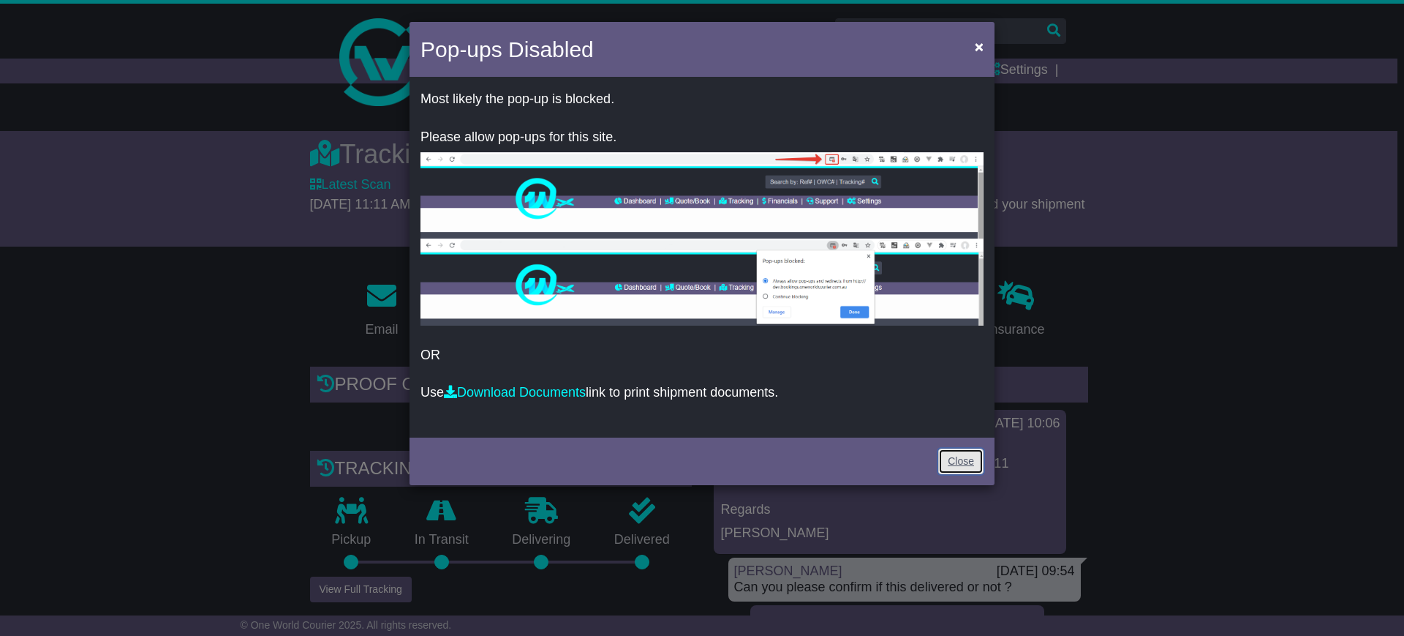
click at [963, 470] on link "Close" at bounding box center [960, 461] width 45 height 26
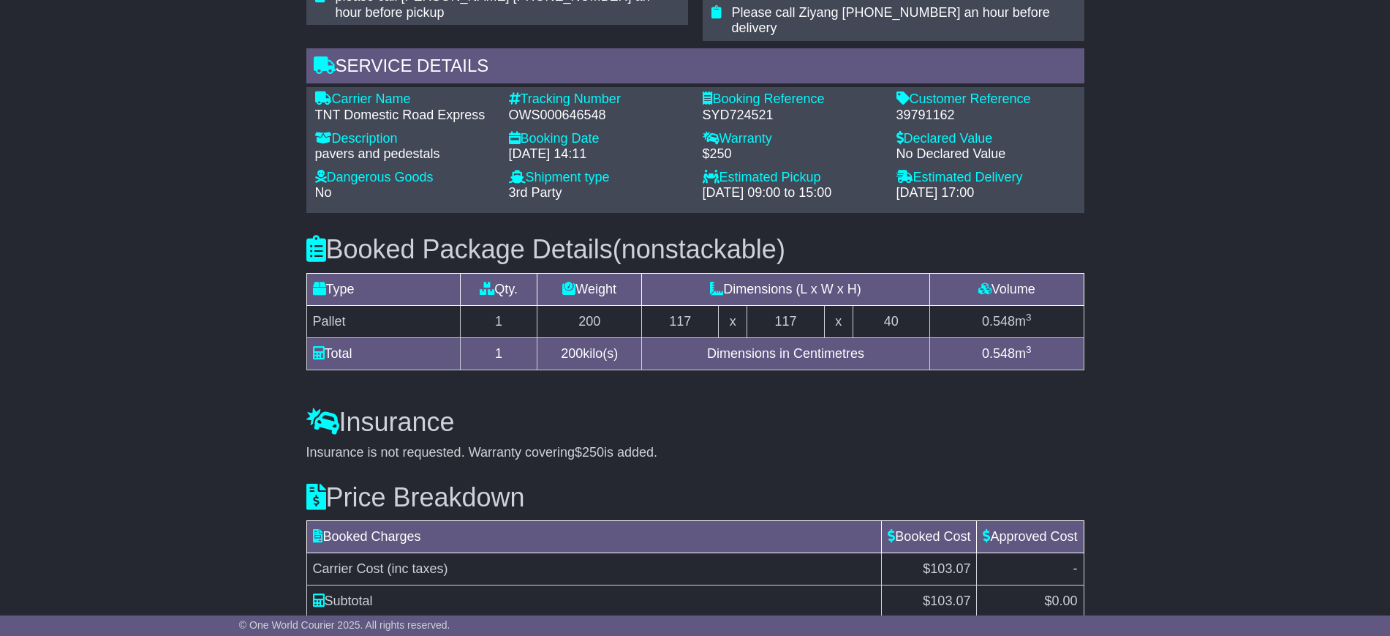
scroll to position [1197, 0]
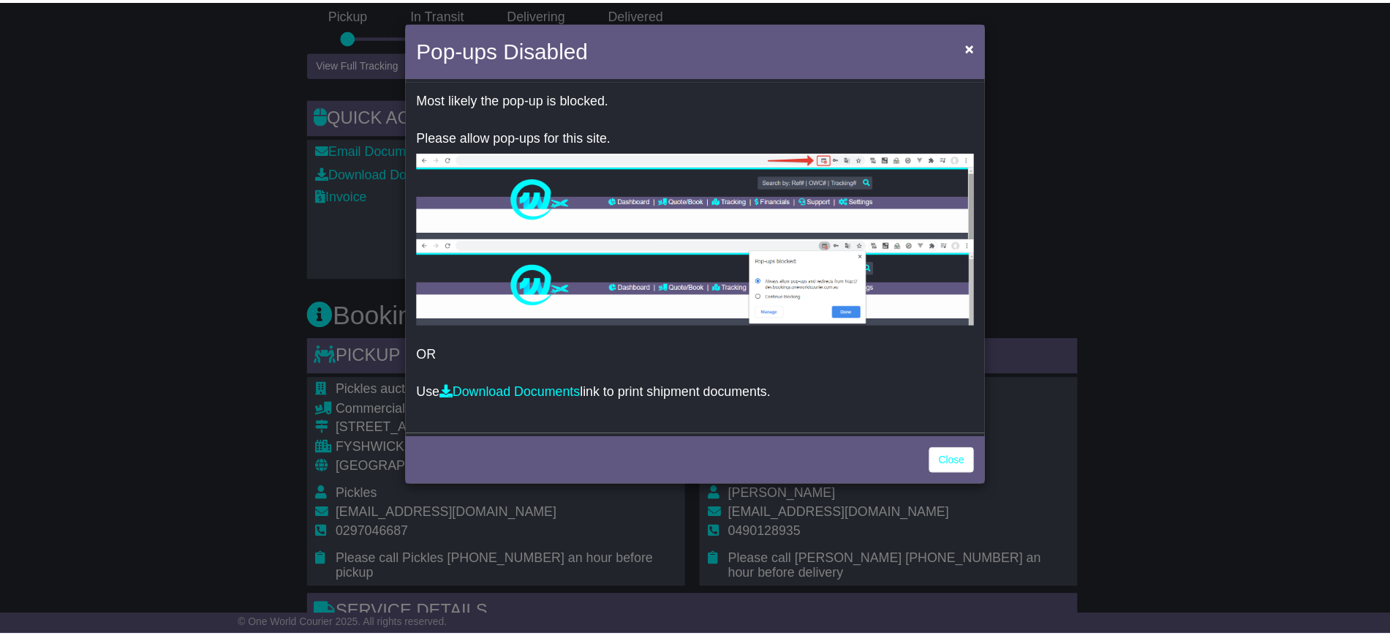
scroll to position [428, 0]
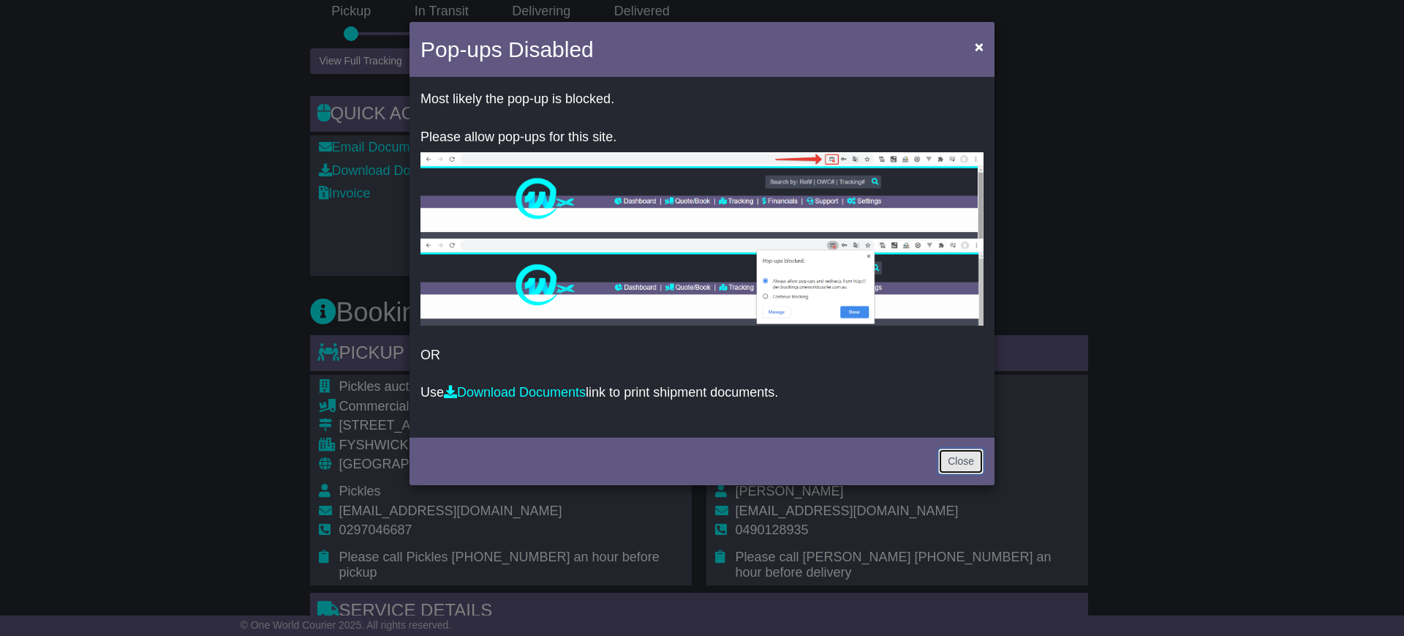
drag, startPoint x: 941, startPoint y: 459, endPoint x: 914, endPoint y: 446, distance: 30.4
click at [941, 459] on link "Close" at bounding box center [960, 461] width 45 height 26
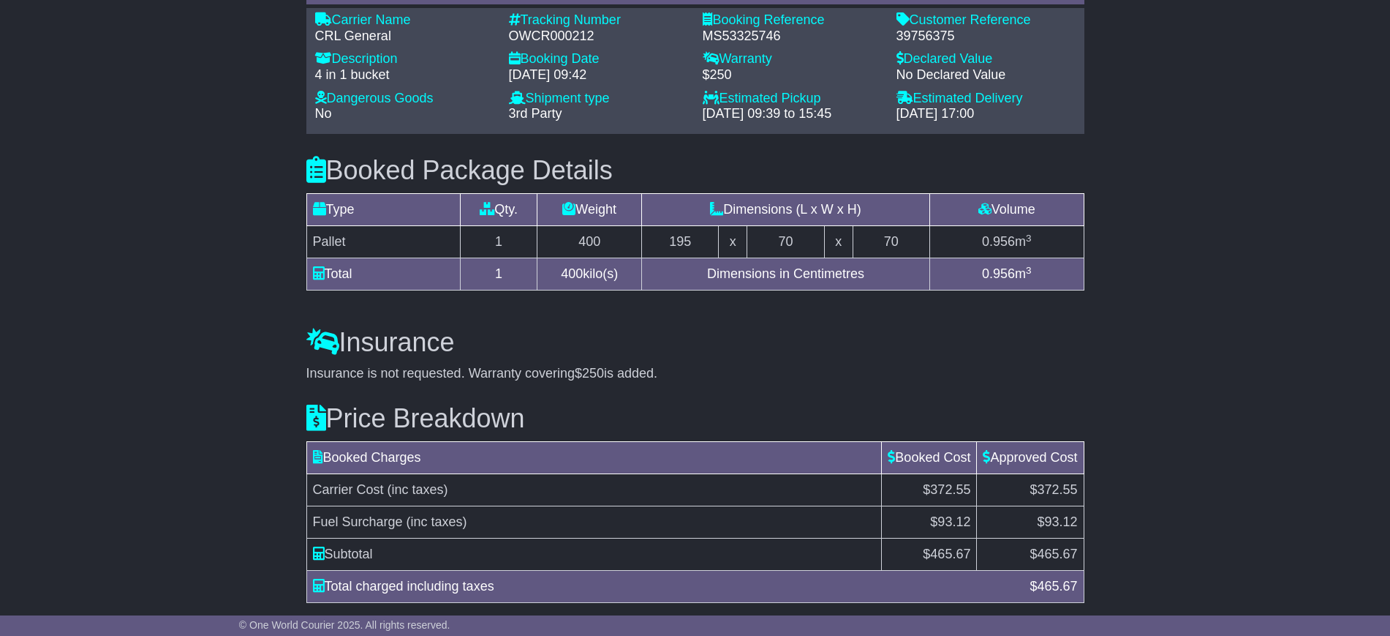
scroll to position [1181, 0]
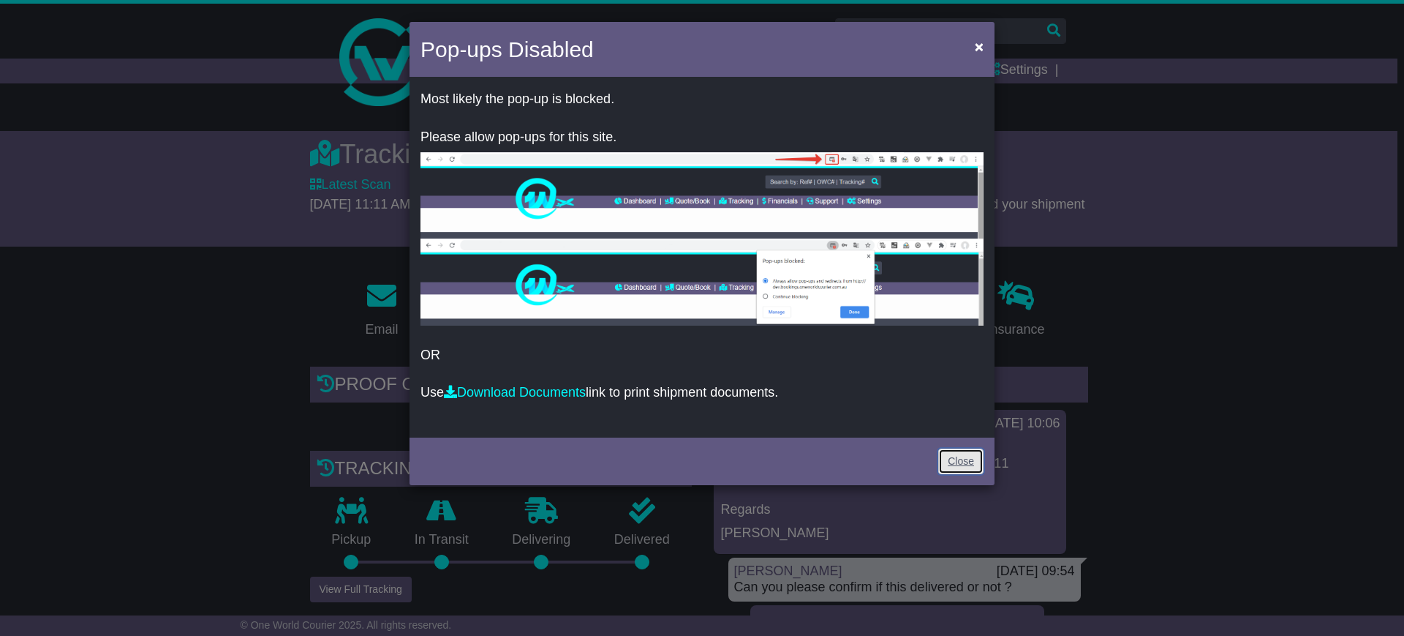
click at [950, 467] on link "Close" at bounding box center [960, 461] width 45 height 26
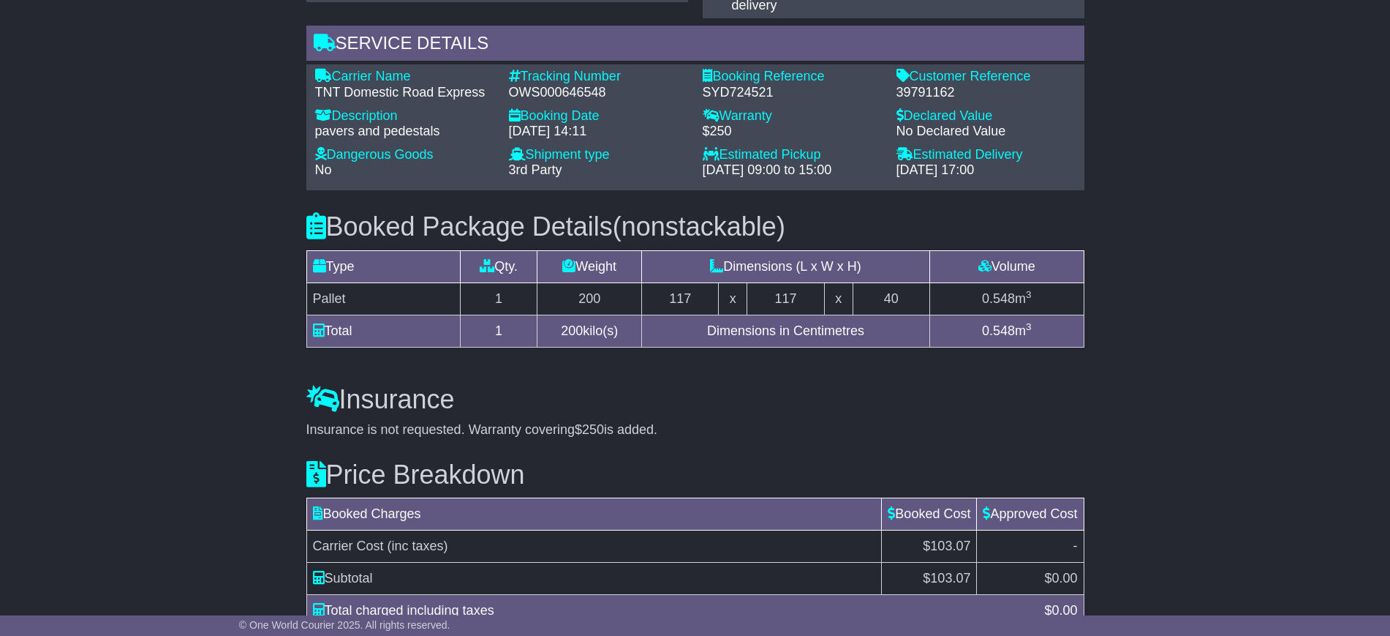
scroll to position [1197, 0]
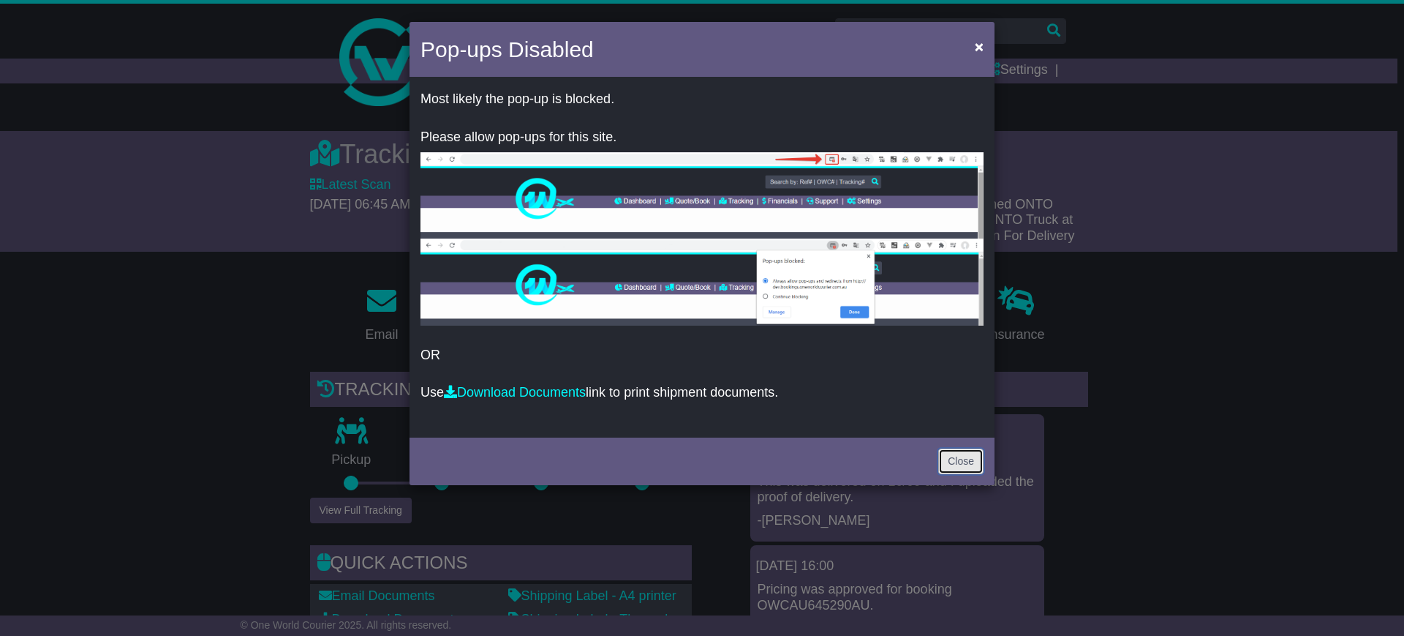
click at [957, 464] on link "Close" at bounding box center [960, 461] width 45 height 26
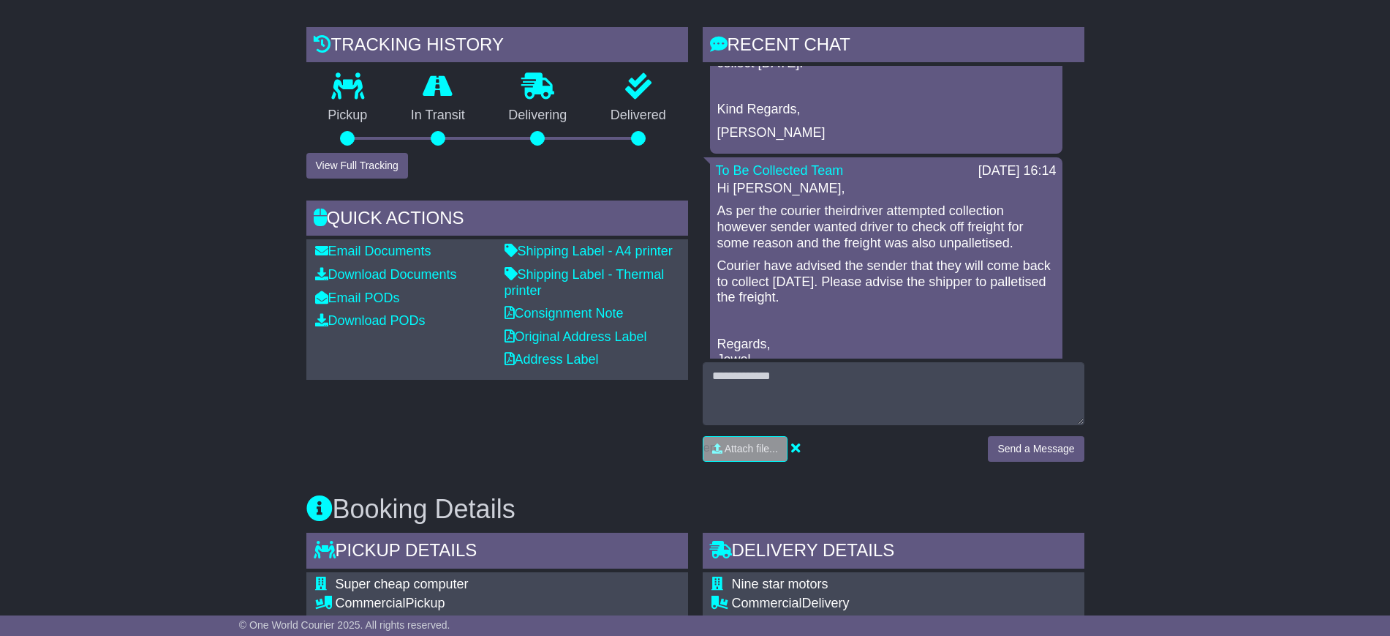
scroll to position [320, 0]
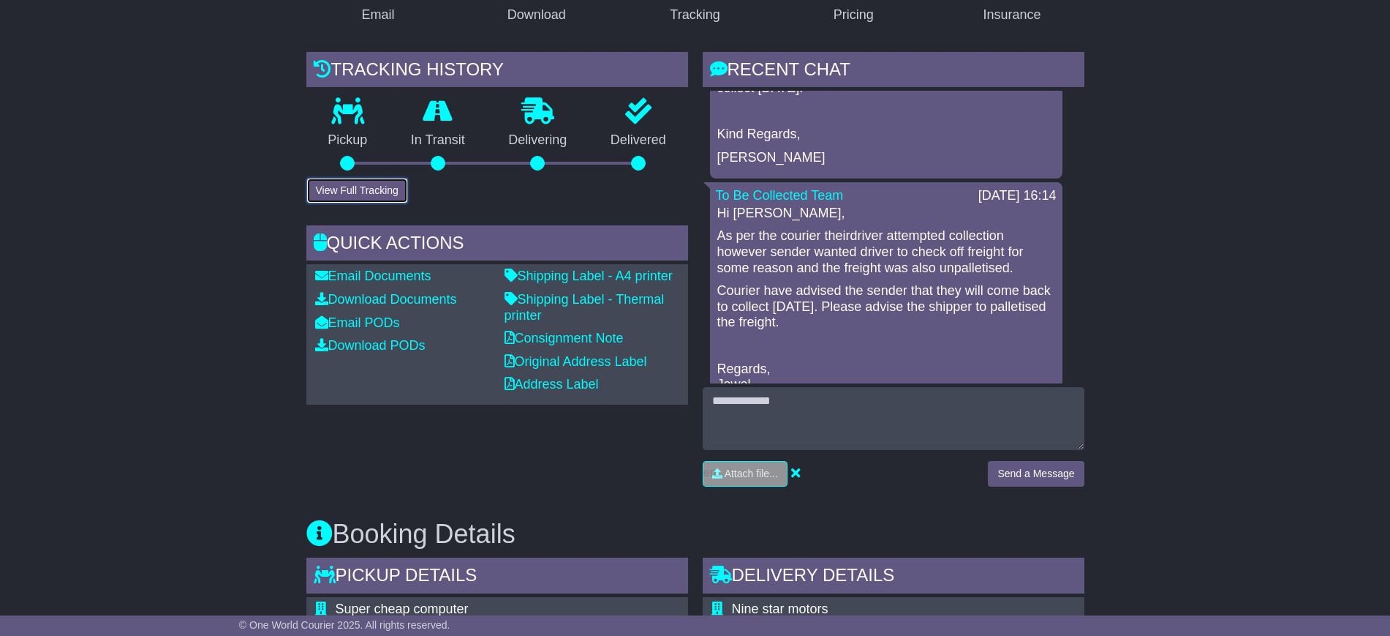
click at [384, 184] on button "View Full Tracking" at bounding box center [357, 191] width 102 height 26
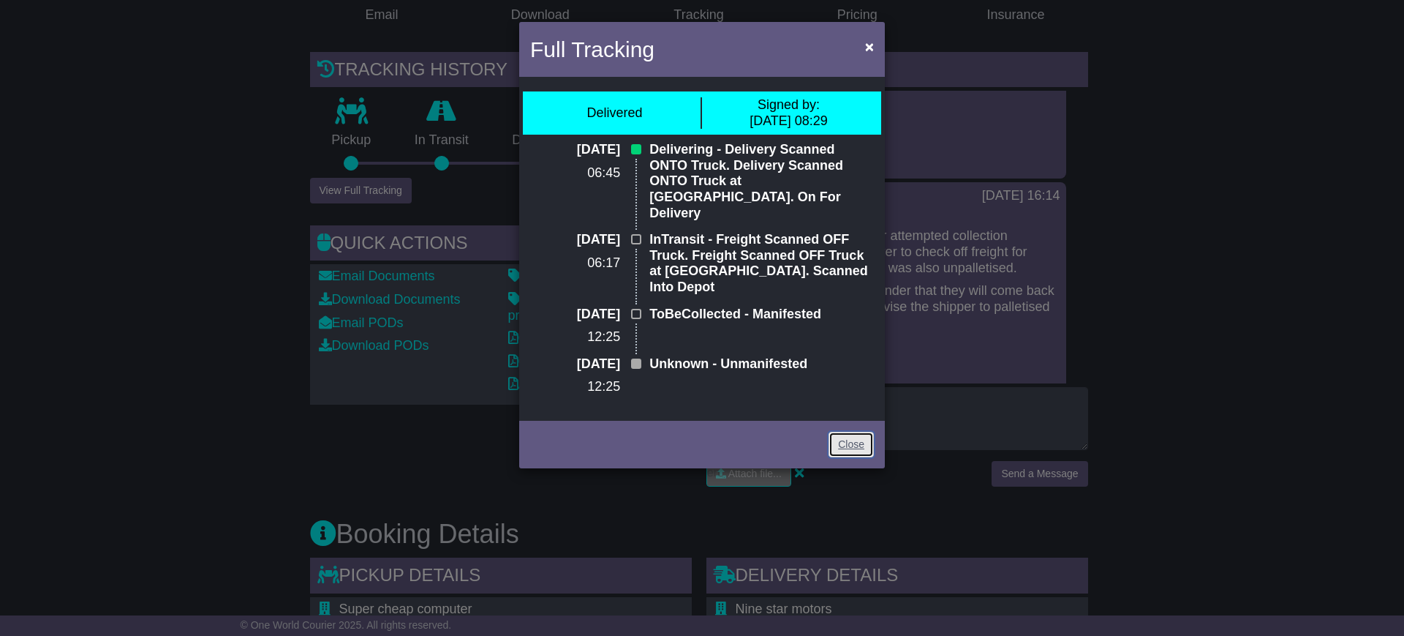
click at [840, 432] on link "Close" at bounding box center [851, 445] width 45 height 26
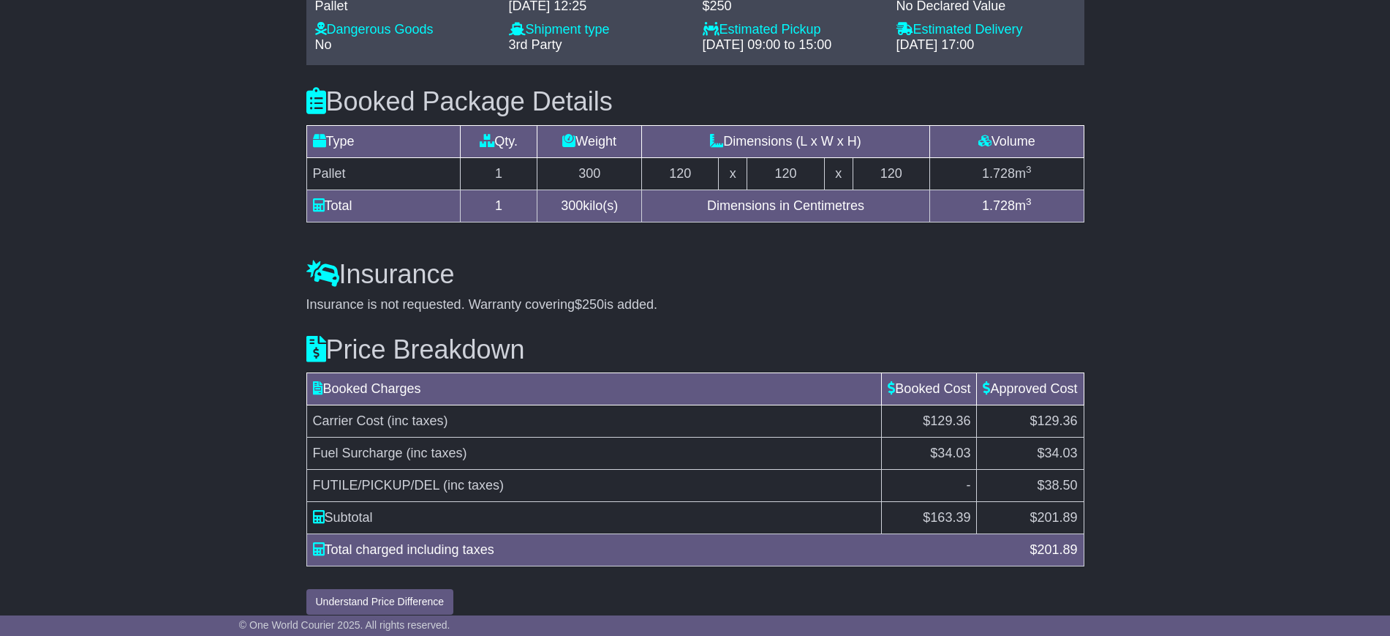
scroll to position [685, 0]
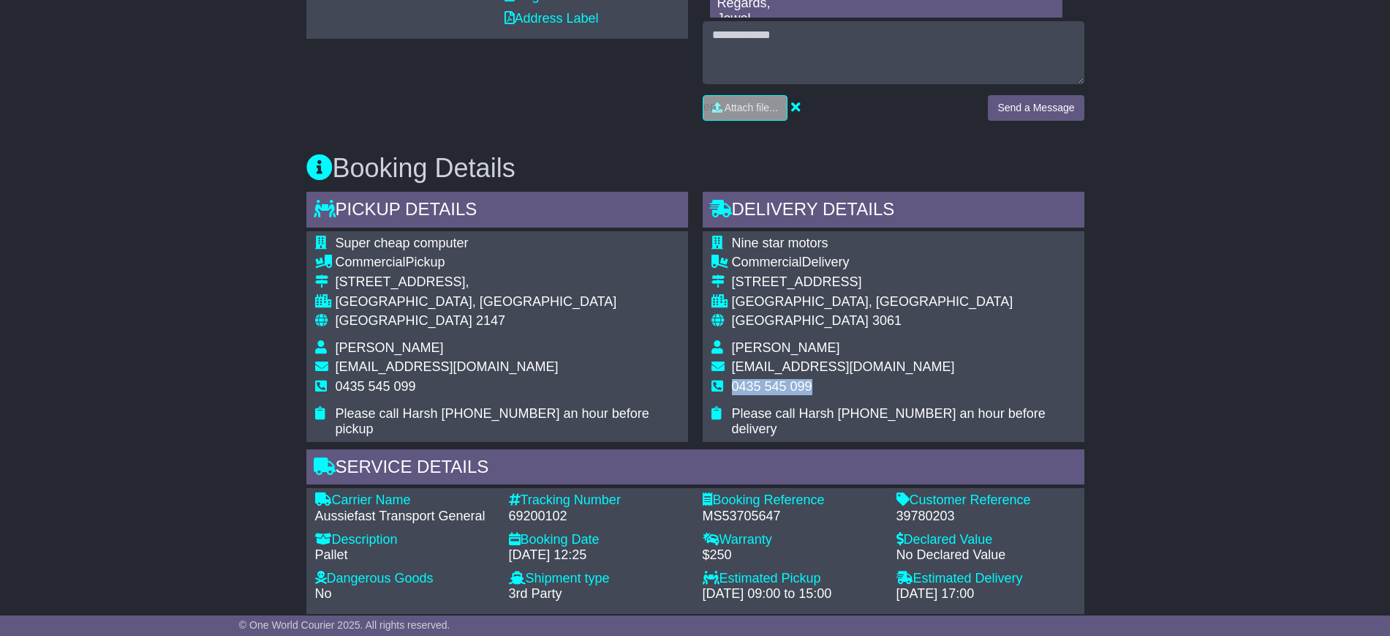
drag, startPoint x: 815, startPoint y: 384, endPoint x: 732, endPoint y: 380, distance: 82.7
click at [732, 380] on td "0435 545 099" at bounding box center [904, 392] width 344 height 27
copy span "0435 545 099"
click at [42, 363] on div "Email Download Tracking Pricing Insurance" at bounding box center [695, 379] width 1390 height 1583
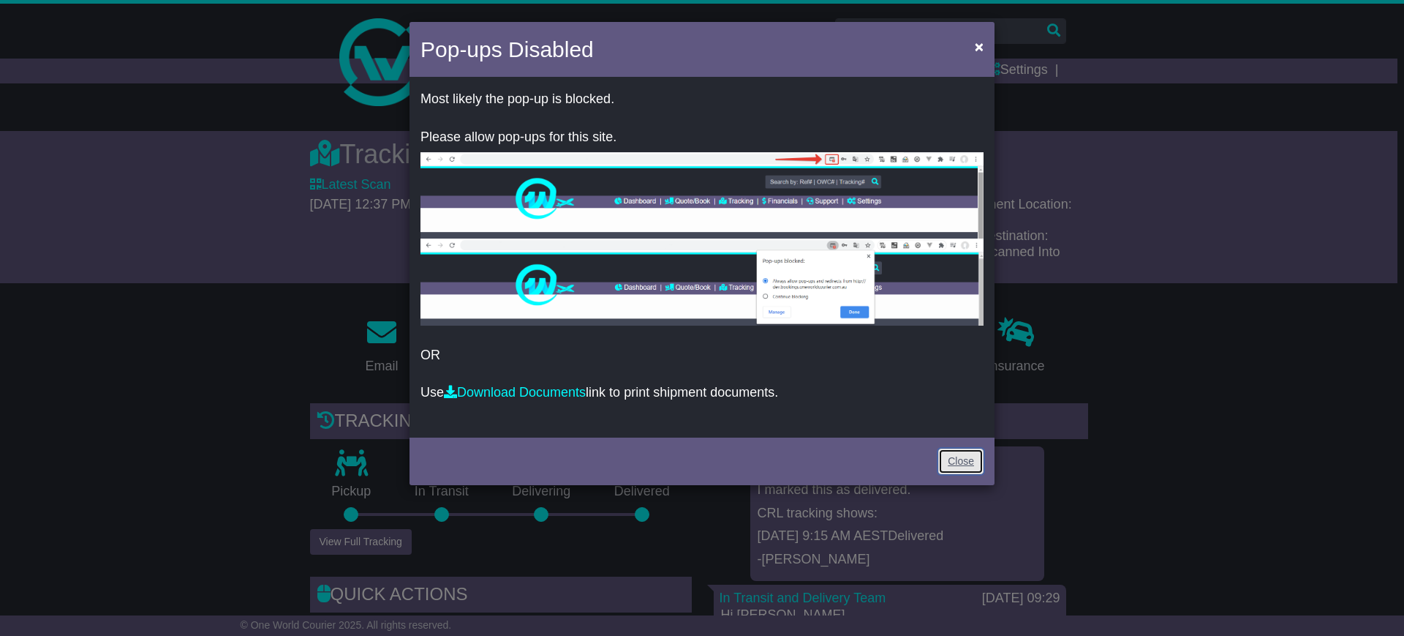
click at [966, 455] on link "Close" at bounding box center [960, 461] width 45 height 26
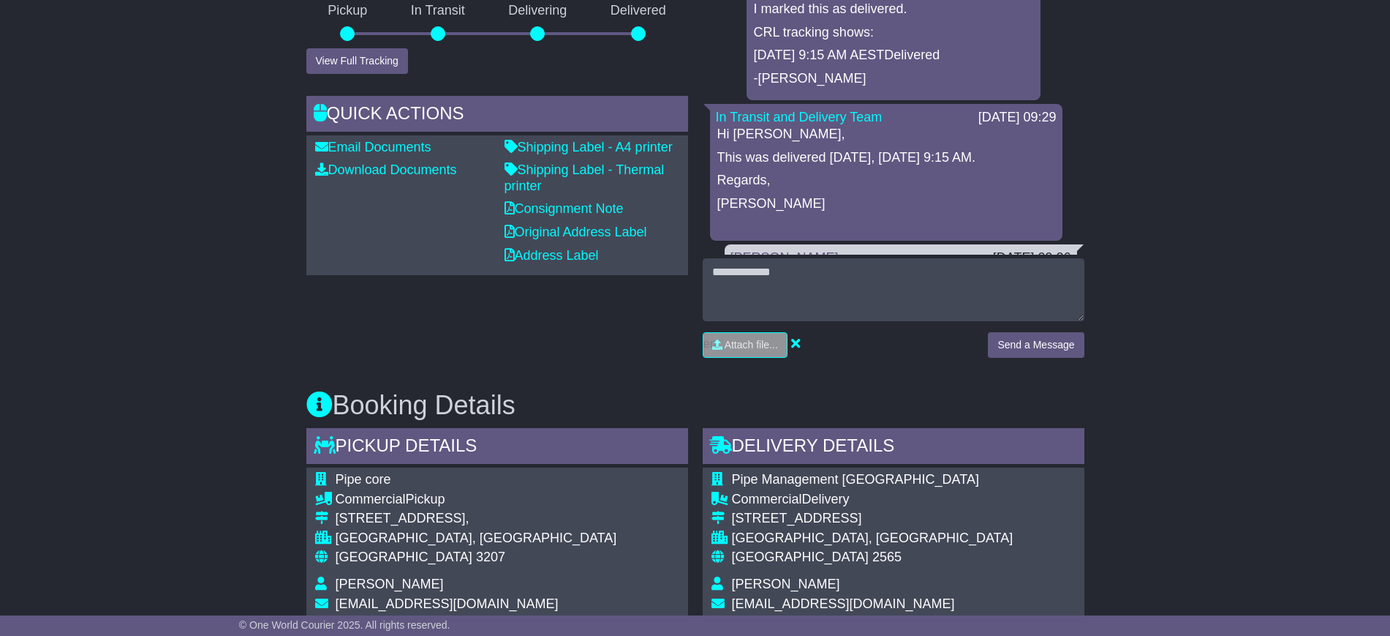
scroll to position [470, 0]
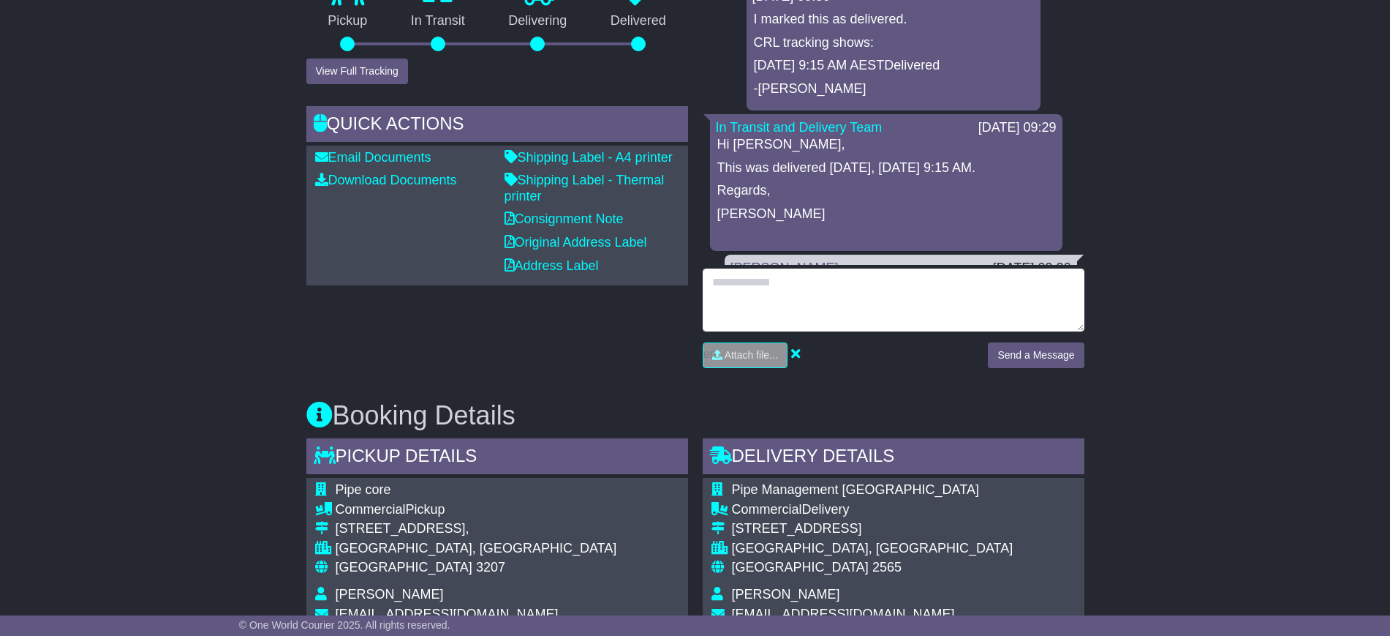
click at [779, 268] on textarea at bounding box center [894, 299] width 382 height 63
click at [788, 268] on textarea "**********" at bounding box center [894, 299] width 382 height 63
type textarea "**********"
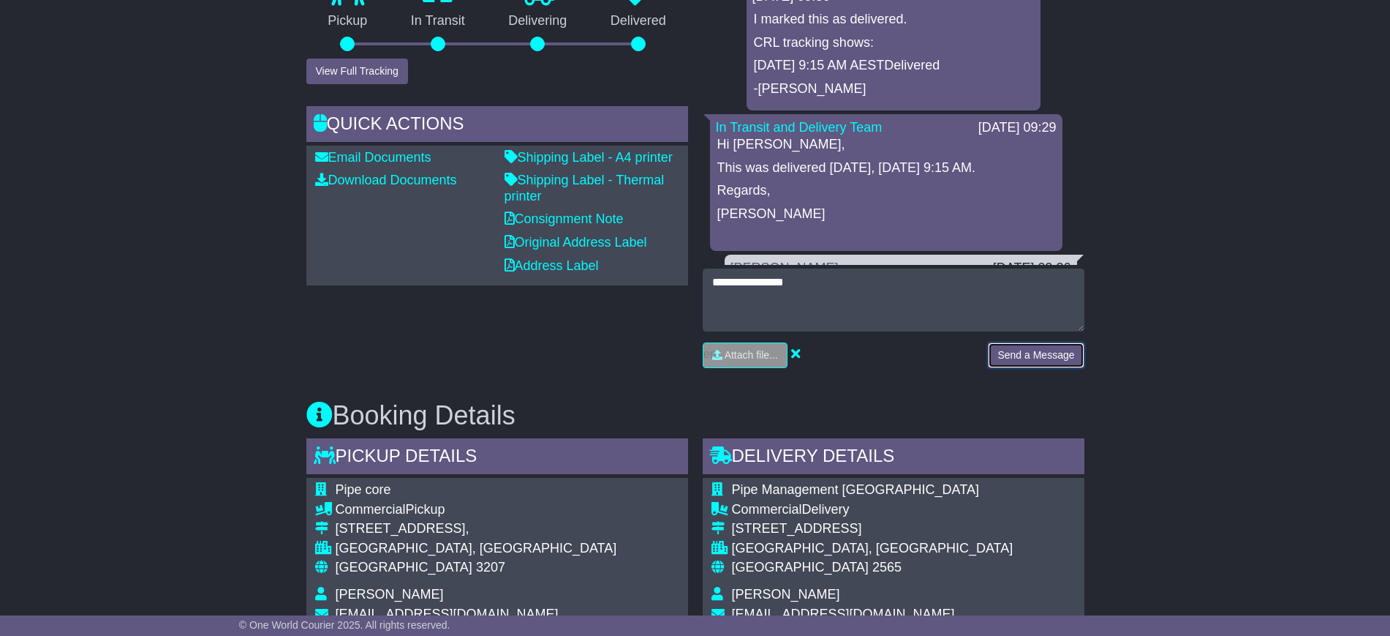
click at [1001, 342] on button "Send a Message" at bounding box center [1036, 355] width 96 height 26
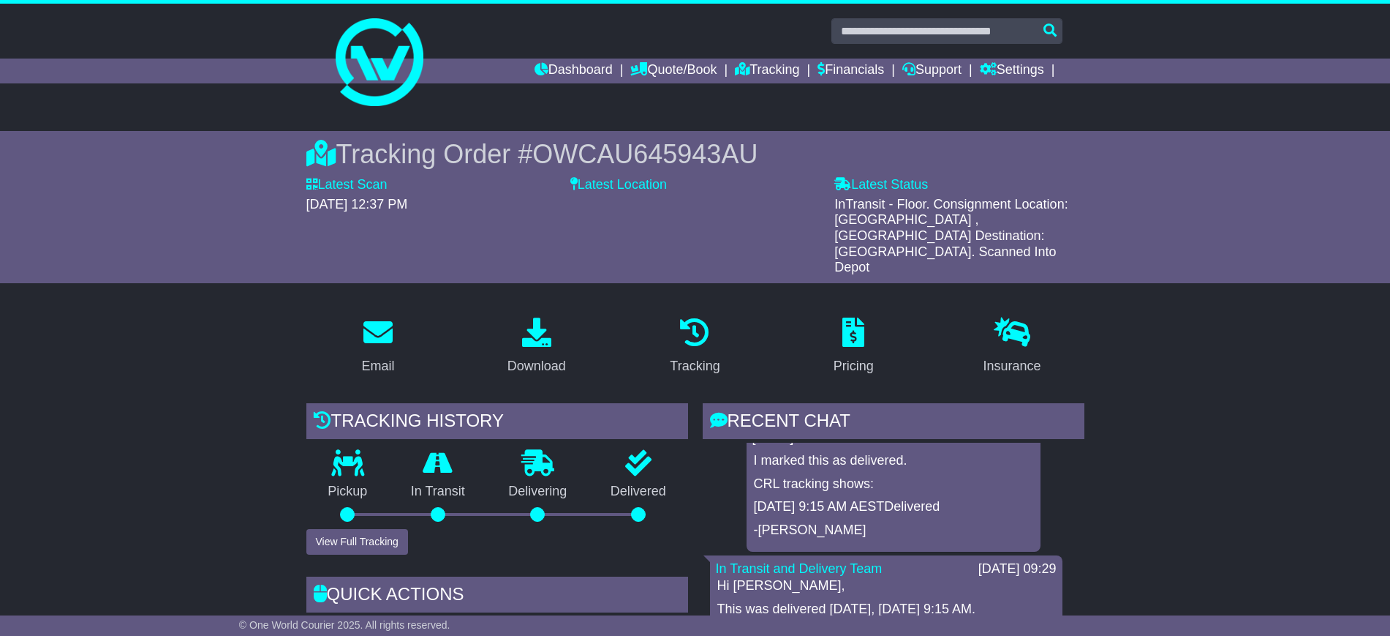
scroll to position [0, 0]
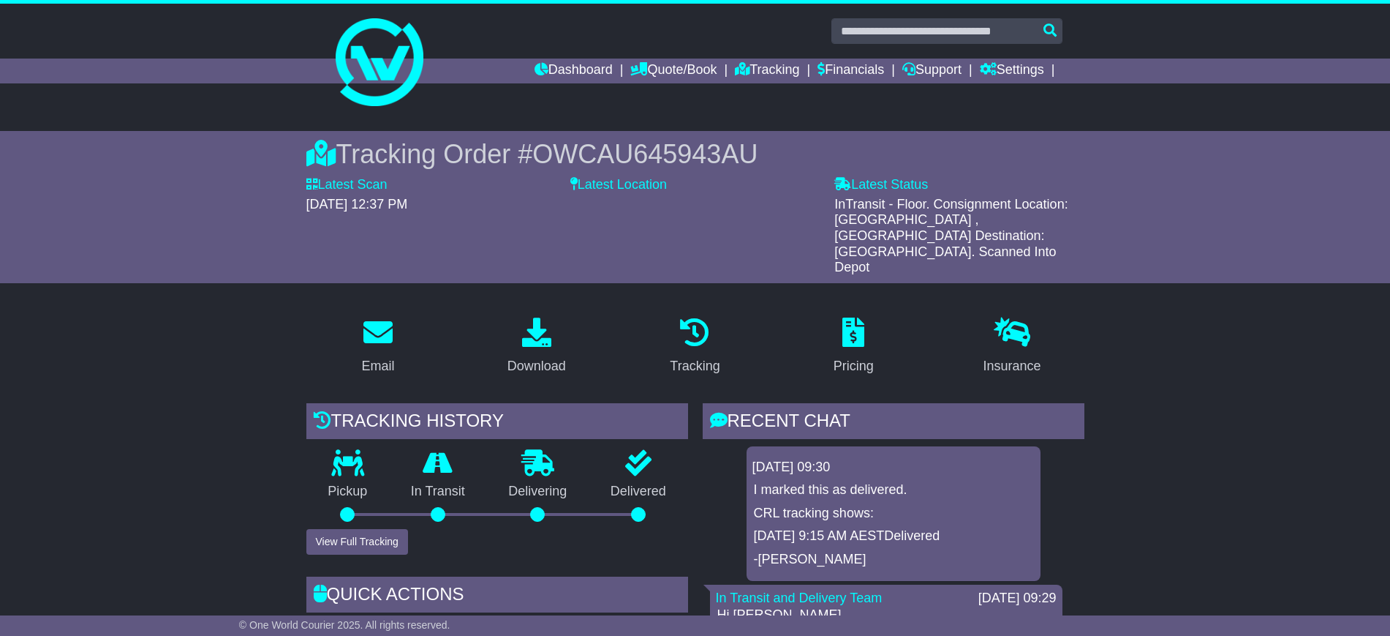
drag, startPoint x: 723, startPoint y: 238, endPoint x: 757, endPoint y: 30, distance: 211.2
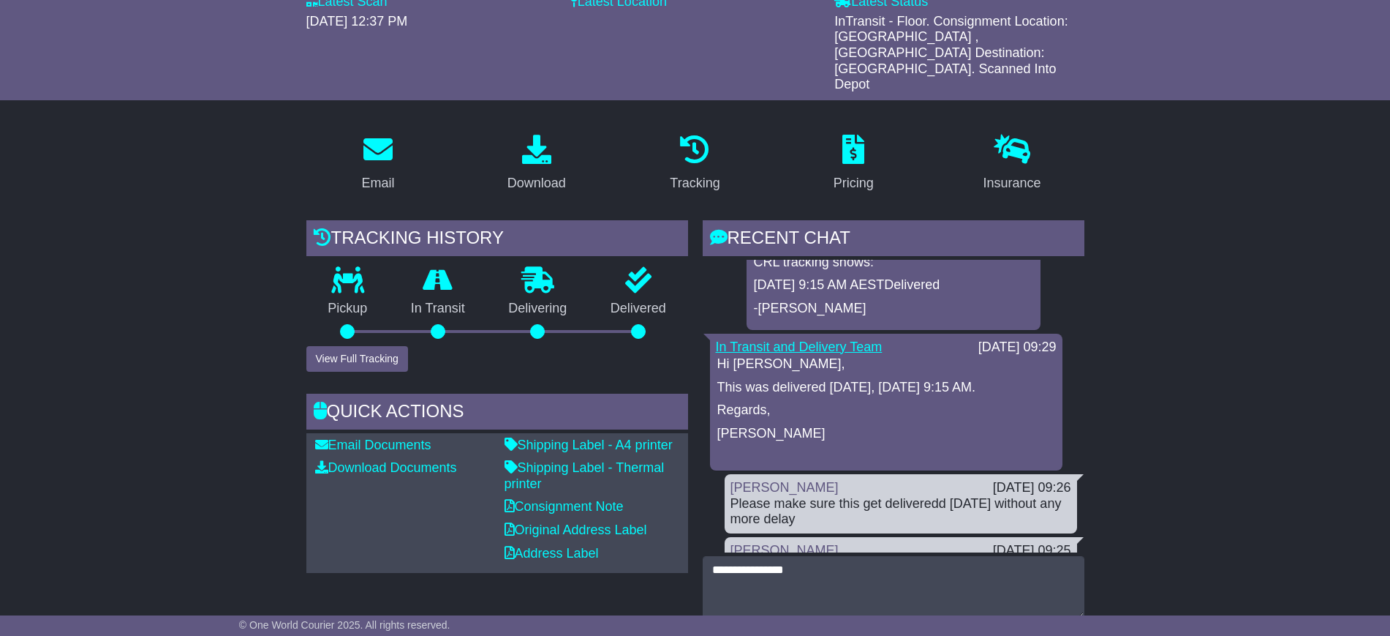
scroll to position [183, 0]
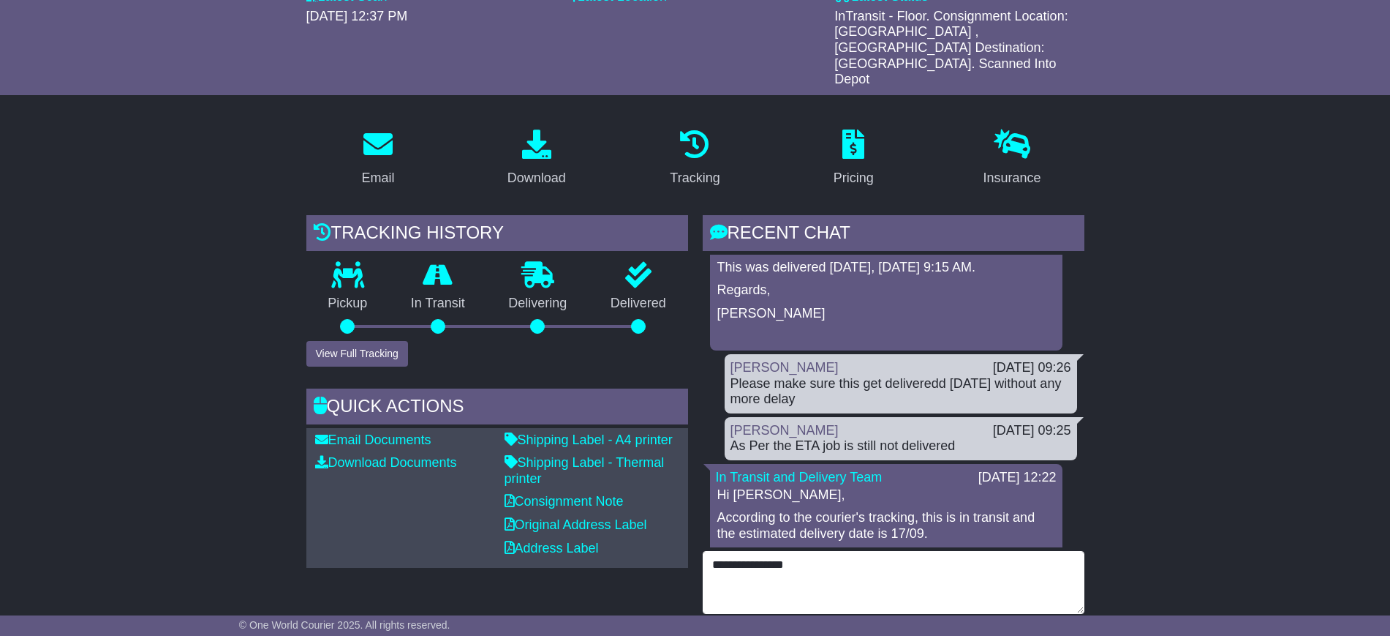
click at [826, 551] on textarea "**********" at bounding box center [894, 582] width 382 height 63
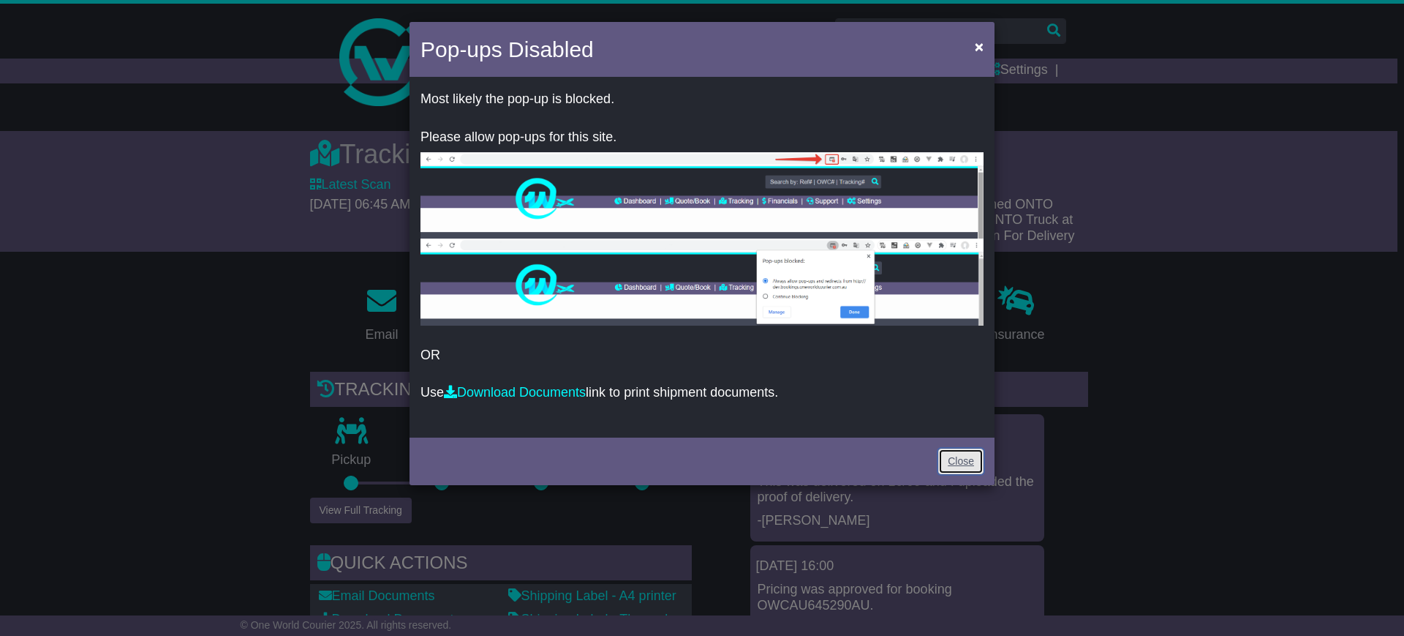
click at [968, 456] on link "Close" at bounding box center [960, 461] width 45 height 26
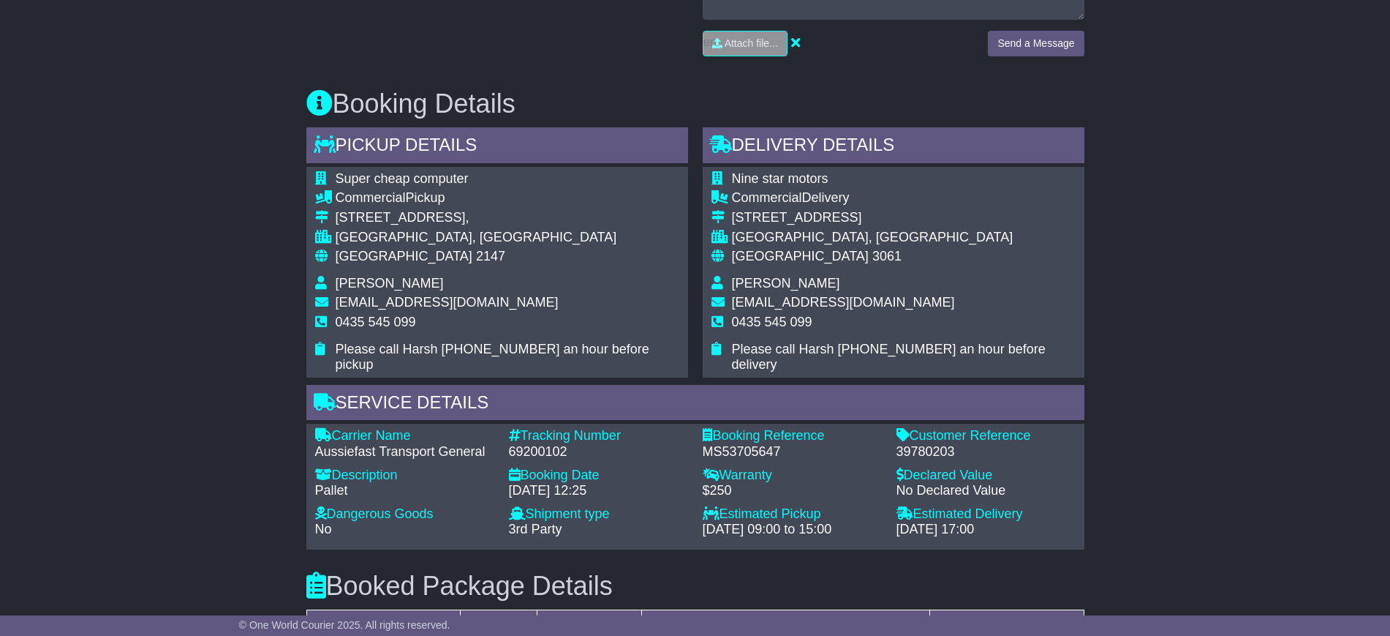
scroll to position [549, 0]
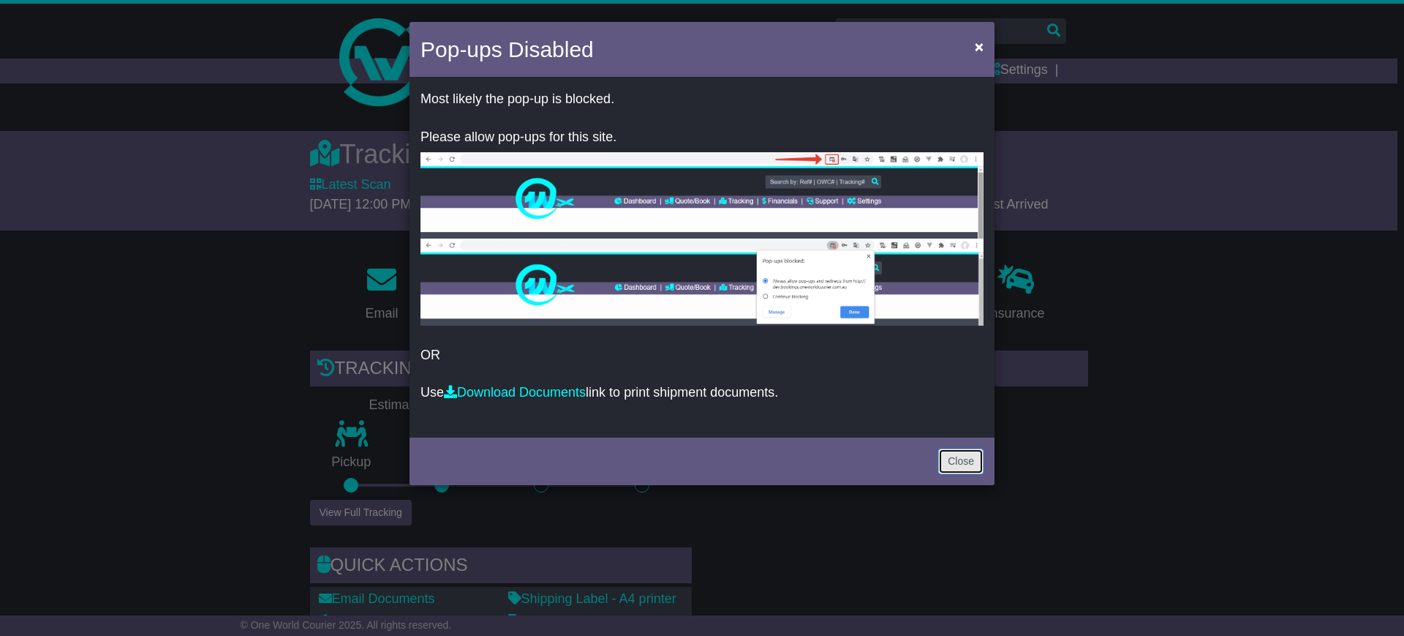
click at [962, 454] on link "Close" at bounding box center [960, 461] width 45 height 26
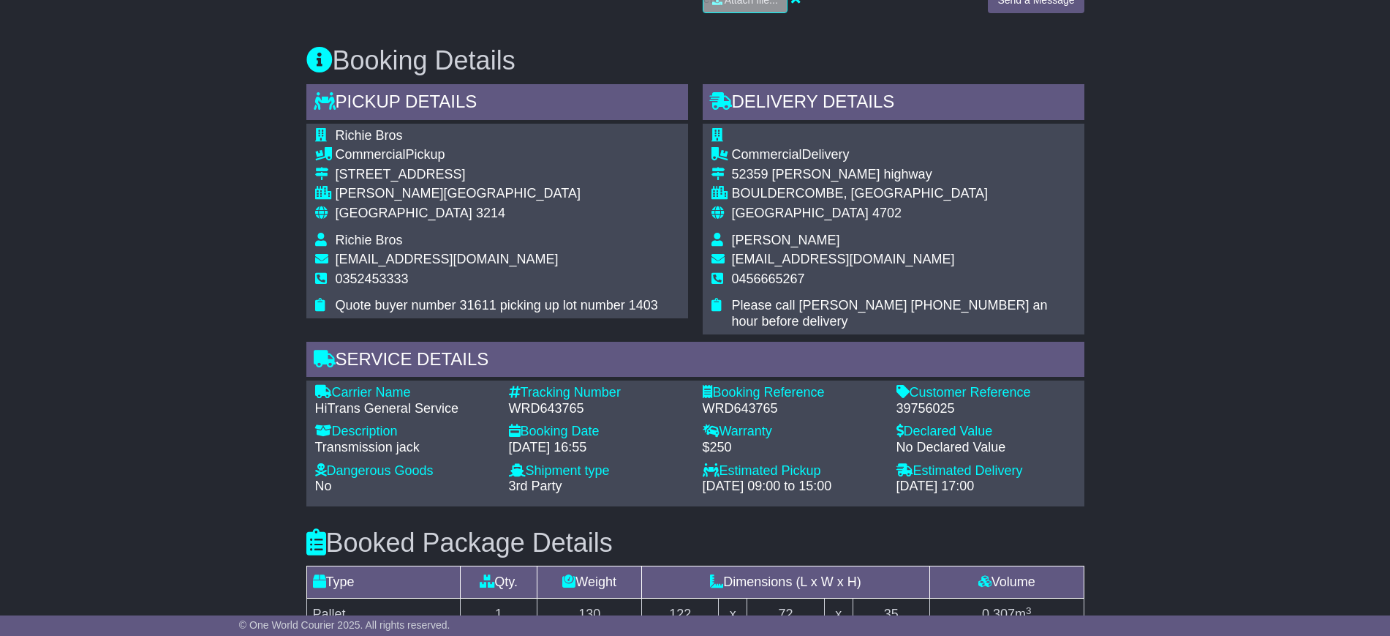
scroll to position [1006, 0]
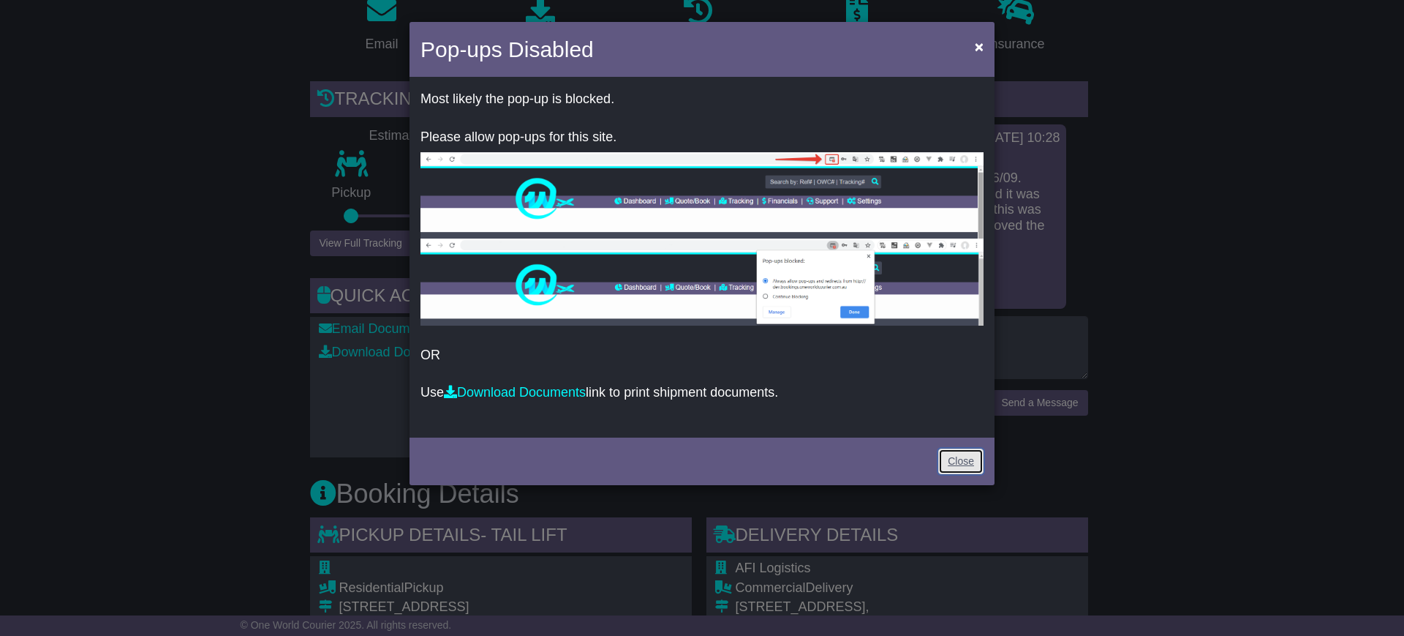
click at [956, 454] on link "Close" at bounding box center [960, 461] width 45 height 26
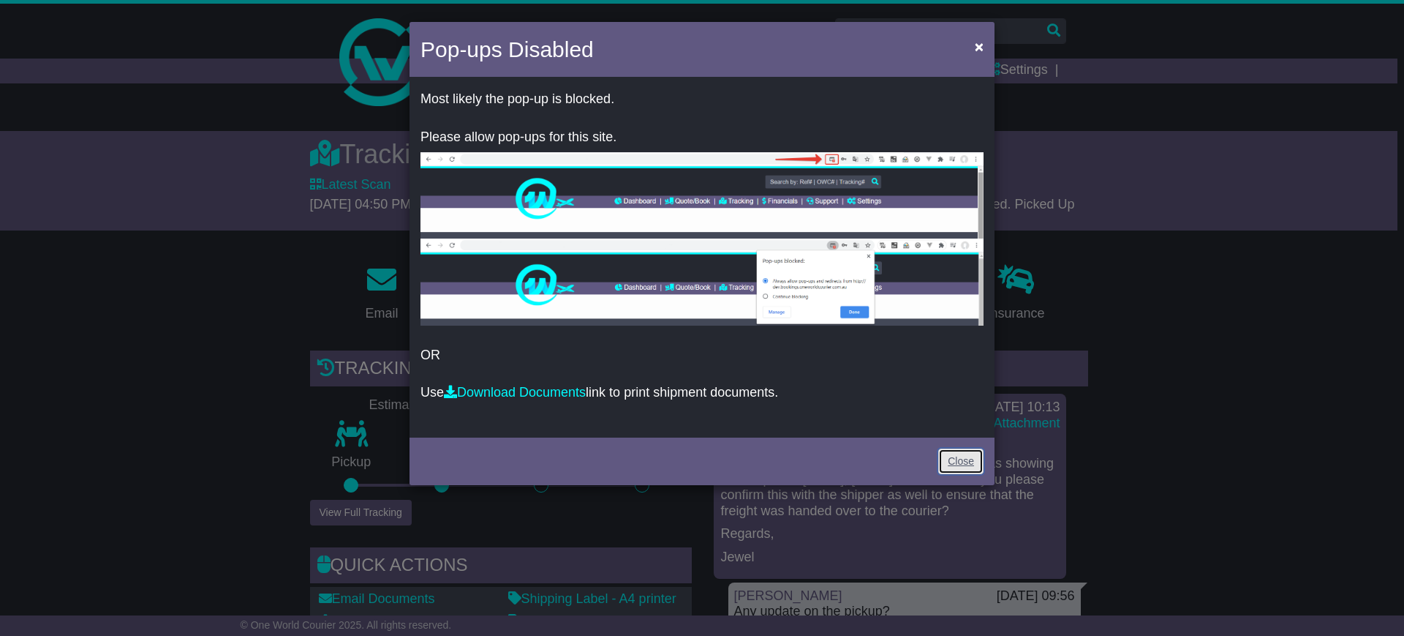
click at [970, 462] on link "Close" at bounding box center [960, 461] width 45 height 26
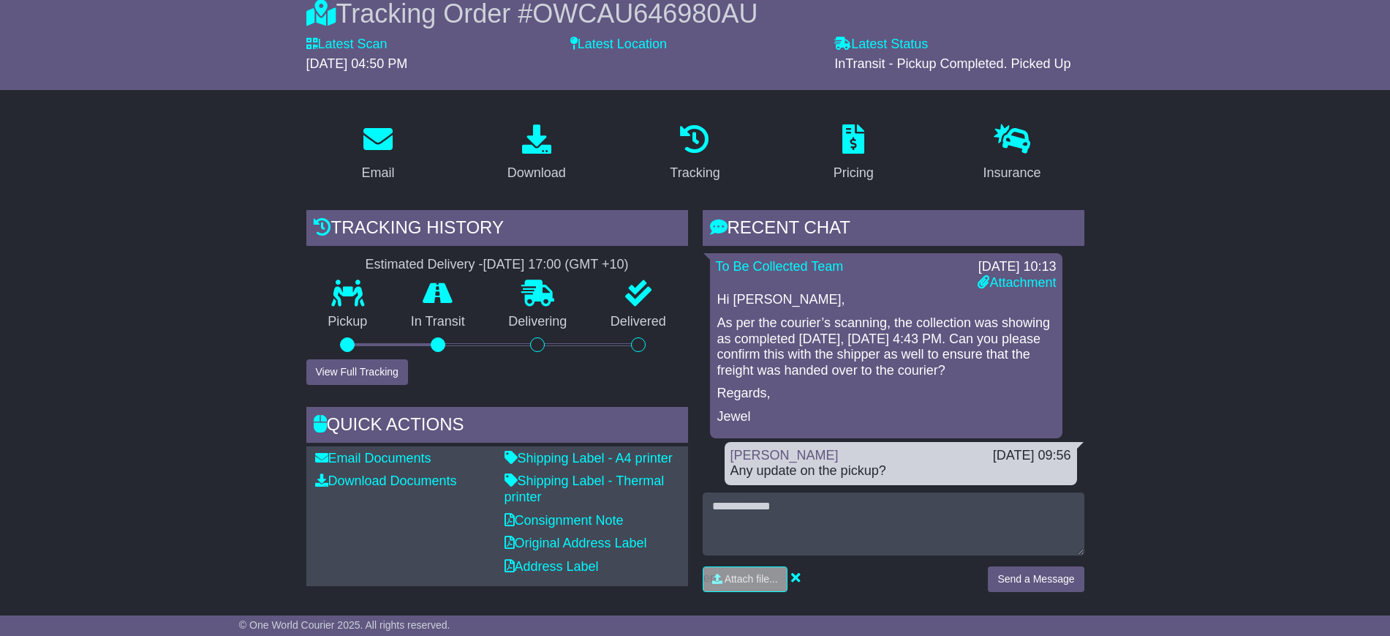
scroll to position [183, 0]
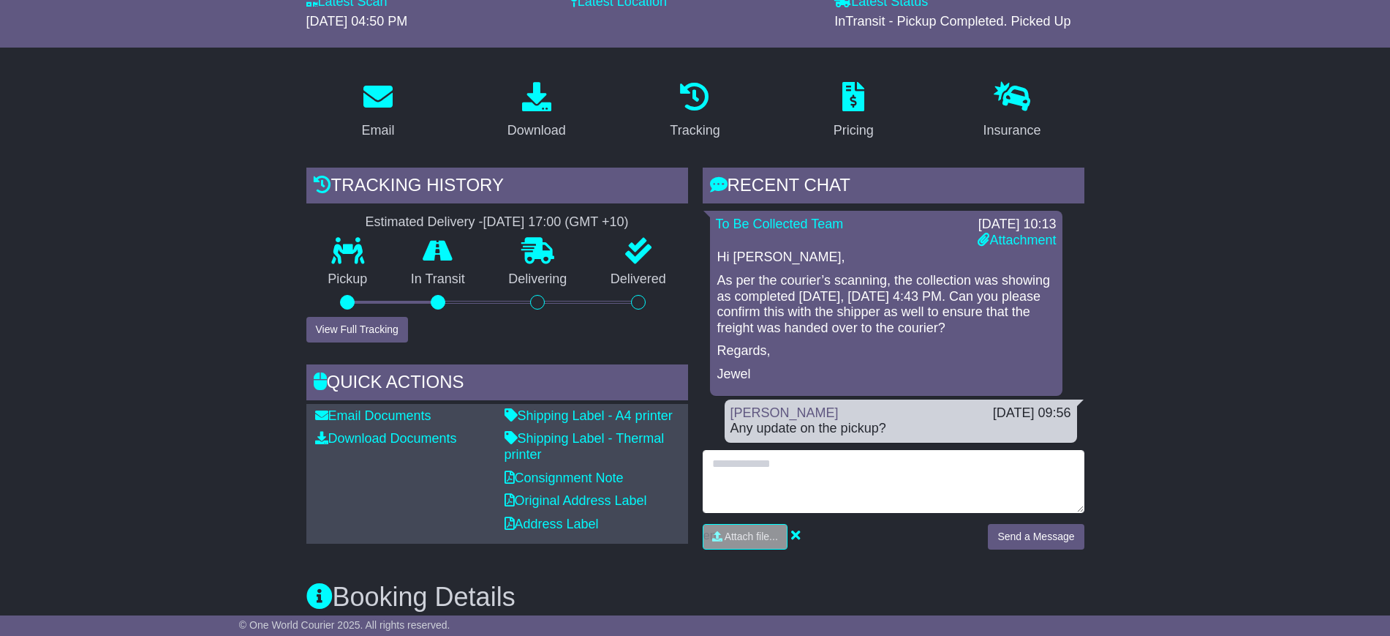
click at [797, 481] on textarea at bounding box center [894, 481] width 382 height 63
type textarea "**********"
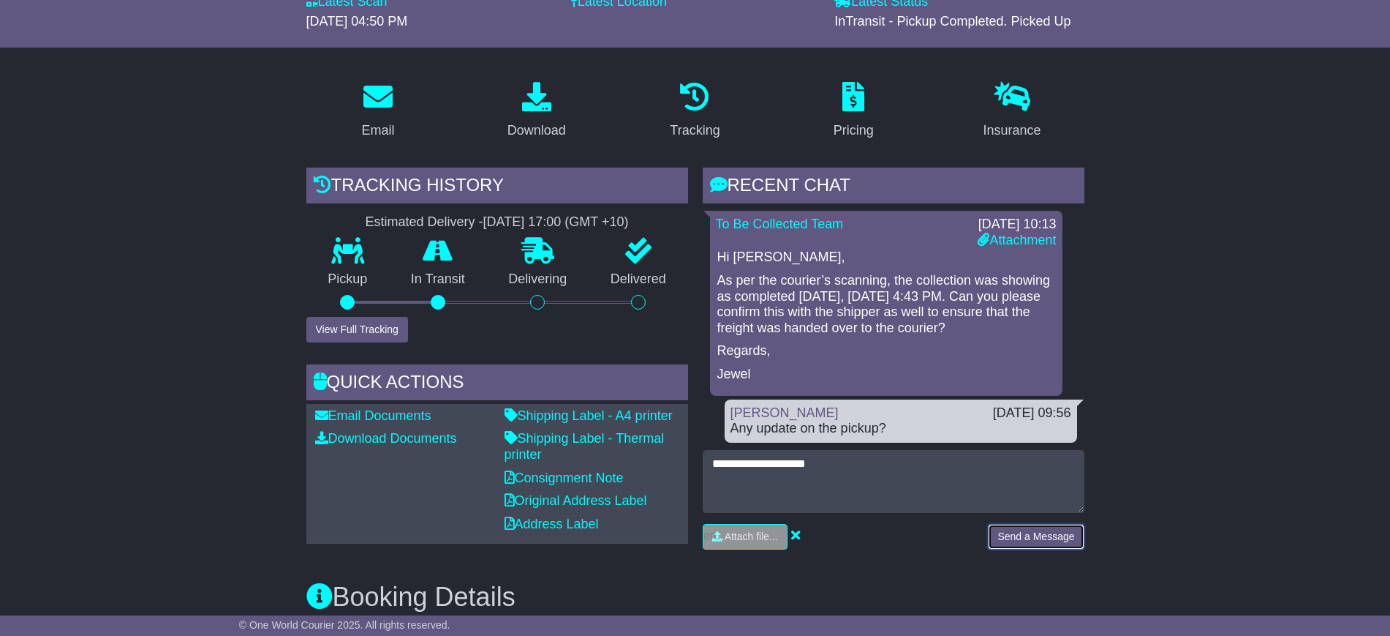
click at [1008, 532] on button "Send a Message" at bounding box center [1036, 537] width 96 height 26
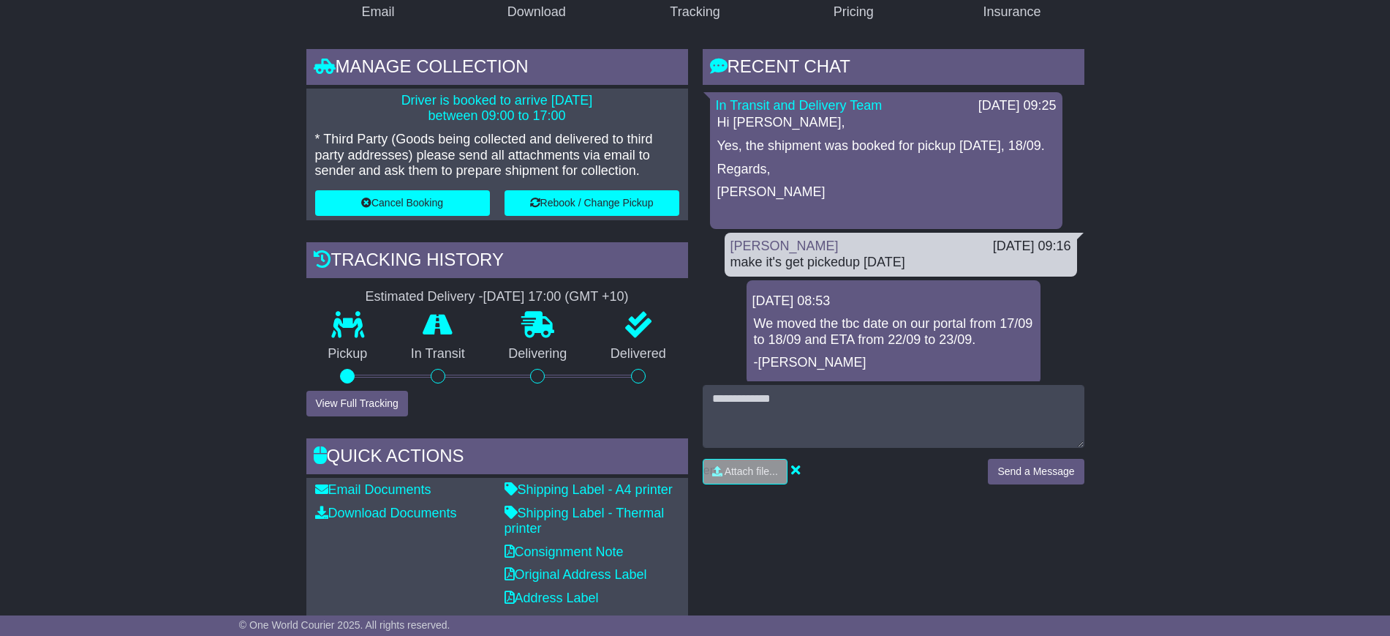
scroll to position [274, 0]
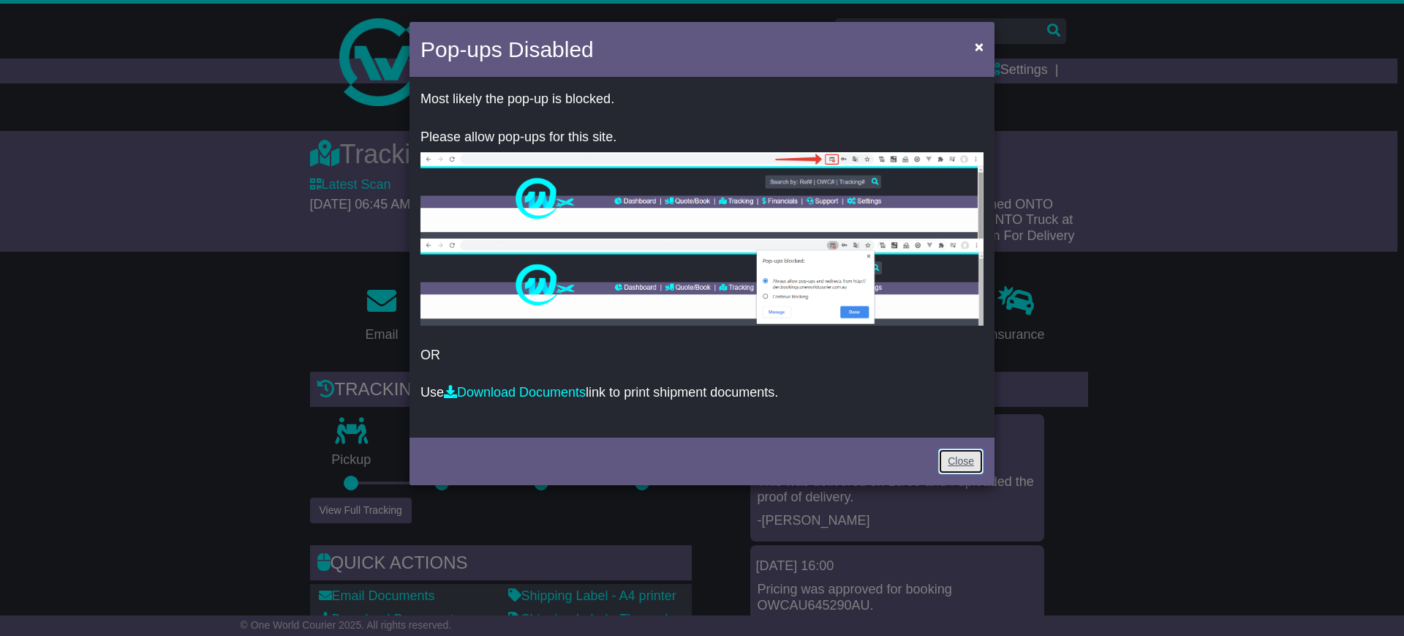
click at [951, 462] on link "Close" at bounding box center [960, 461] width 45 height 26
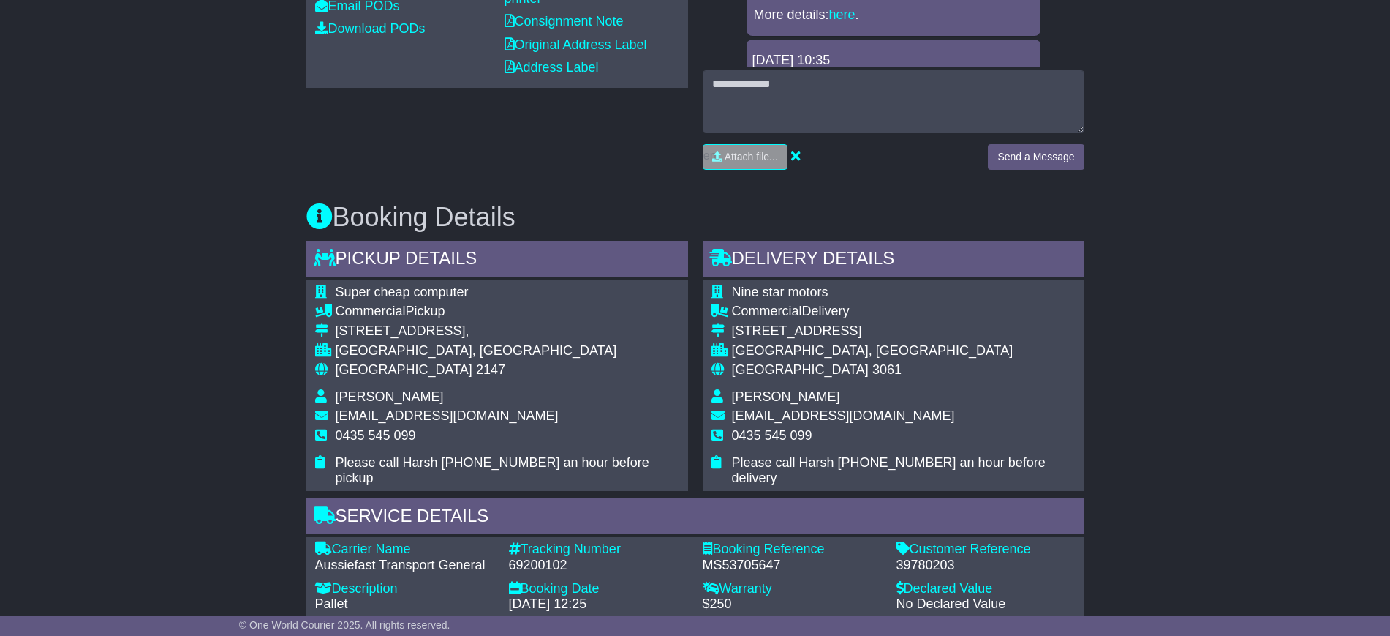
scroll to position [640, 0]
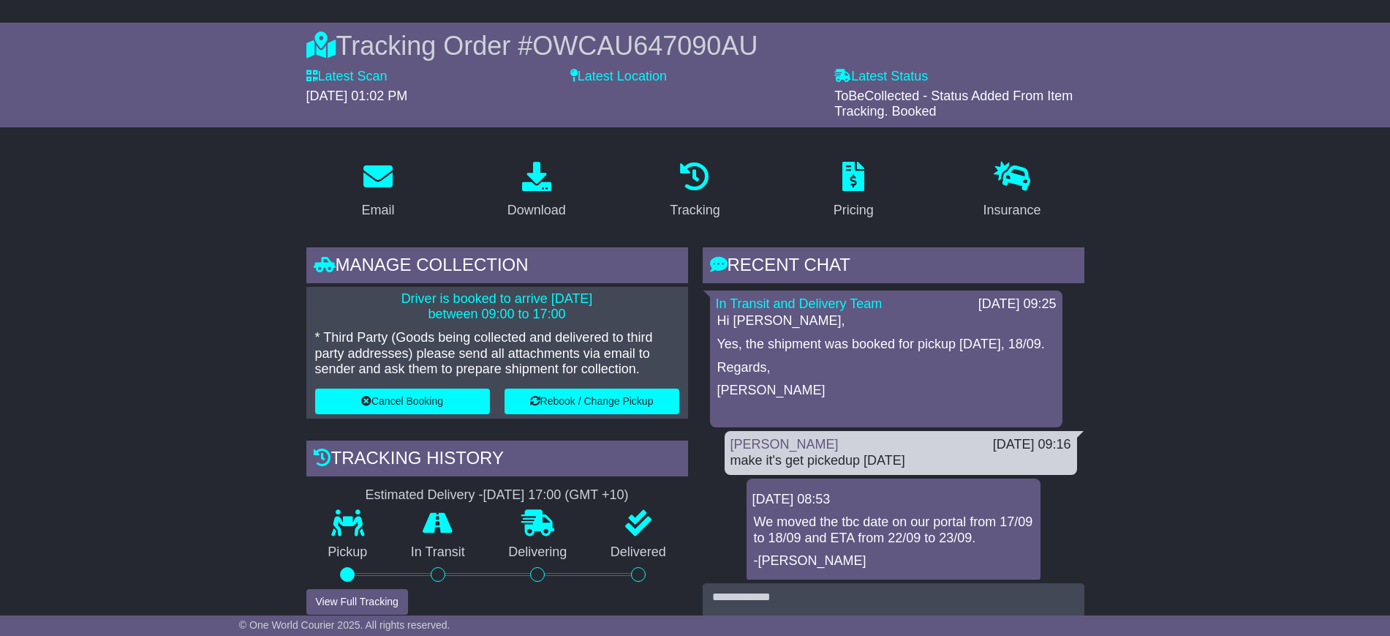
scroll to position [91, 0]
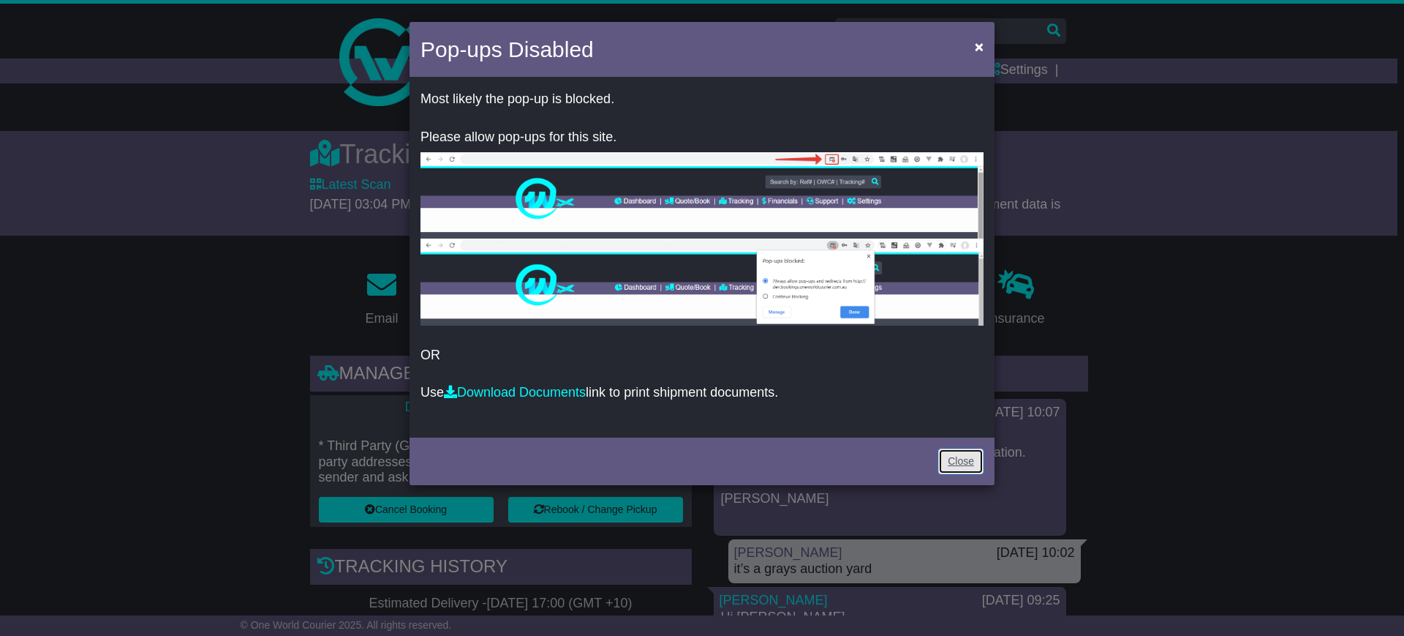
click at [967, 458] on link "Close" at bounding box center [960, 461] width 45 height 26
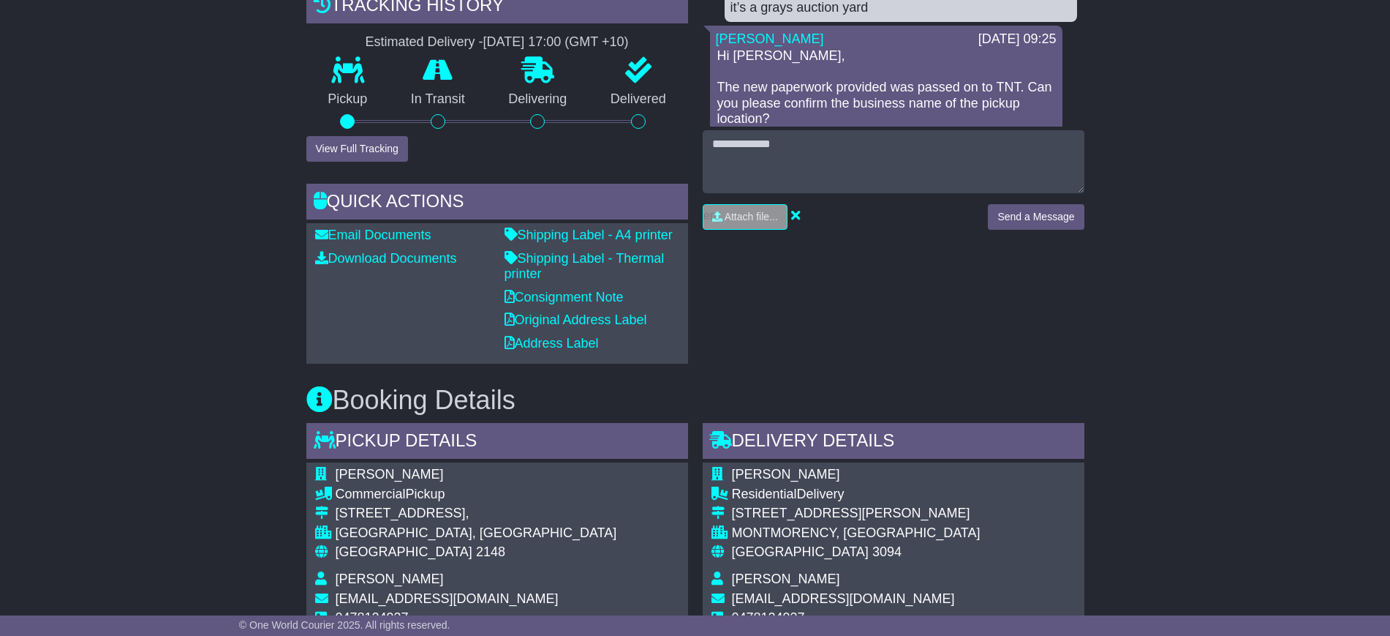
scroll to position [731, 0]
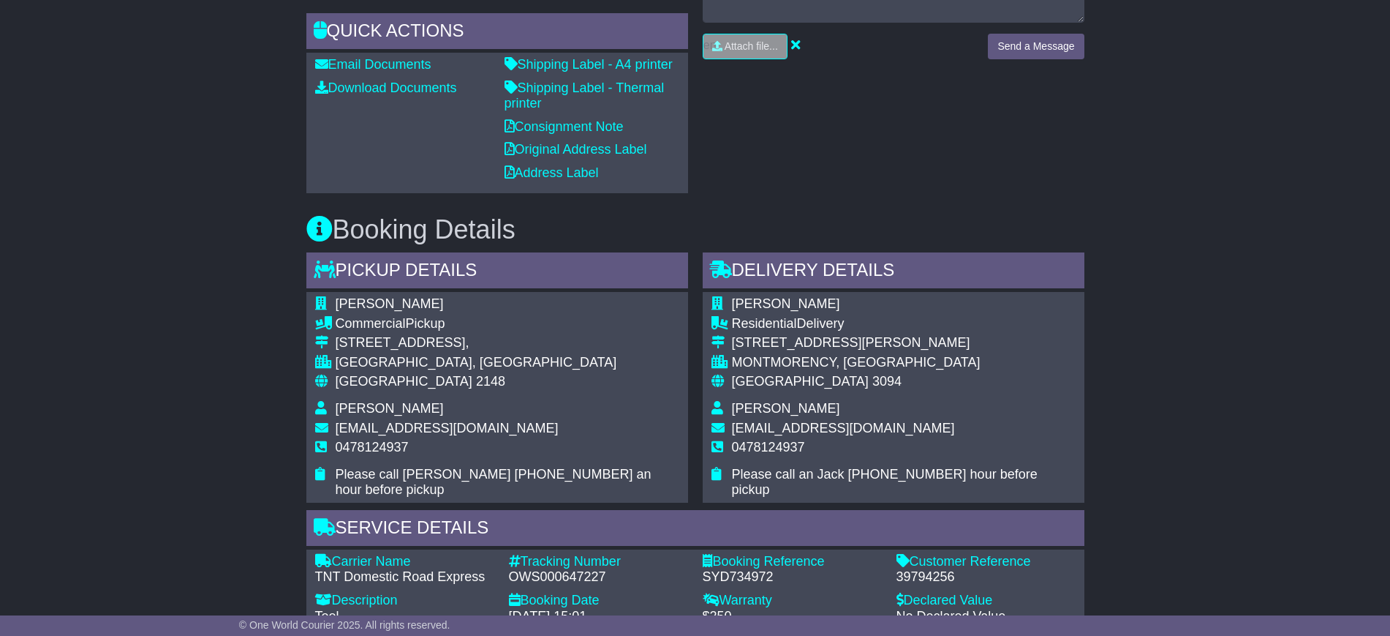
click at [347, 304] on span "Jack Totino" at bounding box center [390, 303] width 108 height 15
copy span "Jack"
click at [353, 447] on span "0478124937" at bounding box center [372, 447] width 73 height 15
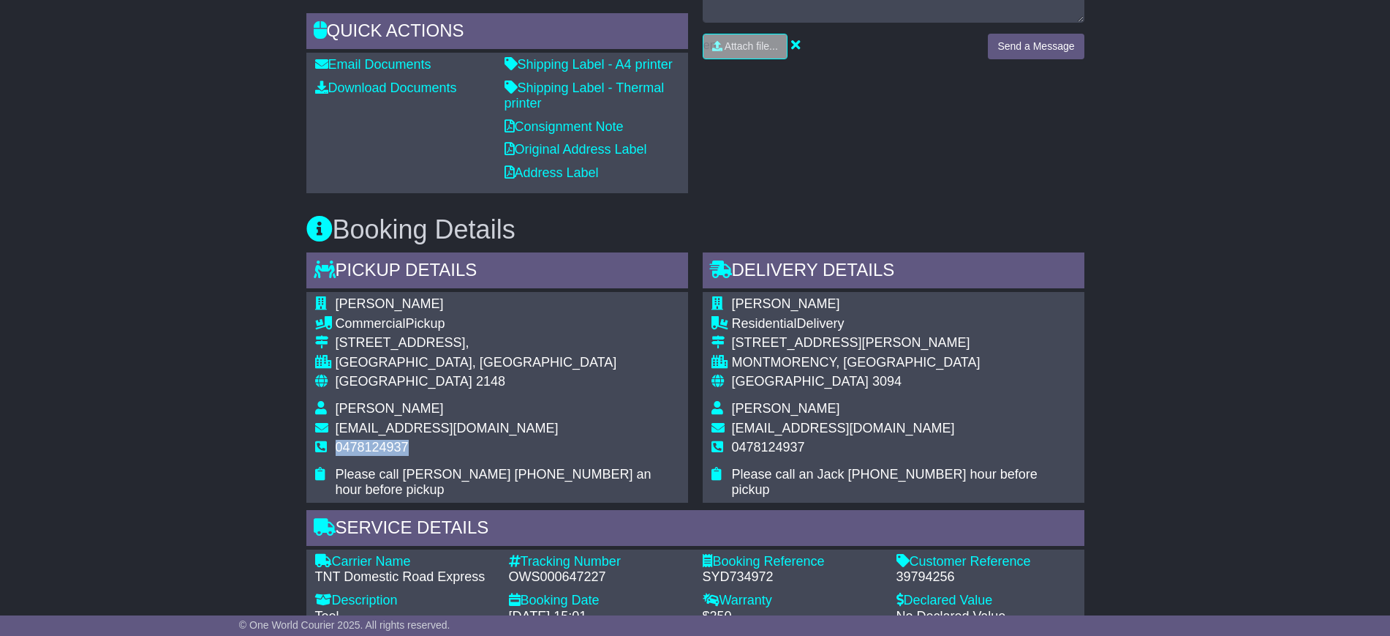
copy span "0478124937"
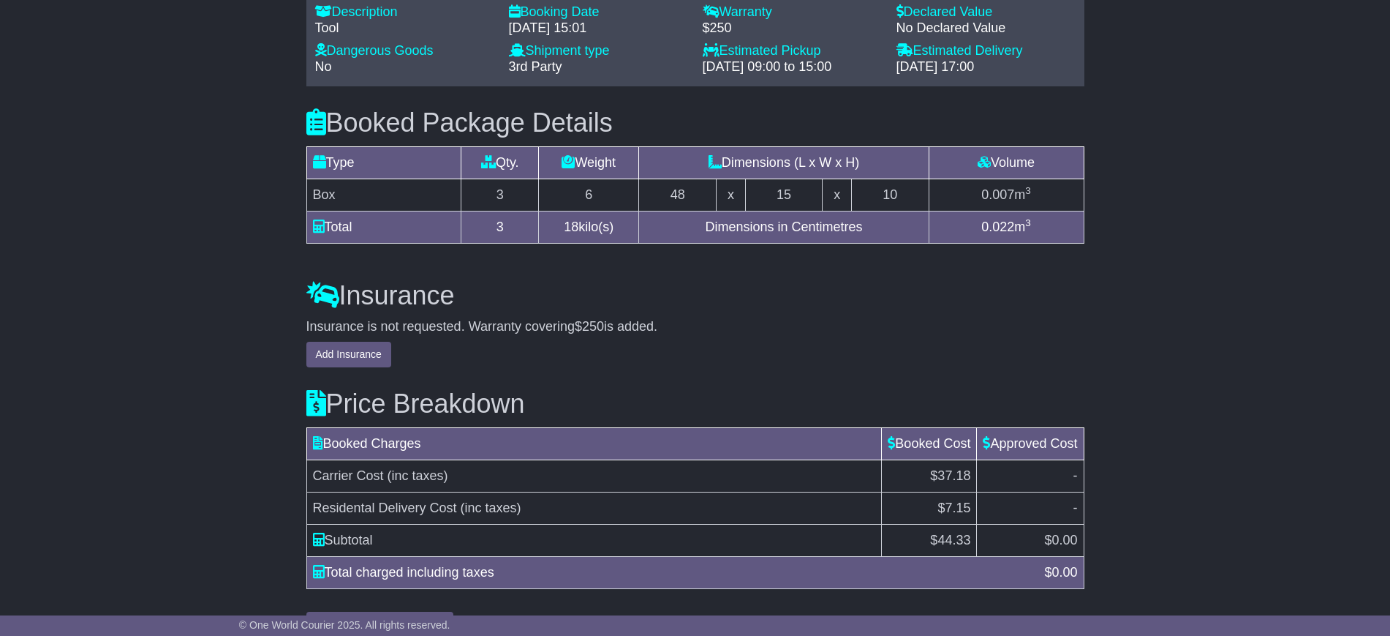
scroll to position [1341, 0]
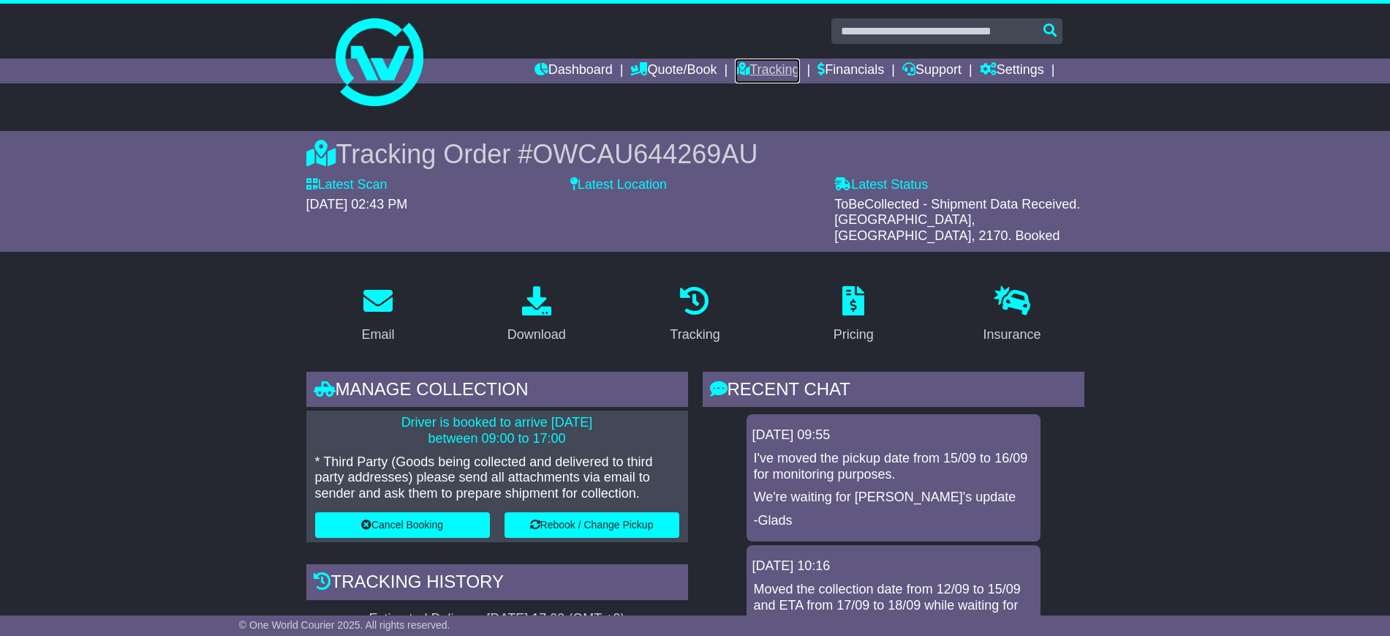
click at [739, 67] on link "Tracking" at bounding box center [767, 71] width 64 height 25
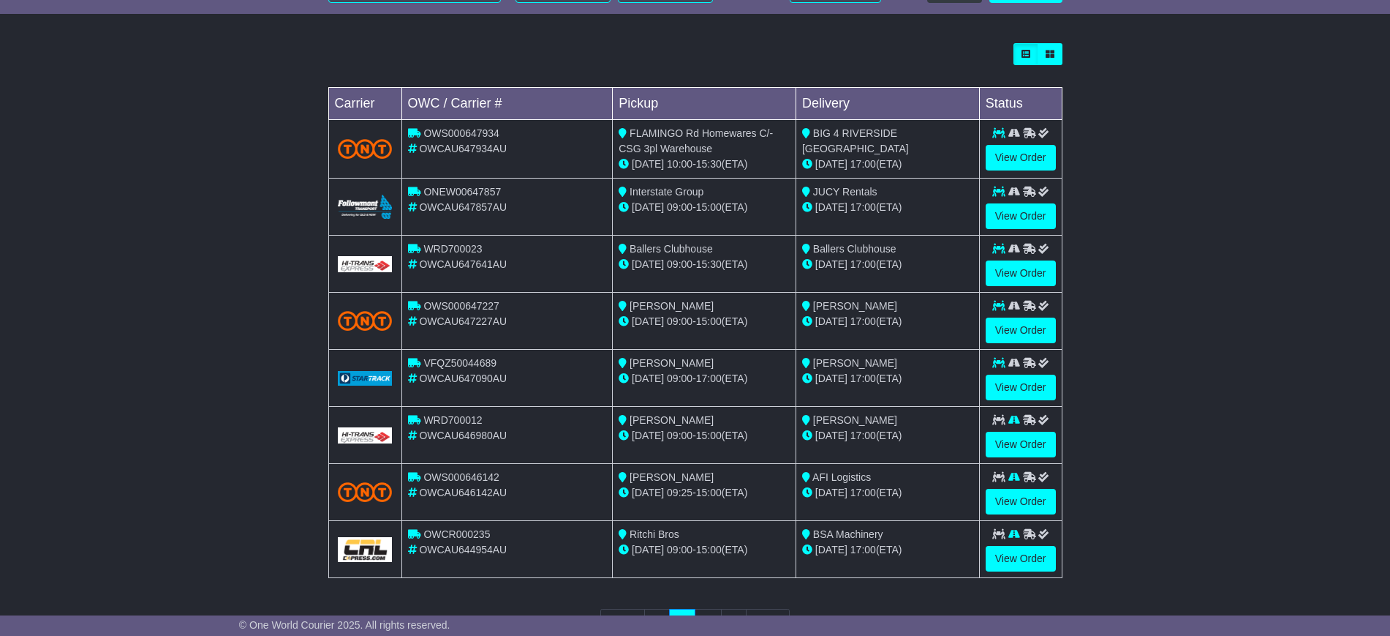
scroll to position [356, 0]
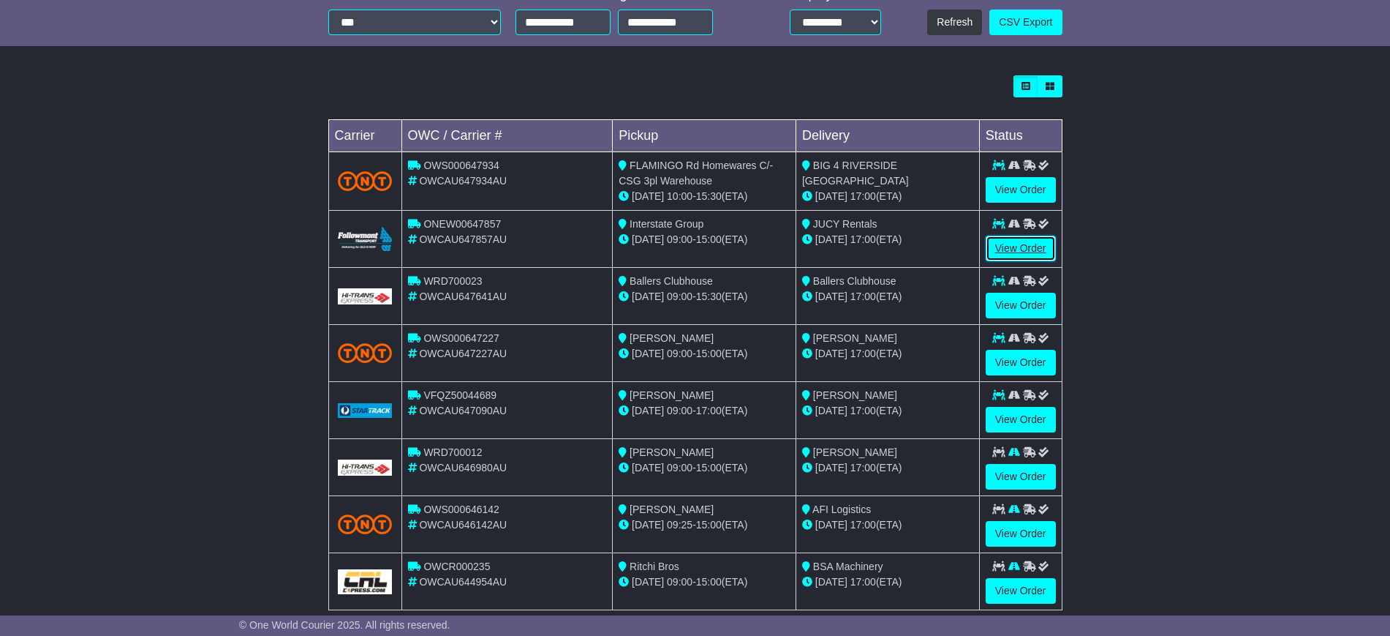
click at [1004, 247] on link "View Order" at bounding box center [1021, 249] width 70 height 26
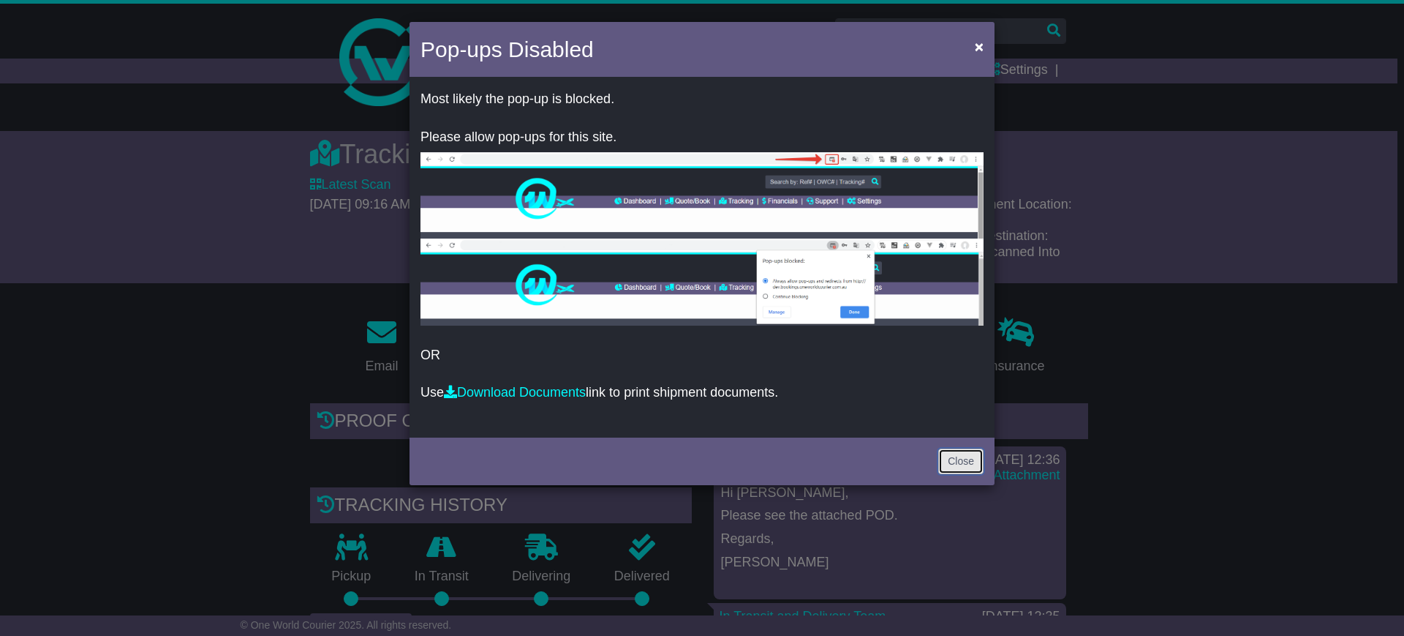
click at [956, 451] on link "Close" at bounding box center [960, 461] width 45 height 26
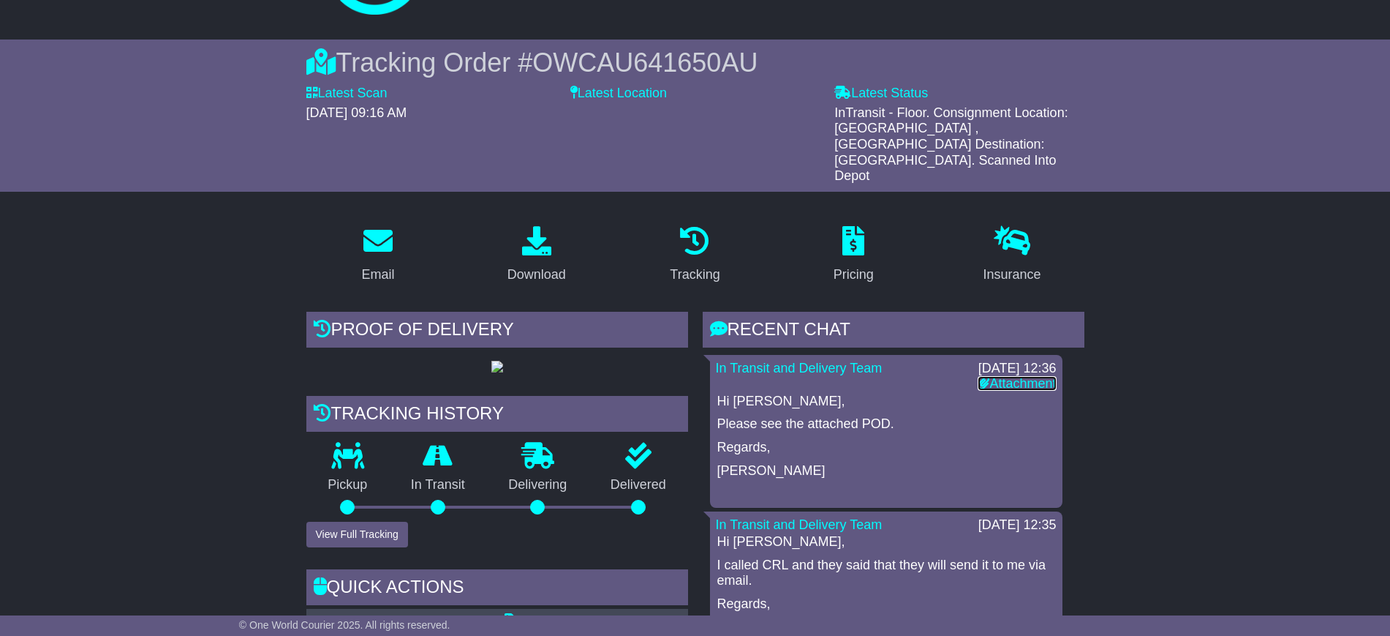
click at [985, 376] on link "Attachment" at bounding box center [1017, 383] width 78 height 15
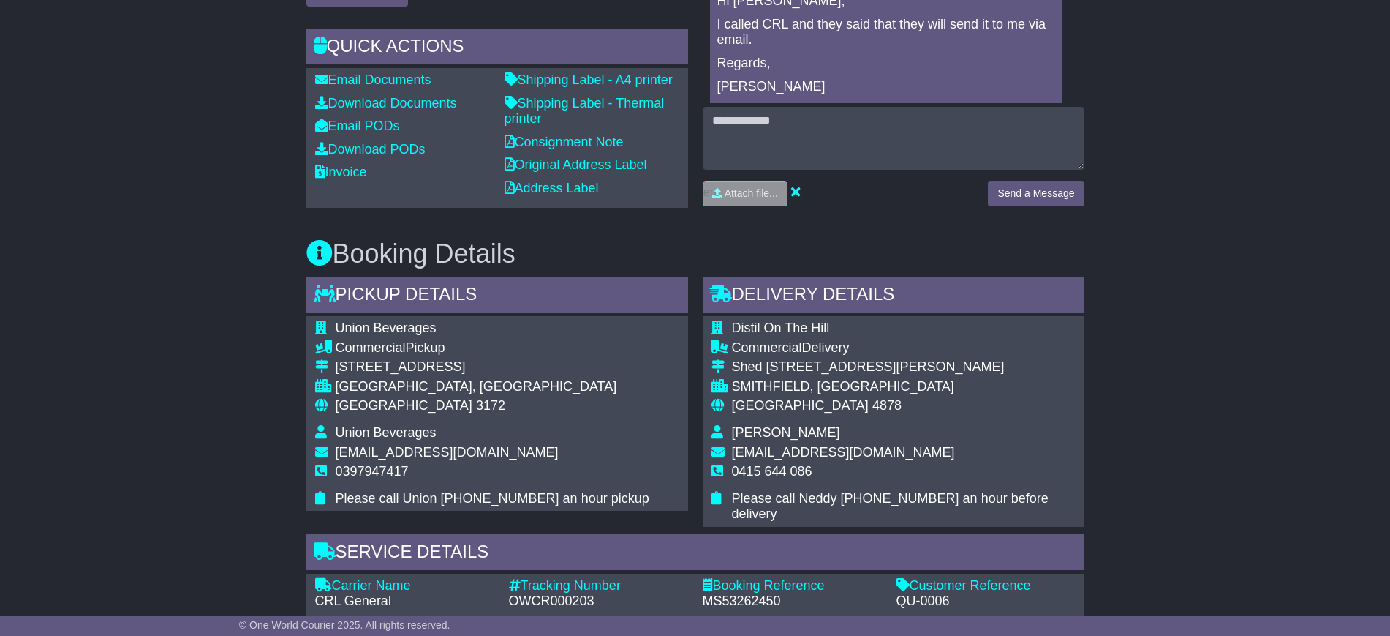
scroll to position [640, 0]
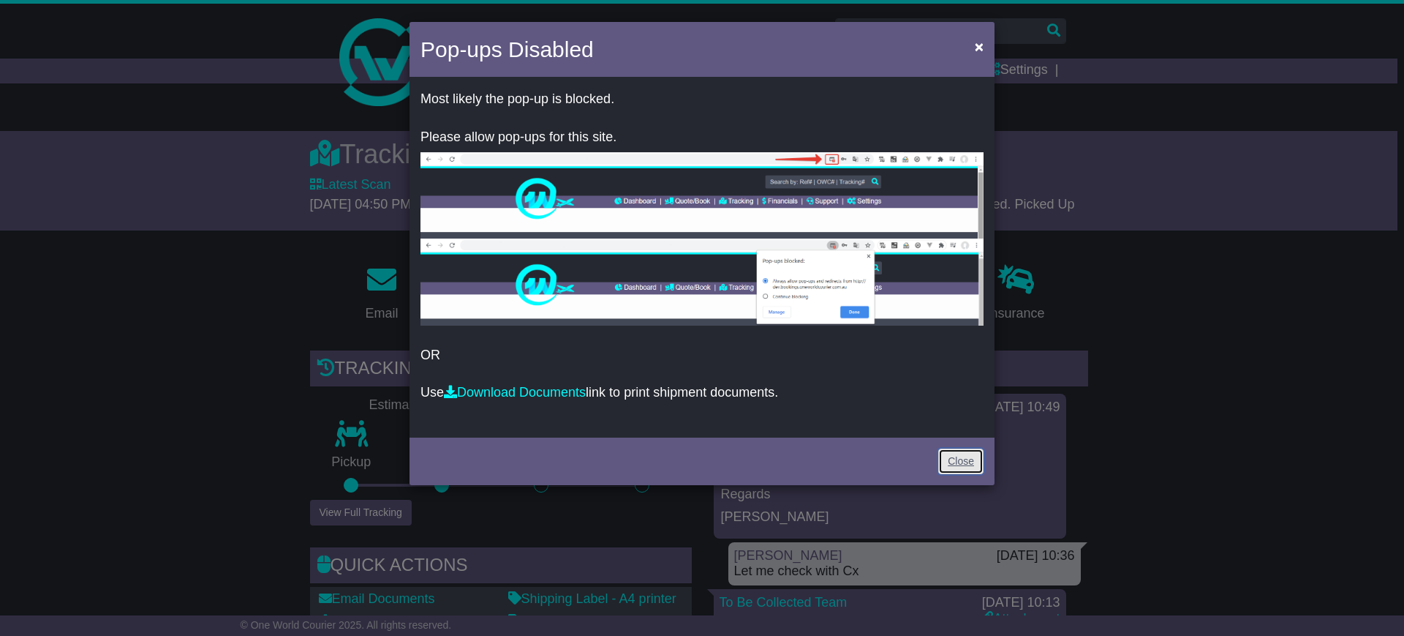
click at [965, 462] on link "Close" at bounding box center [960, 461] width 45 height 26
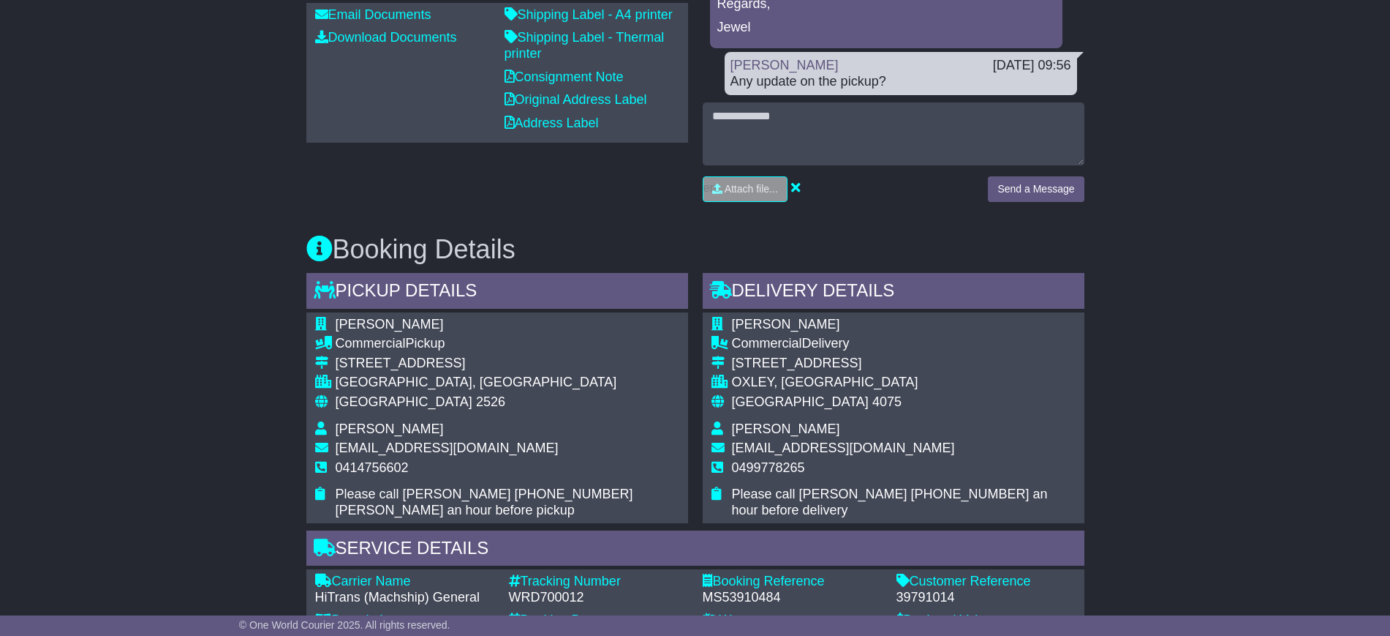
scroll to position [347, 0]
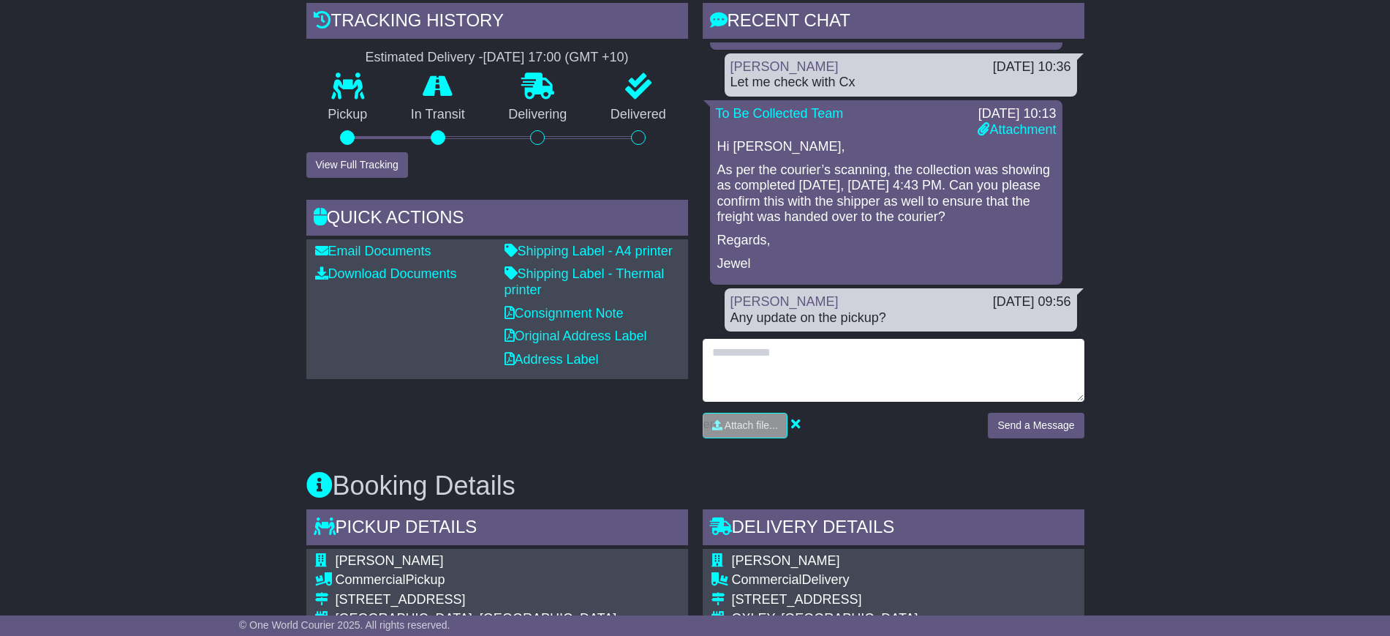
click at [783, 358] on textarea at bounding box center [894, 370] width 382 height 63
type textarea "**********"
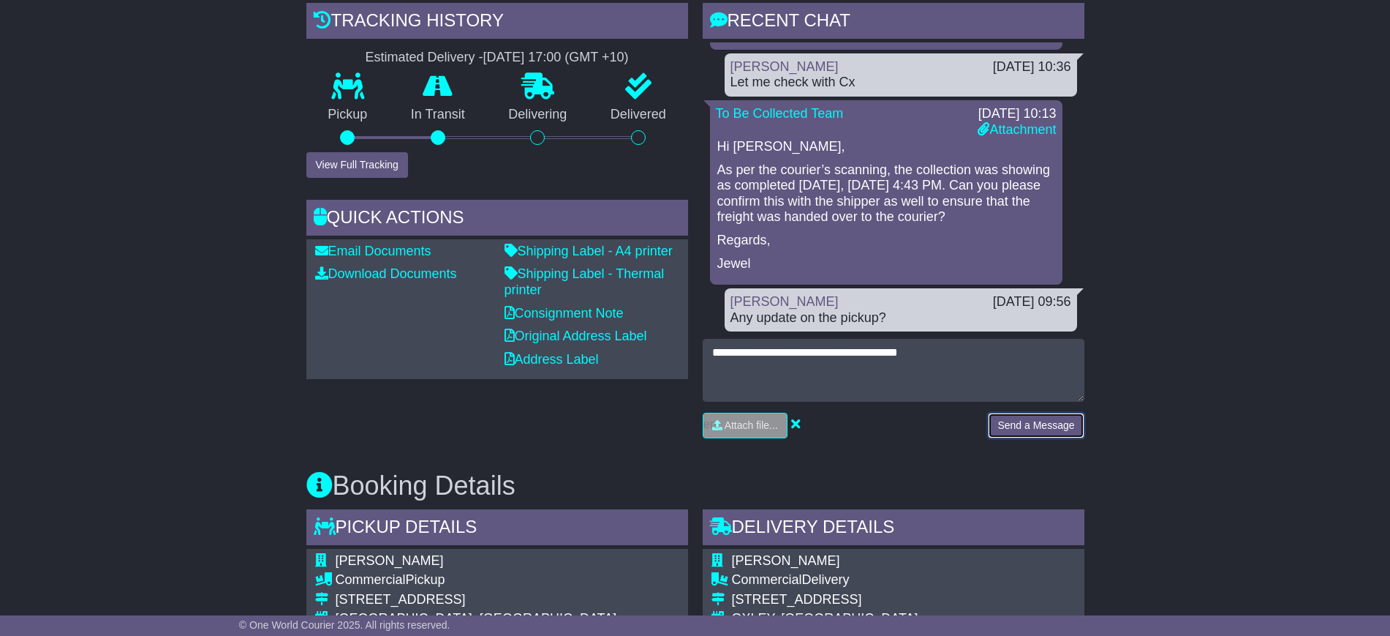
click at [1012, 426] on button "Send a Message" at bounding box center [1036, 426] width 96 height 26
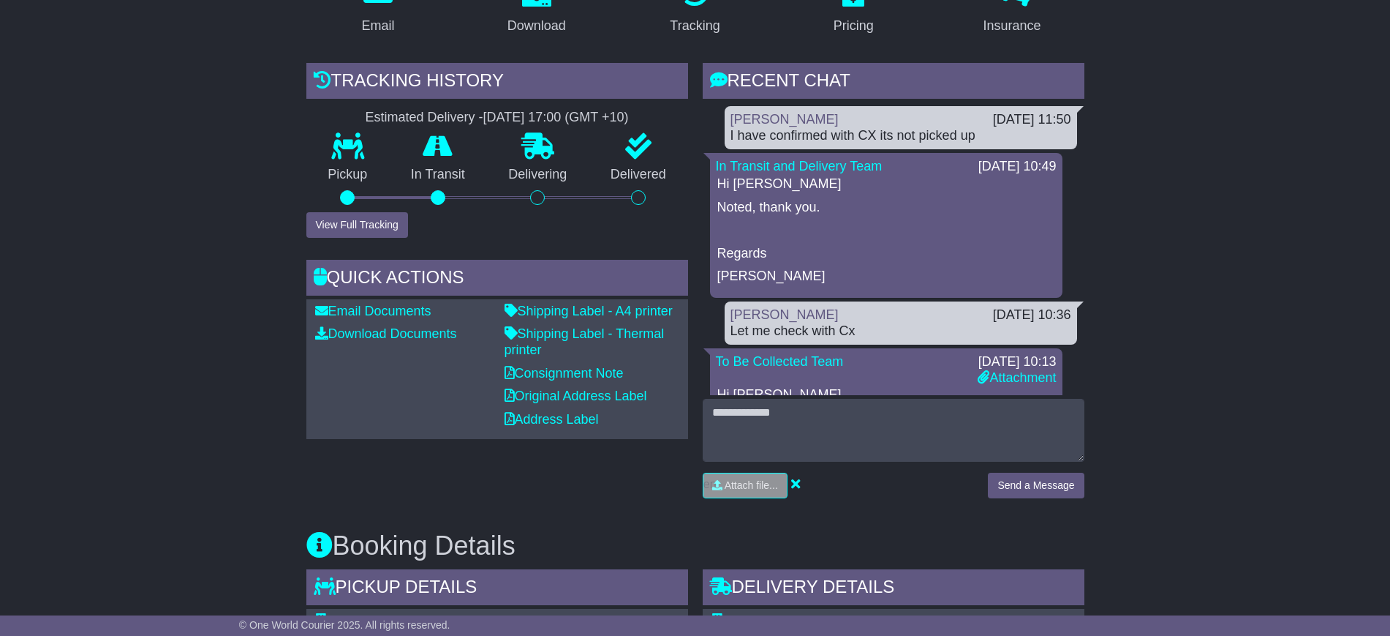
scroll to position [256, 0]
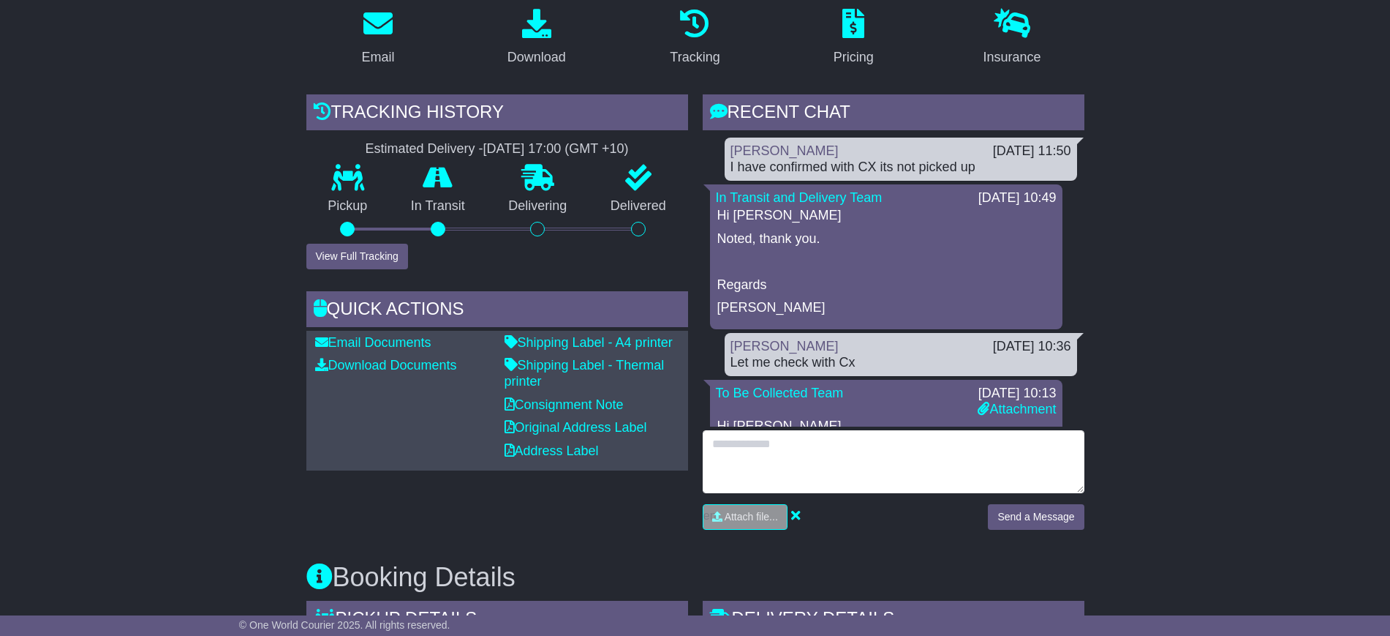
click at [736, 452] on textarea at bounding box center [894, 461] width 382 height 63
click at [778, 456] on textarea at bounding box center [894, 461] width 382 height 63
type textarea "*"
type textarea "**********"
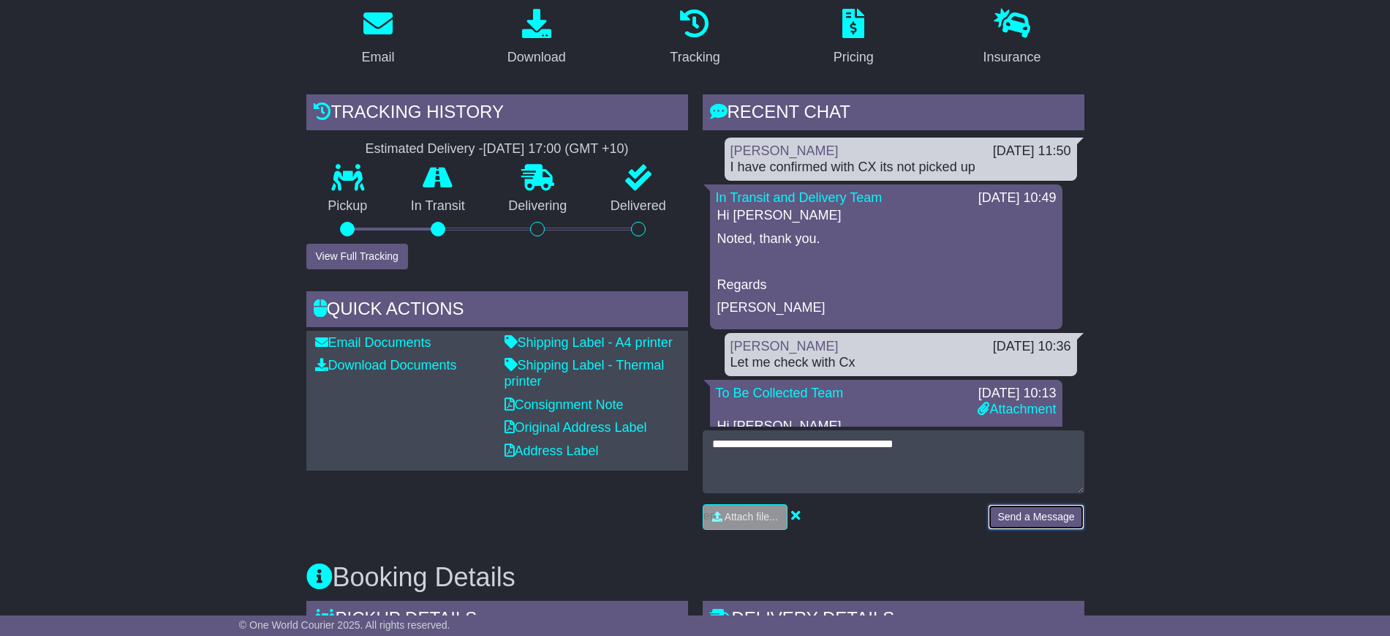
click at [1031, 514] on button "Send a Message" at bounding box center [1036, 517] width 96 height 26
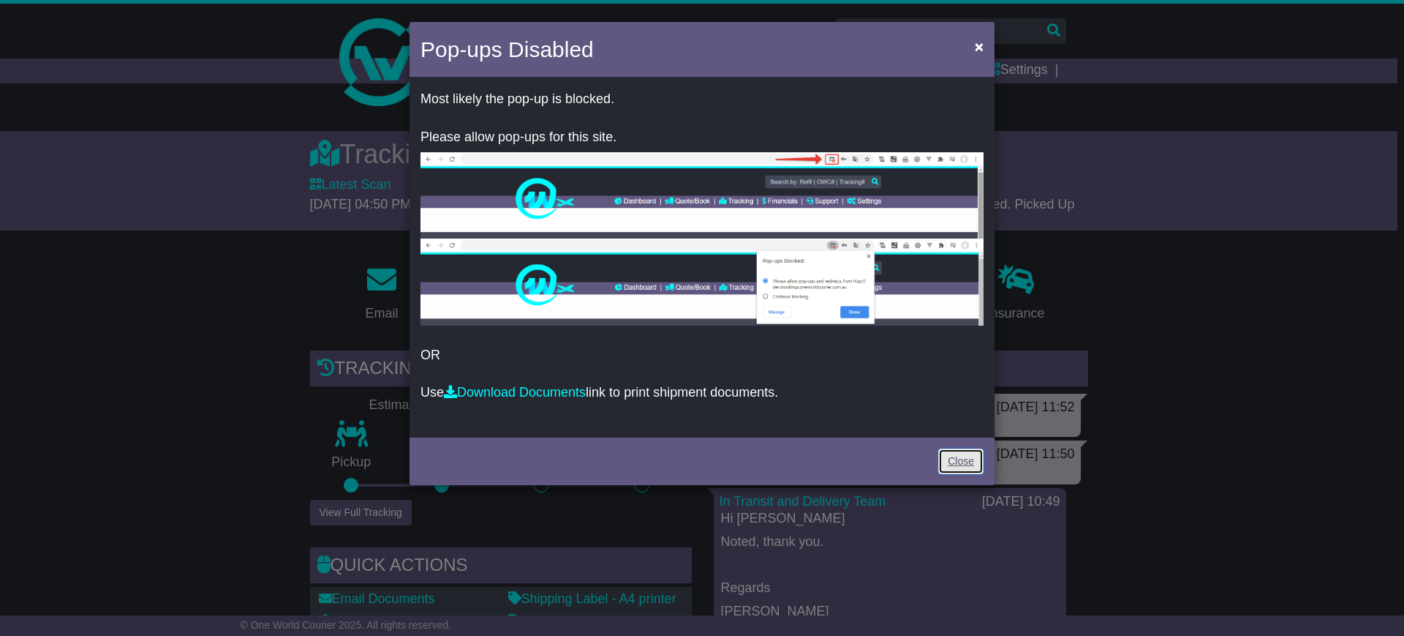
click at [956, 453] on link "Close" at bounding box center [960, 461] width 45 height 26
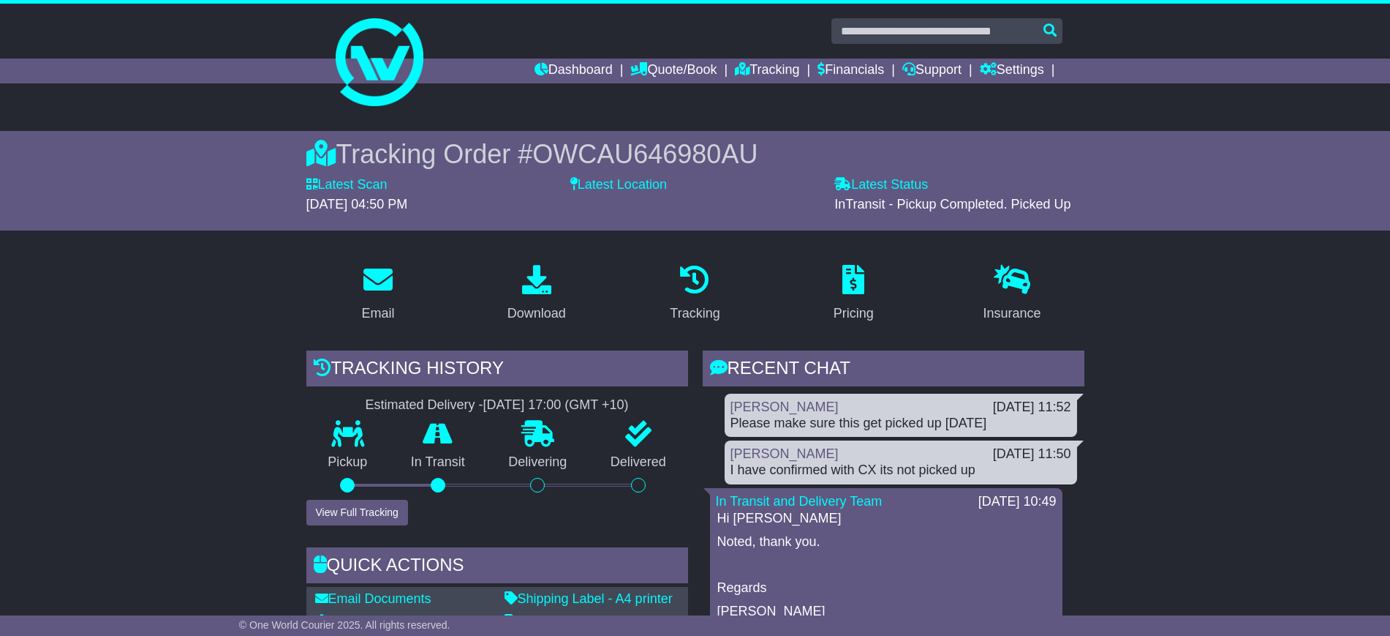
scroll to position [256, 0]
